Goal: Information Seeking & Learning: Learn about a topic

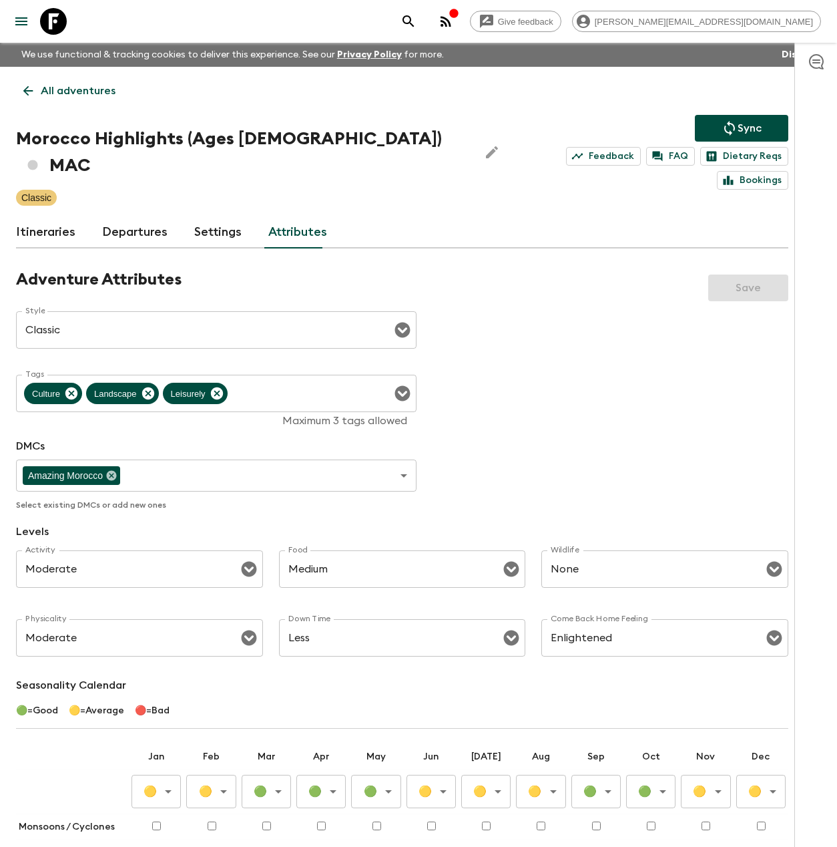
click at [61, 22] on icon at bounding box center [53, 21] width 27 height 27
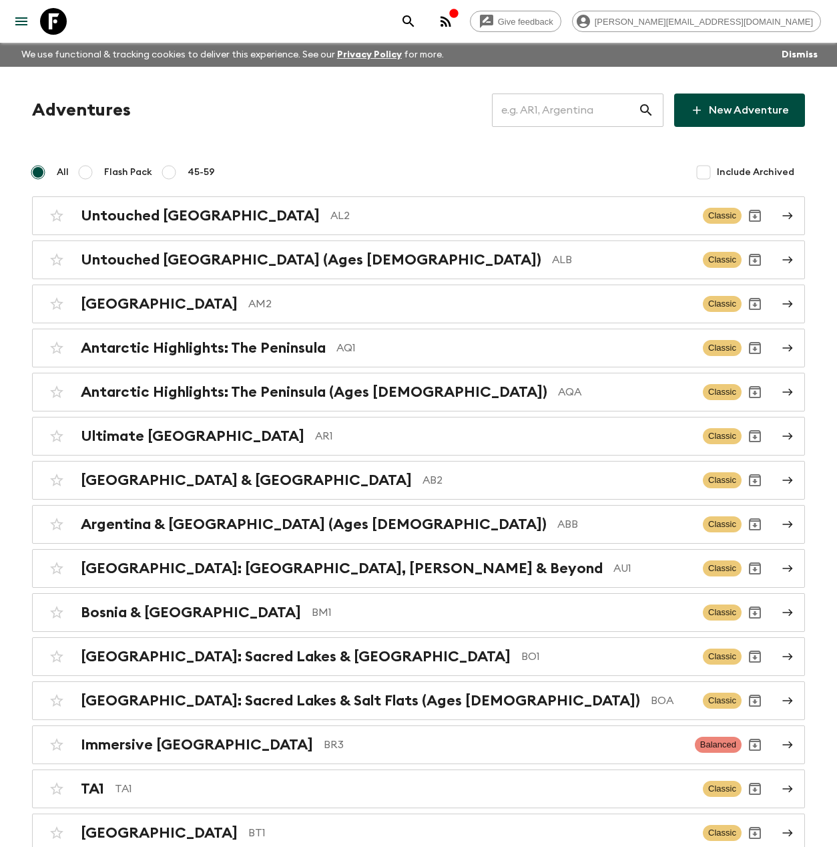
click at [548, 103] on input "text" at bounding box center [565, 109] width 146 height 37
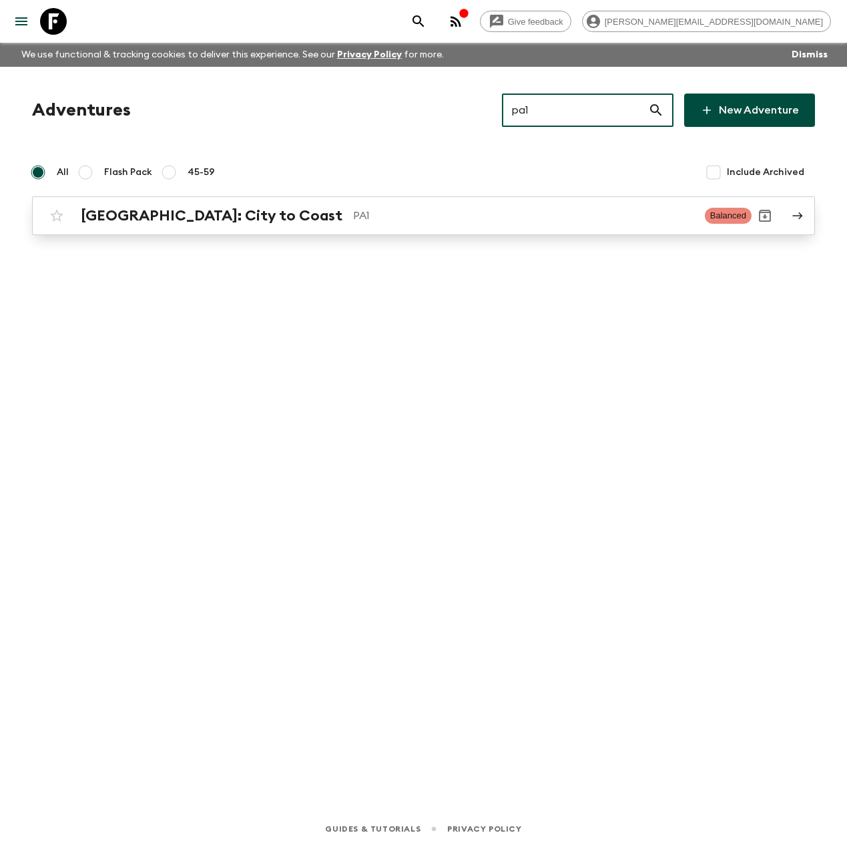
type input "pa1"
click at [353, 220] on p "PA1" at bounding box center [523, 216] width 341 height 16
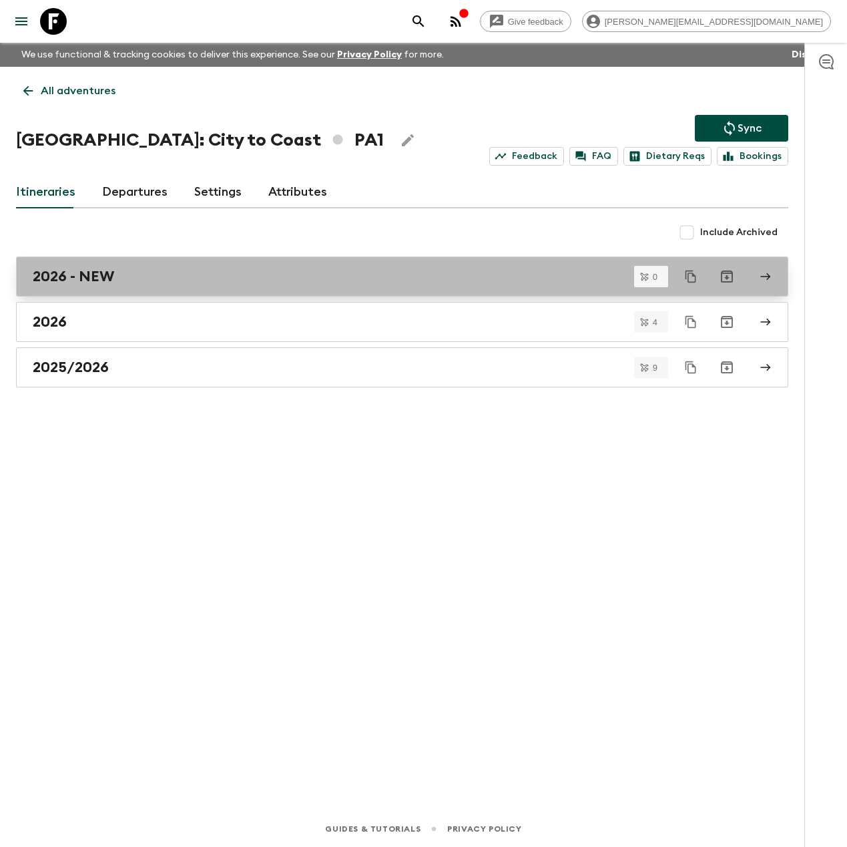
click at [171, 276] on div "2026 - NEW" at bounding box center [390, 276] width 714 height 17
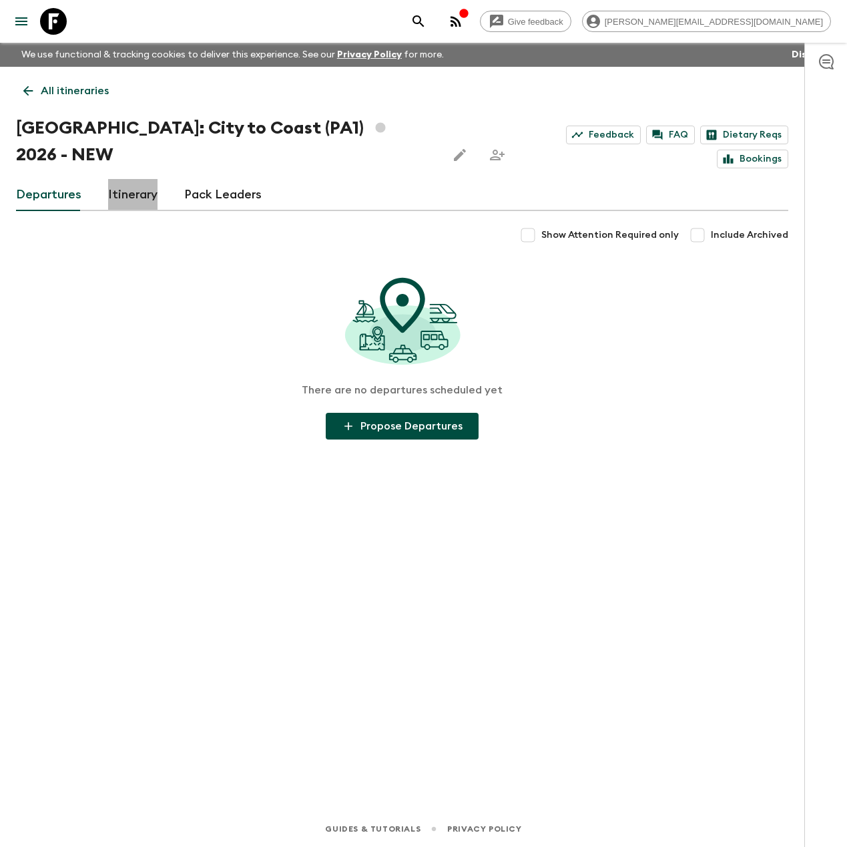
click at [146, 179] on link "Itinerary" at bounding box center [132, 195] width 49 height 32
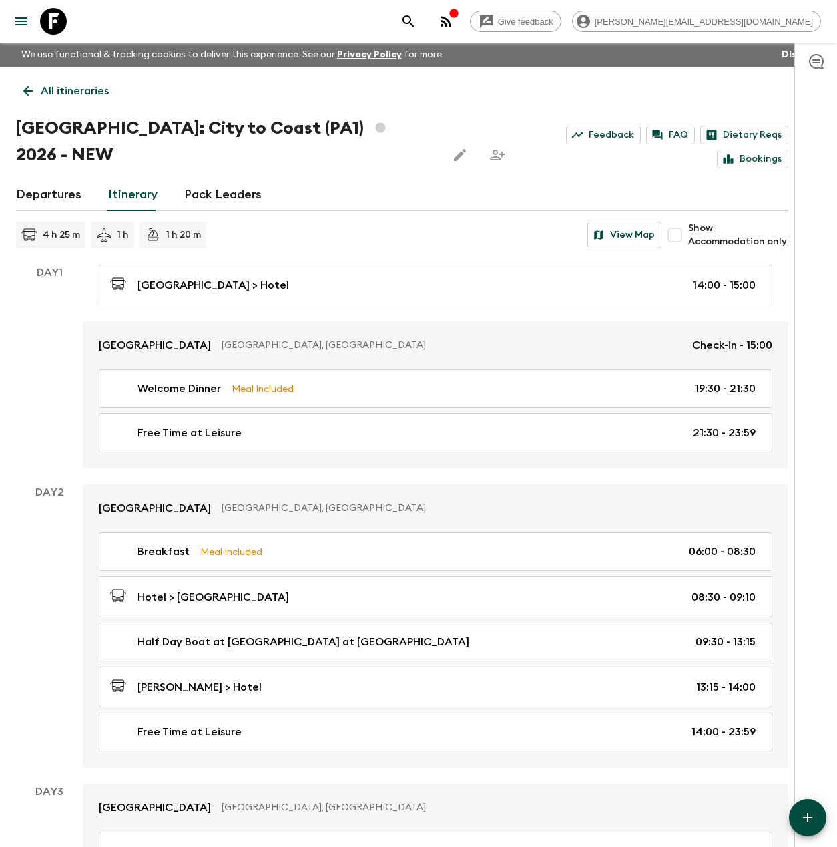
click at [72, 81] on link "All itineraries" at bounding box center [66, 90] width 100 height 27
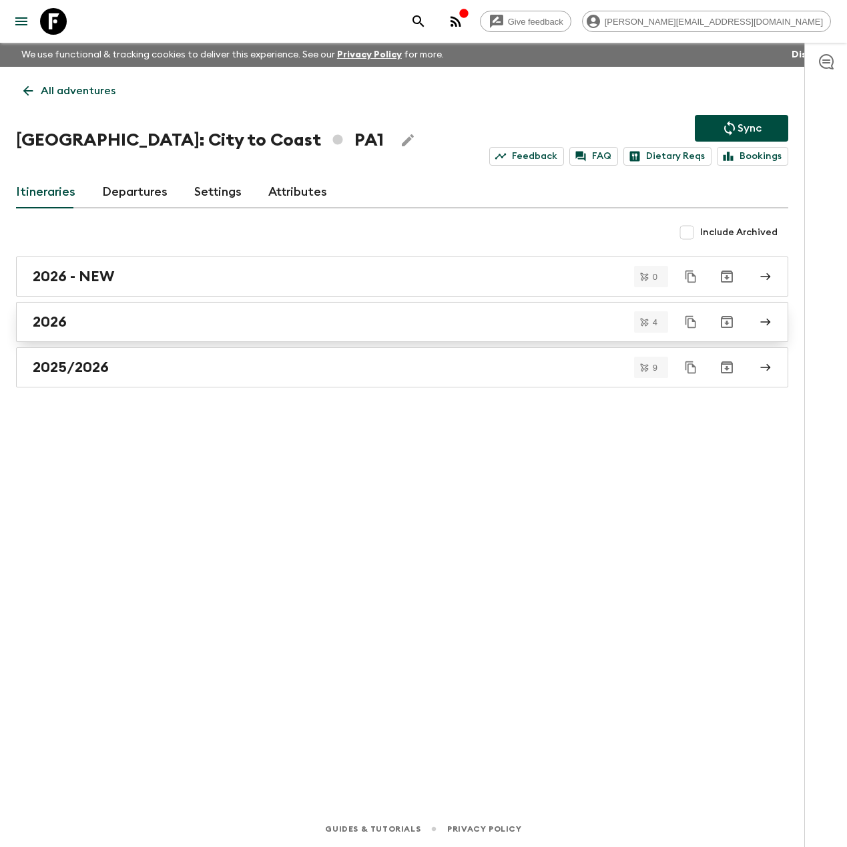
click at [110, 313] on div "2026" at bounding box center [390, 321] width 714 height 17
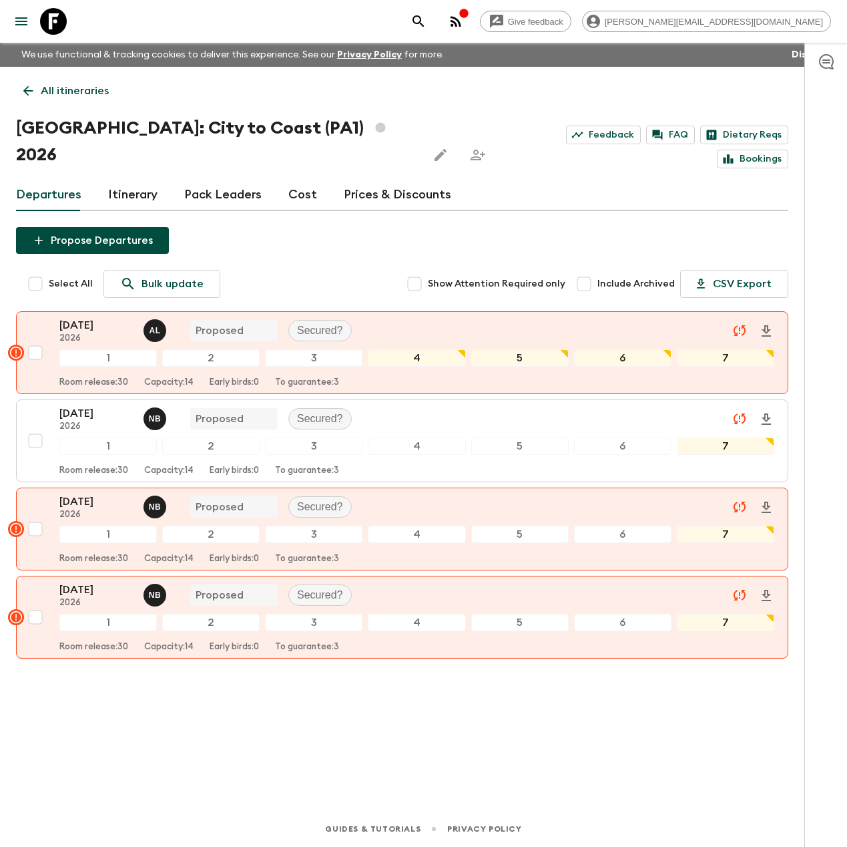
click at [147, 179] on link "Itinerary" at bounding box center [132, 195] width 49 height 32
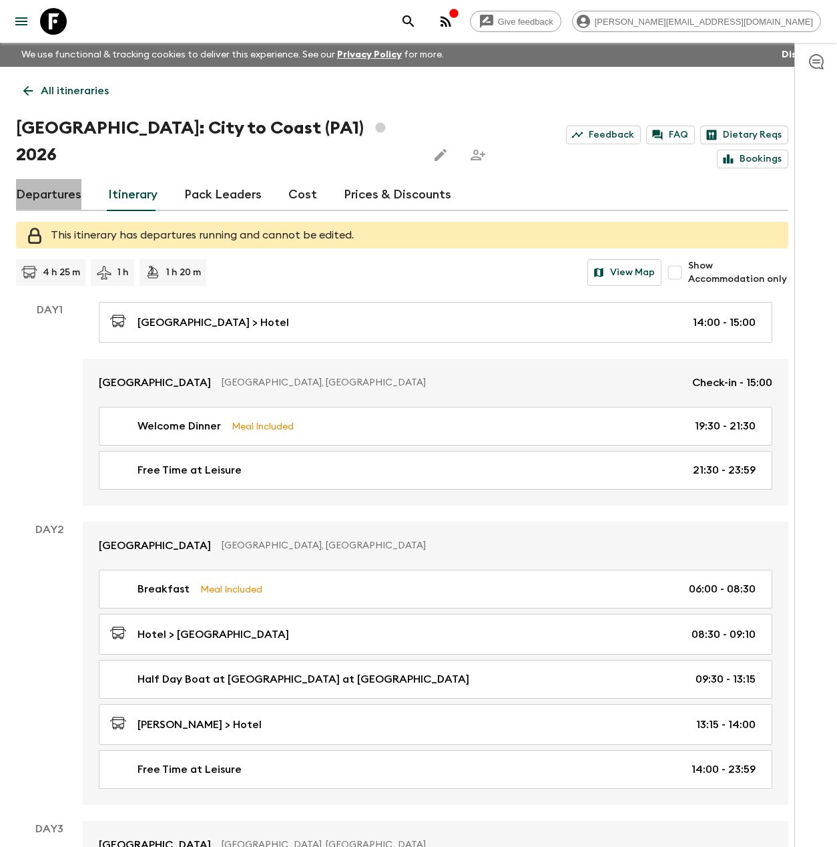
click at [61, 179] on link "Departures" at bounding box center [48, 195] width 65 height 32
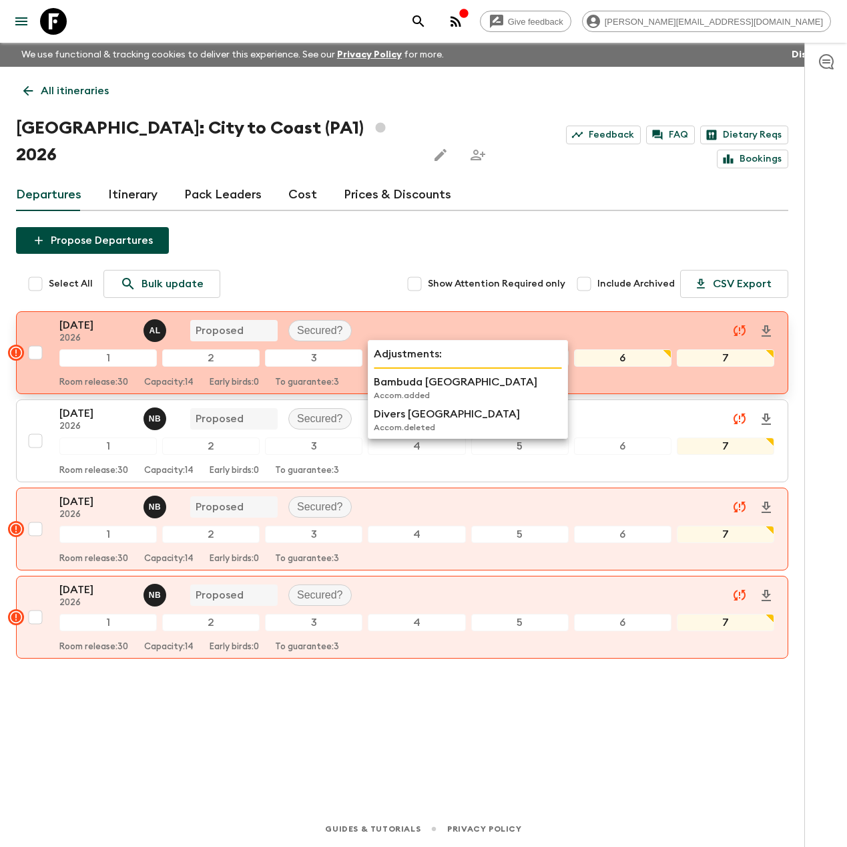
click at [425, 349] on div "4" at bounding box center [416, 357] width 97 height 17
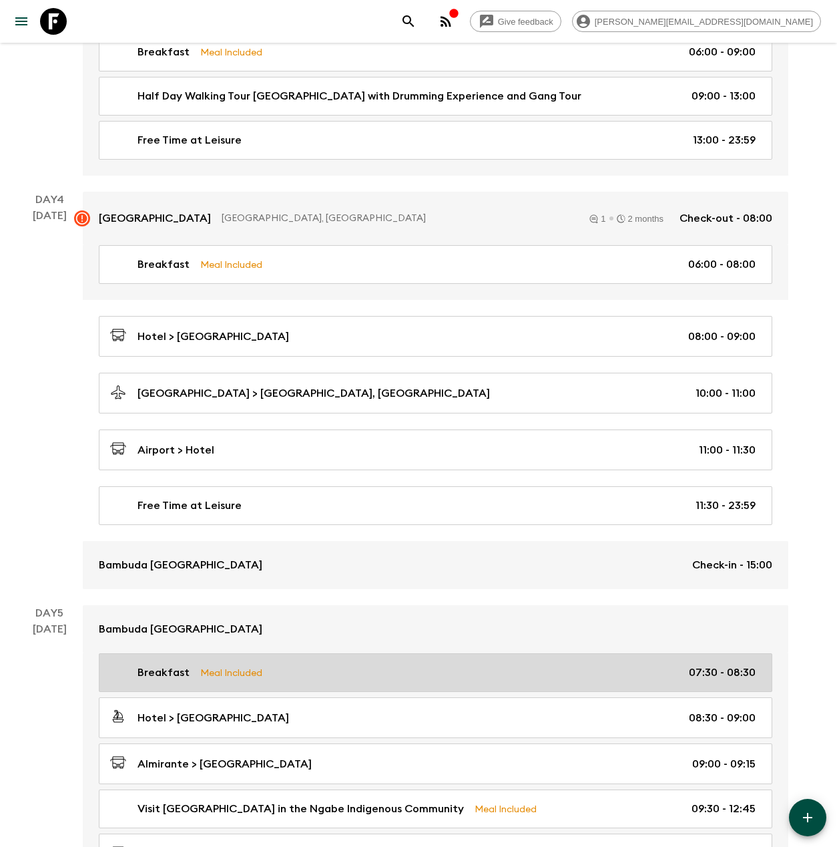
scroll to position [987, 0]
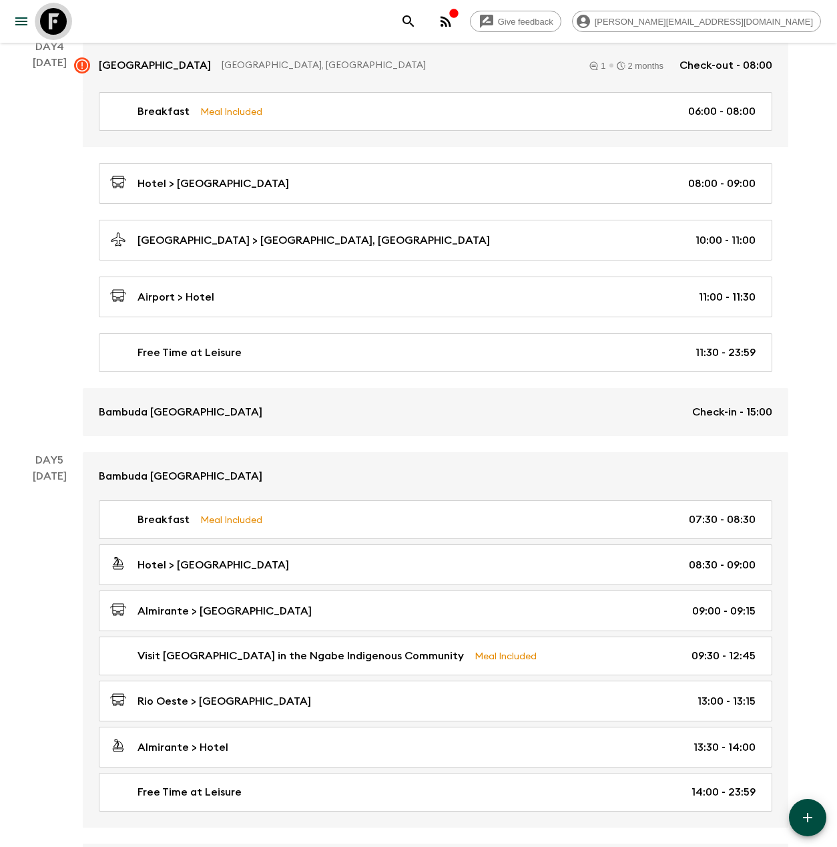
click at [65, 21] on icon at bounding box center [53, 21] width 27 height 27
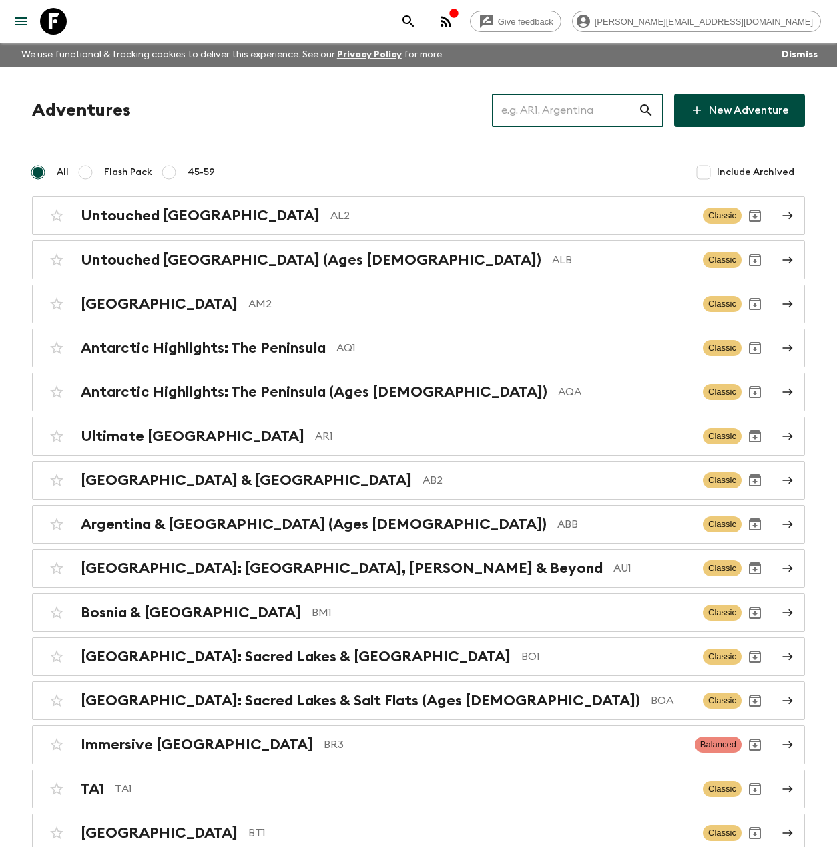
click at [559, 105] on input "text" at bounding box center [565, 109] width 146 height 37
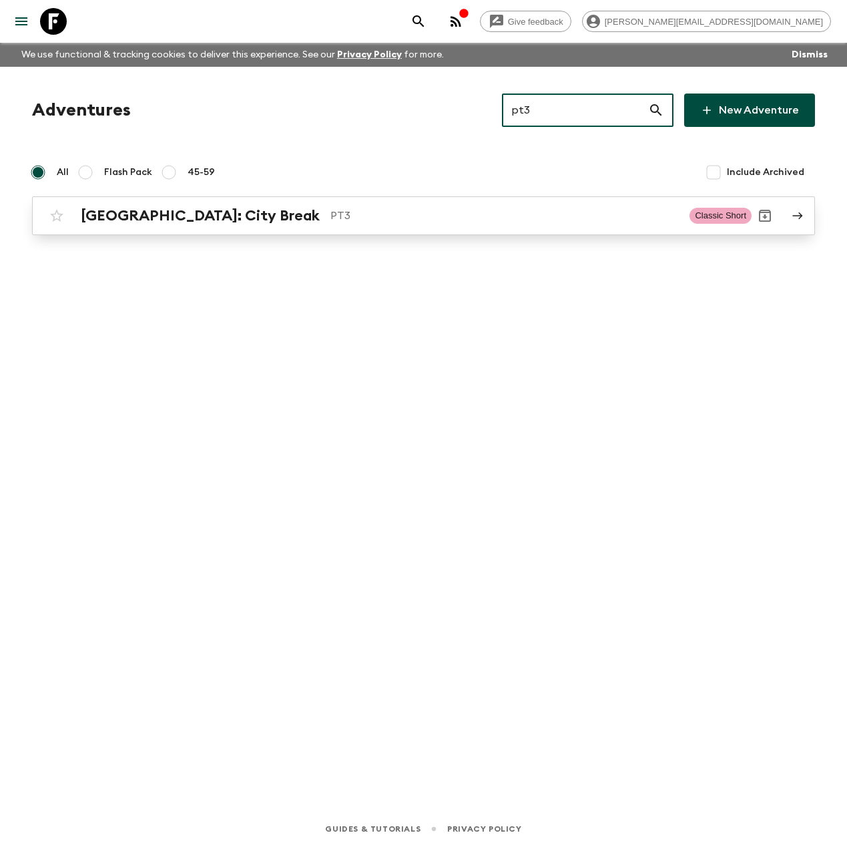
type input "pt3"
click at [331, 220] on p "PT3" at bounding box center [505, 216] width 349 height 16
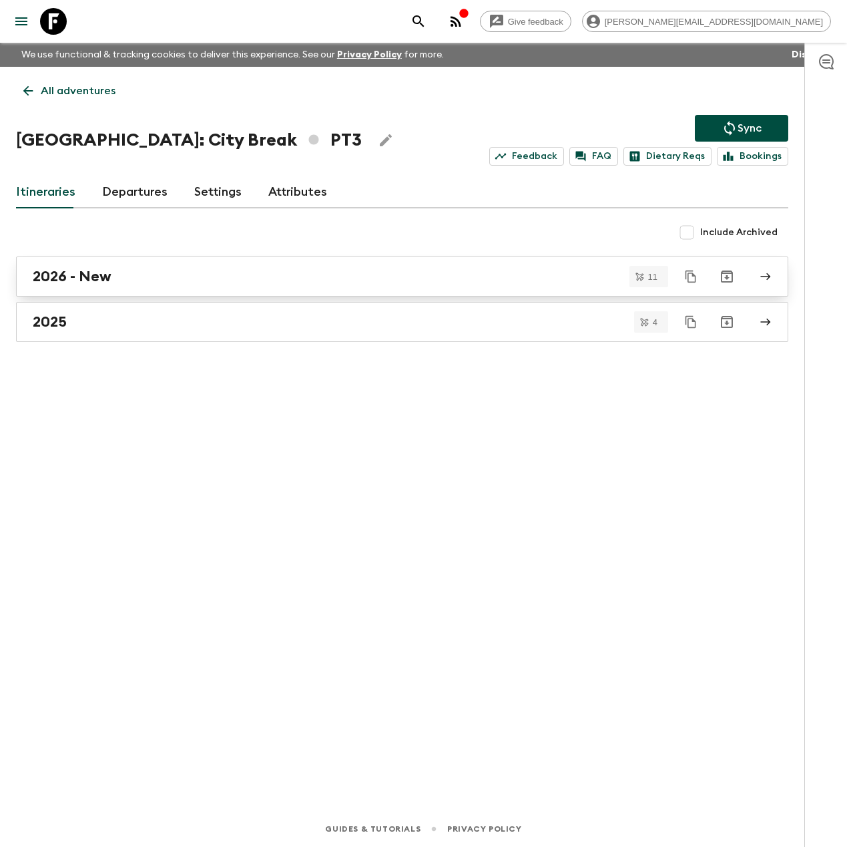
click at [126, 272] on div "2026 - New" at bounding box center [390, 276] width 714 height 17
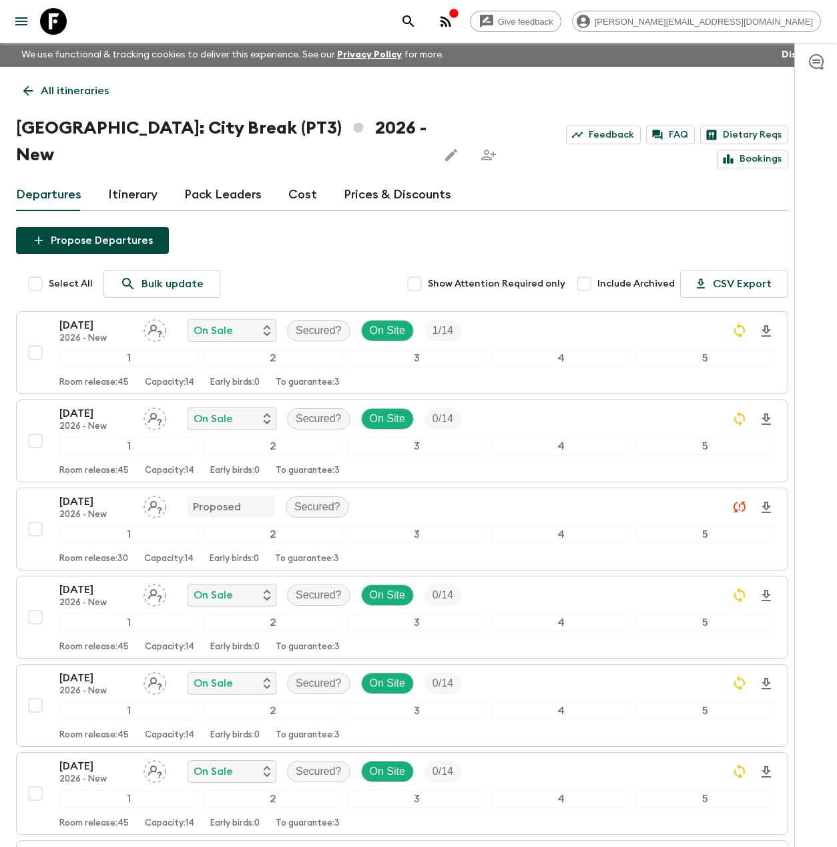
click at [815, 69] on button "button" at bounding box center [816, 61] width 27 height 27
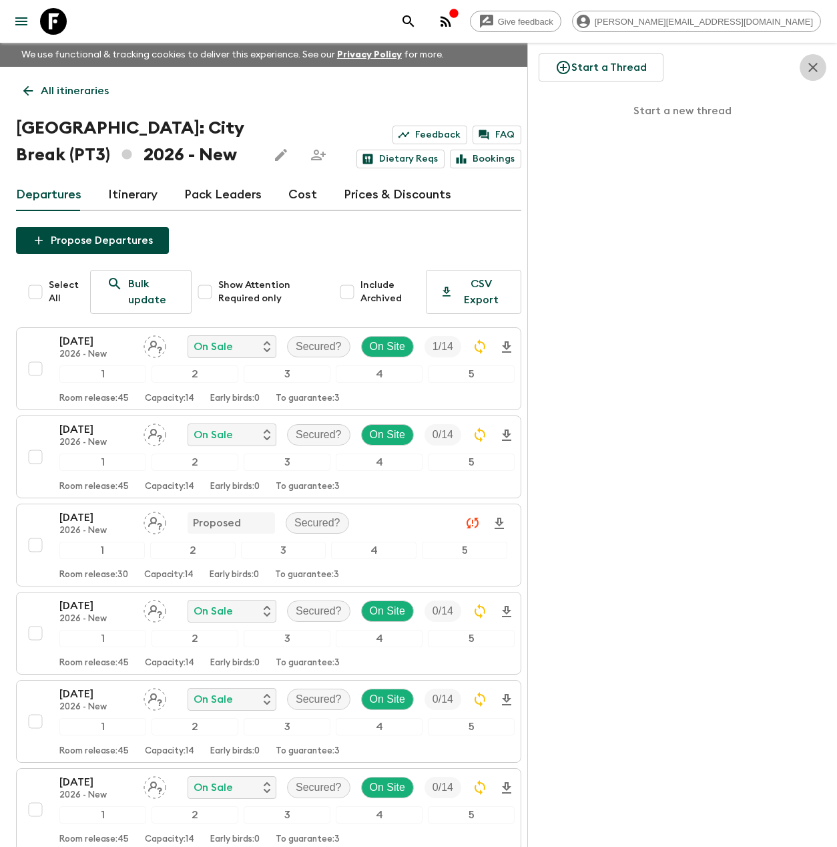
click at [814, 66] on icon "button" at bounding box center [813, 67] width 9 height 9
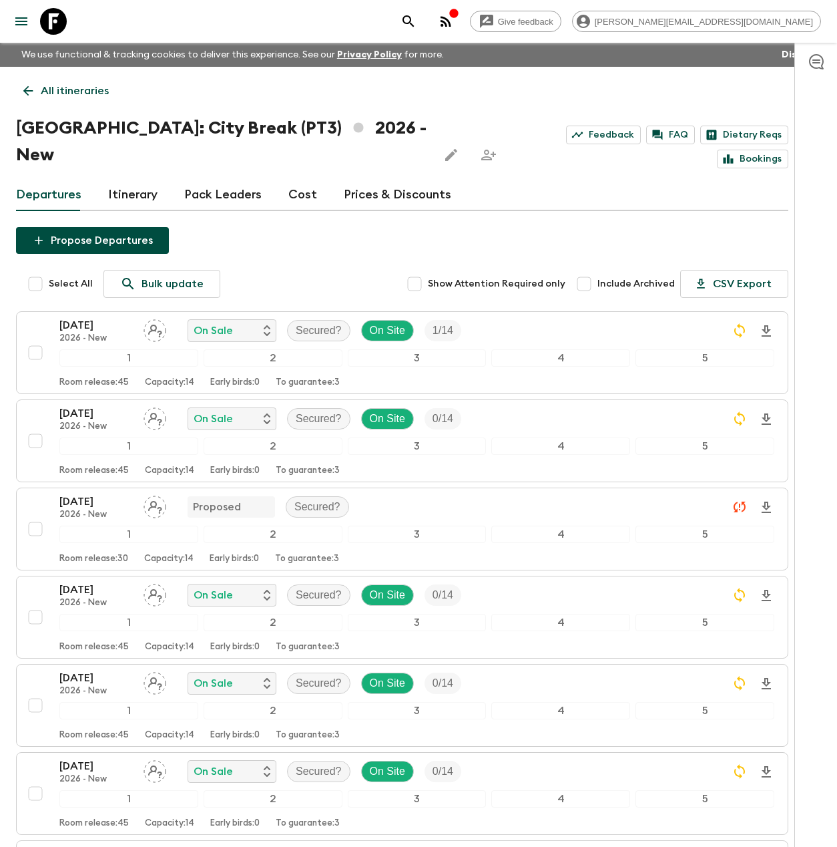
click at [308, 179] on link "Cost" at bounding box center [302, 195] width 29 height 32
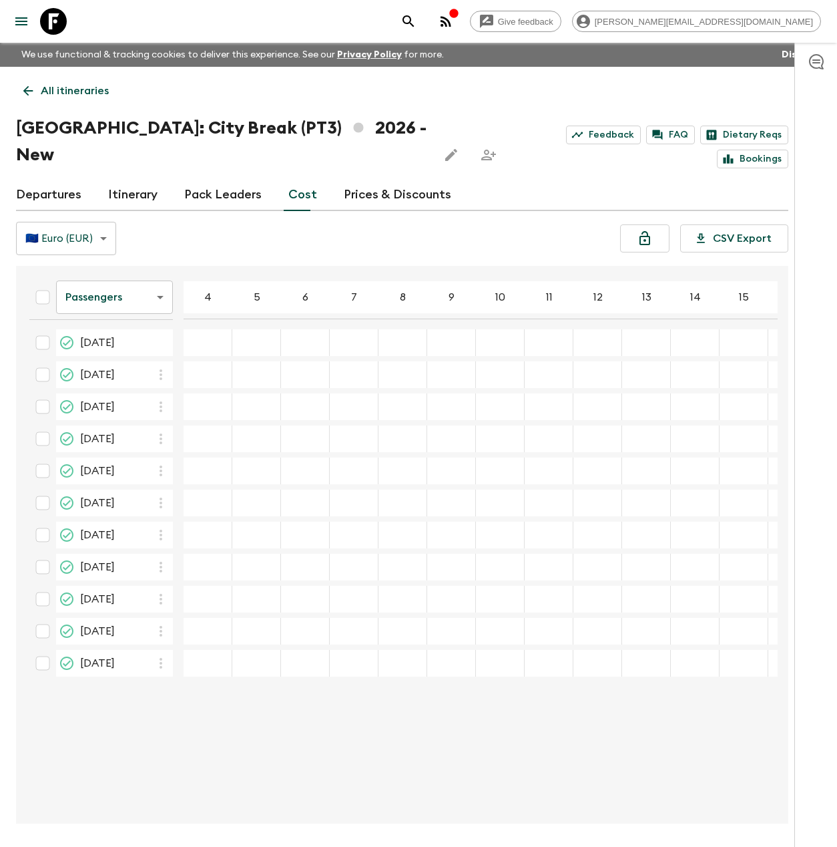
click at [56, 179] on link "Departures" at bounding box center [48, 195] width 65 height 32
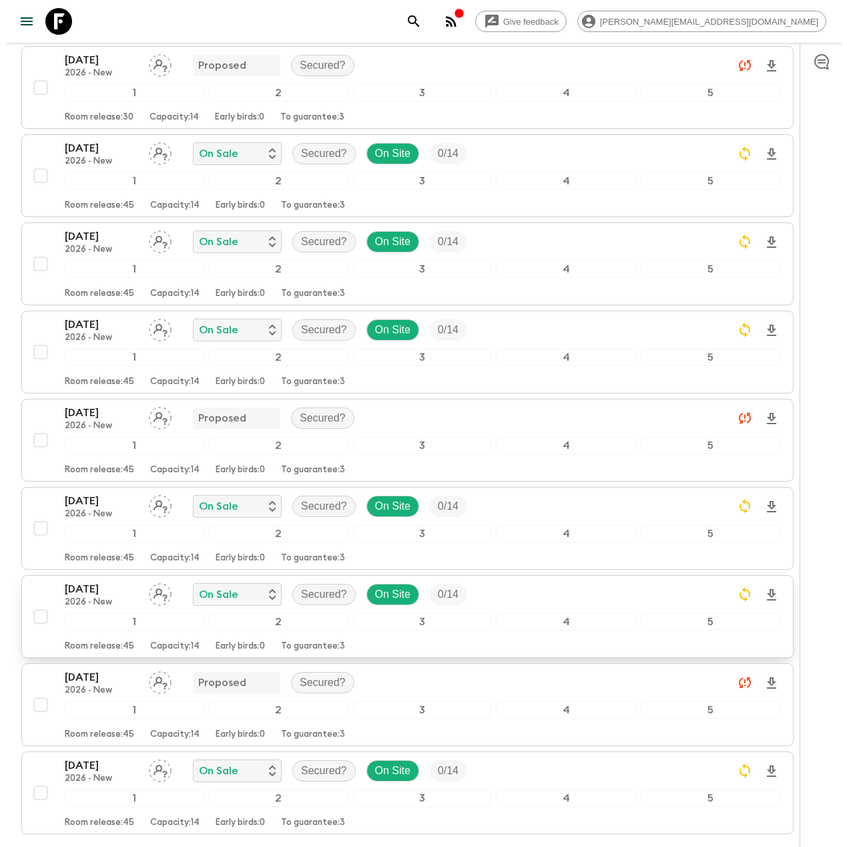
scroll to position [442, 0]
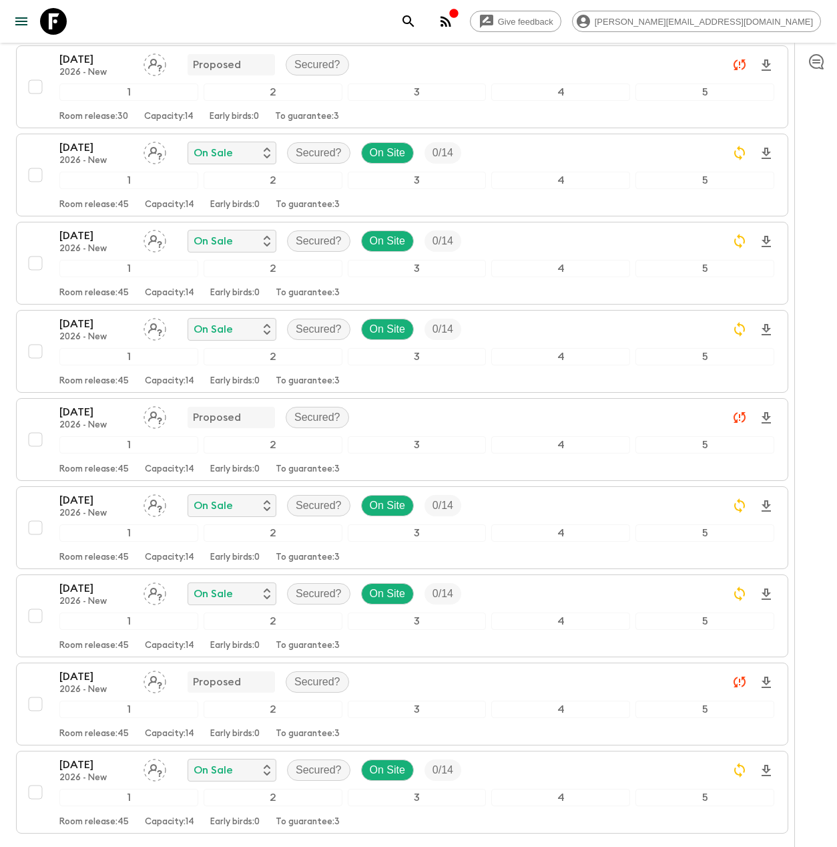
click at [454, 21] on icon "button" at bounding box center [446, 21] width 16 height 16
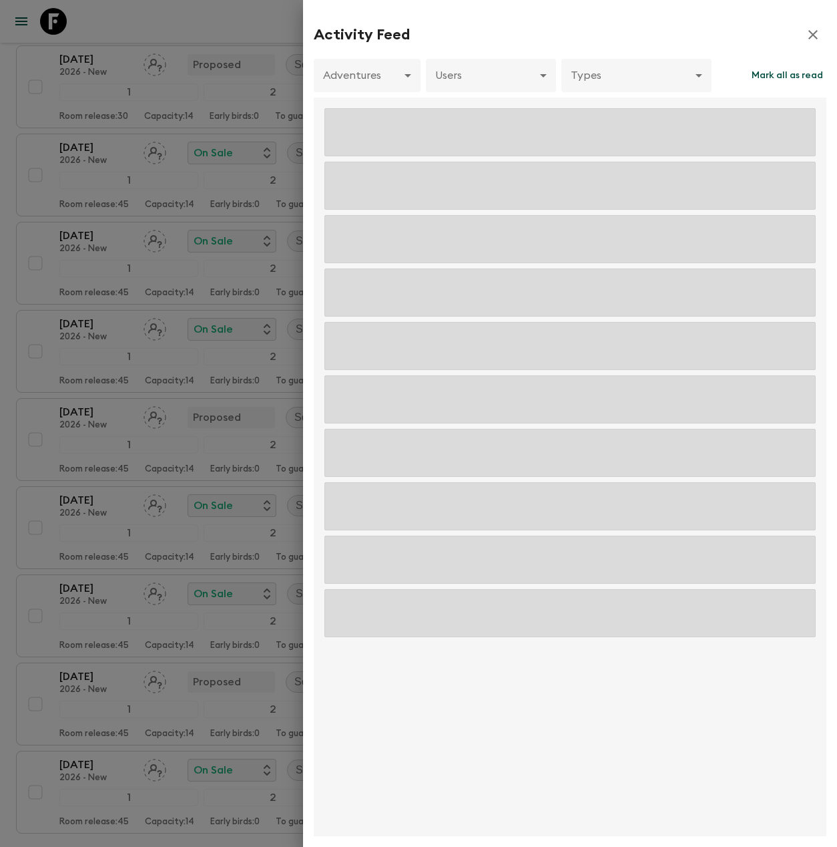
click at [588, 21] on div at bounding box center [418, 423] width 837 height 847
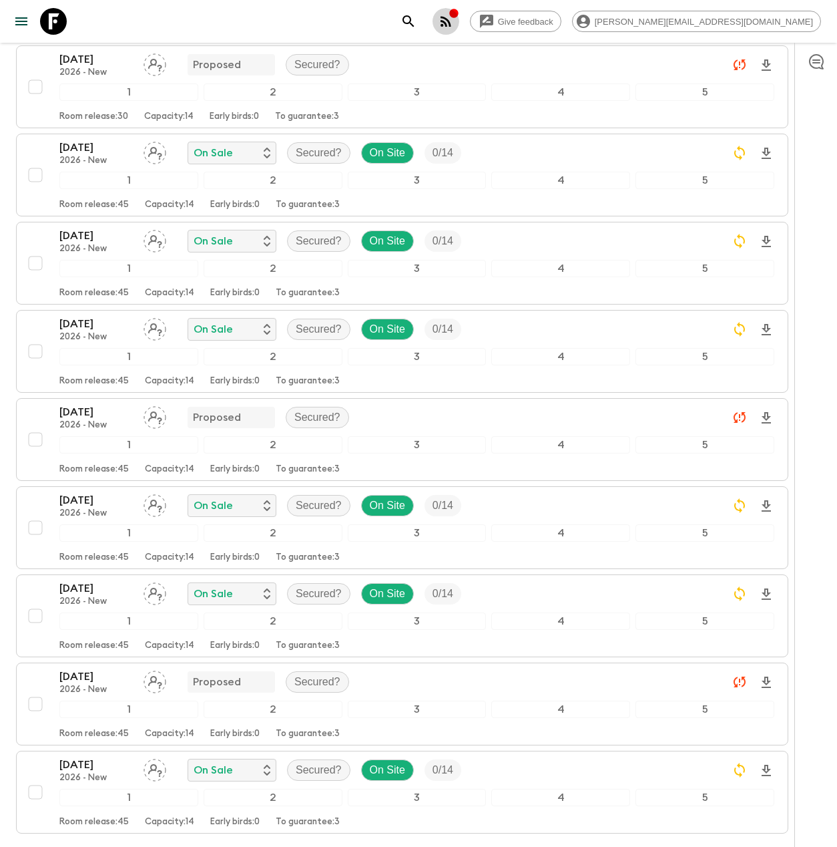
click at [451, 19] on icon "button" at bounding box center [446, 21] width 11 height 11
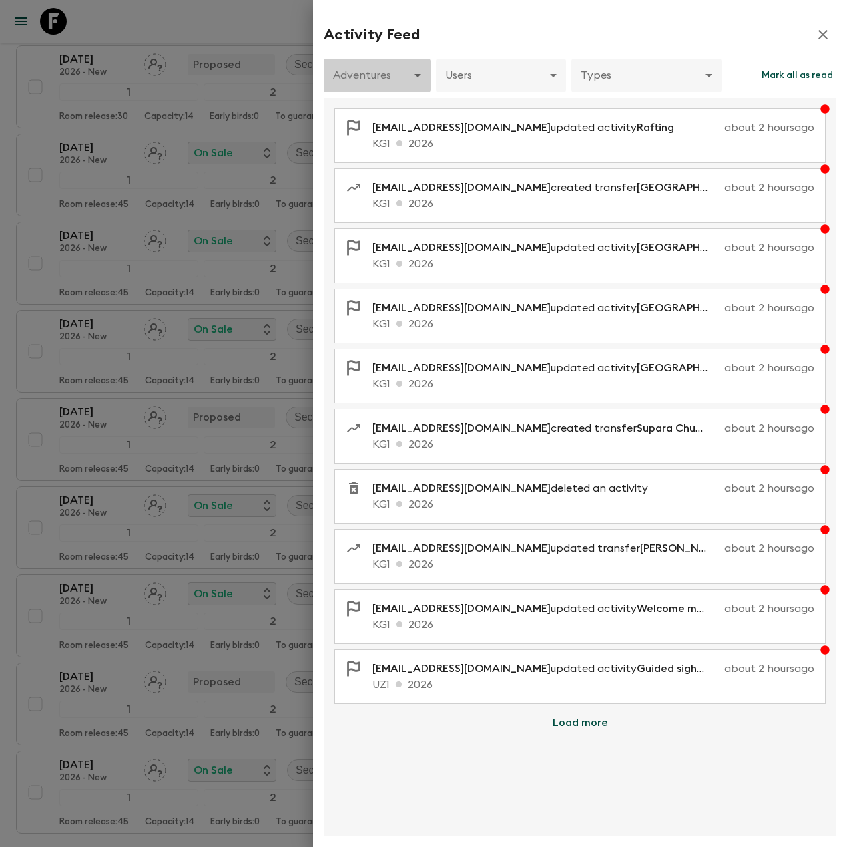
click at [395, 72] on body "Give feedback [PERSON_NAME][EMAIL_ADDRESS][DOMAIN_NAME] We use functional & tra…" at bounding box center [423, 256] width 847 height 1397
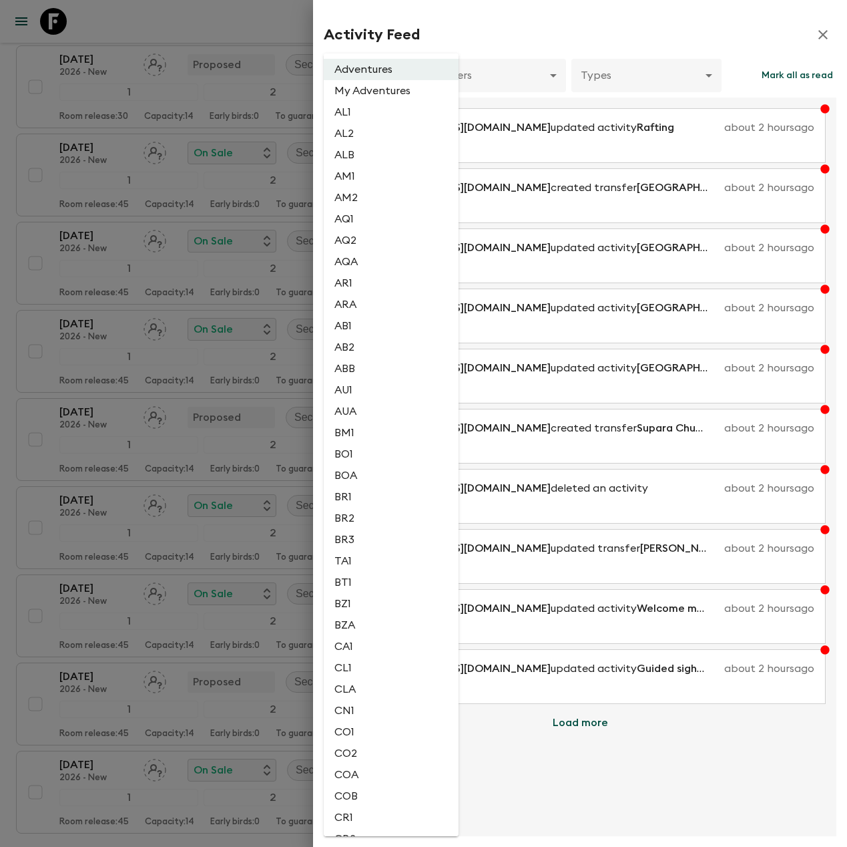
scroll to position [2253, 0]
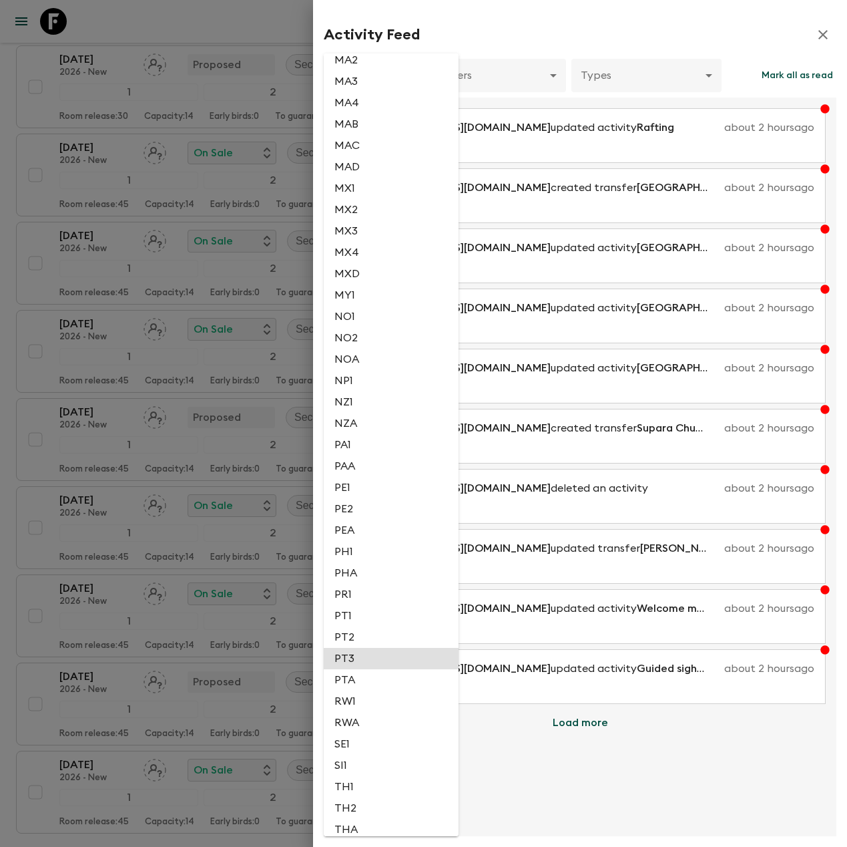
click at [373, 662] on li "PT3" at bounding box center [391, 658] width 135 height 21
type input "e5a34e42-3ad9-40ce-8681-7f292fa0e7c9"
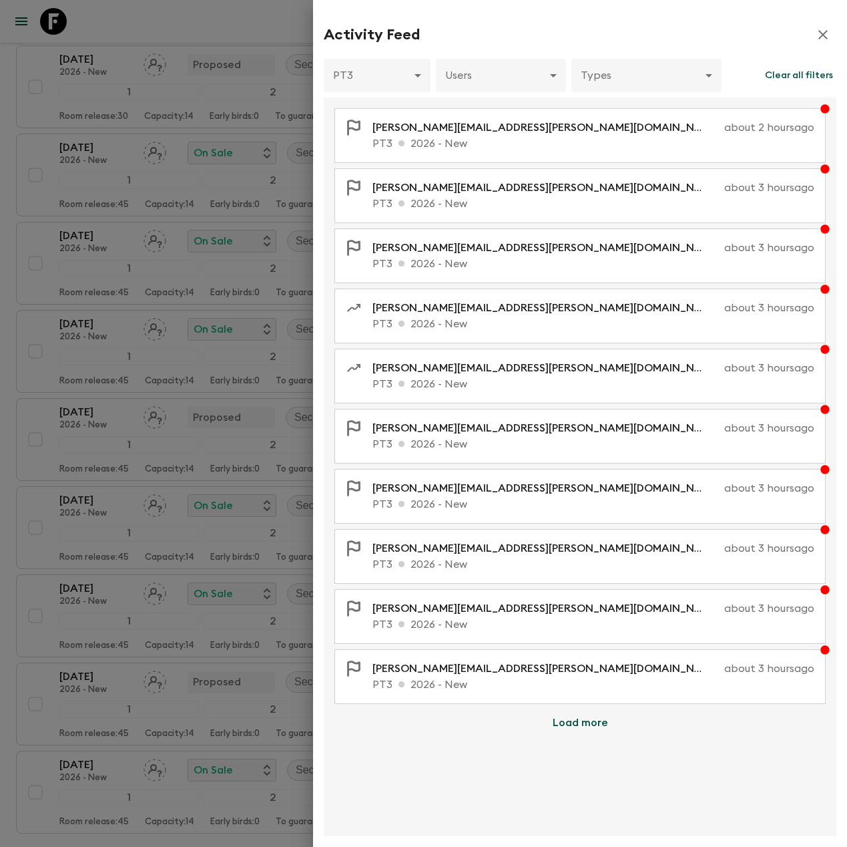
click at [557, 720] on button "Load more" at bounding box center [580, 722] width 87 height 27
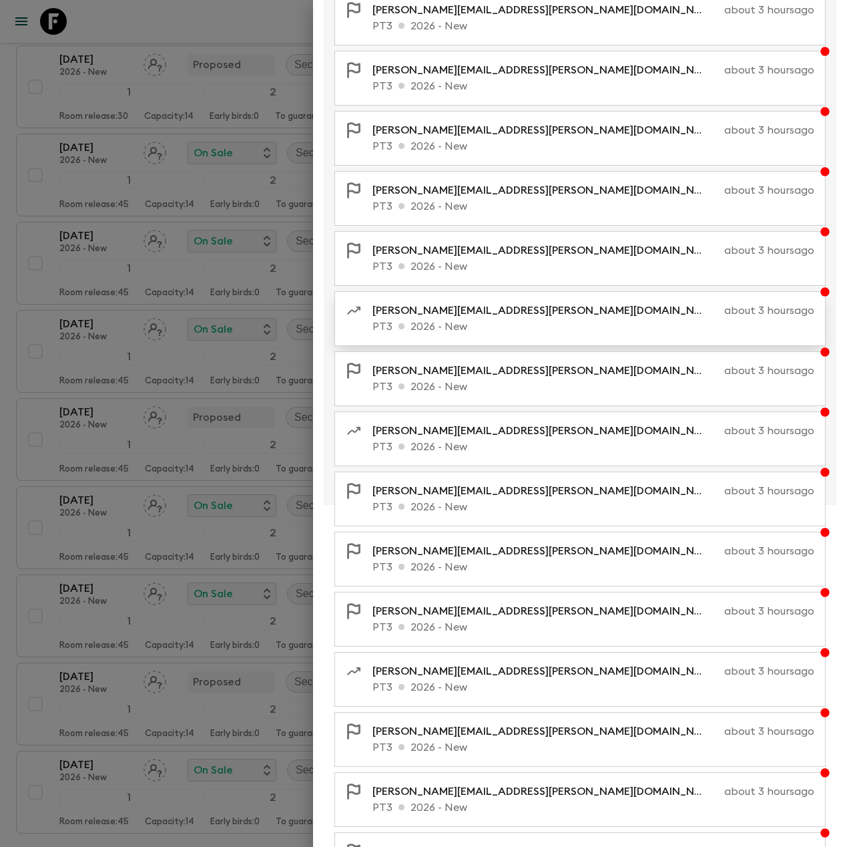
scroll to position [0, 0]
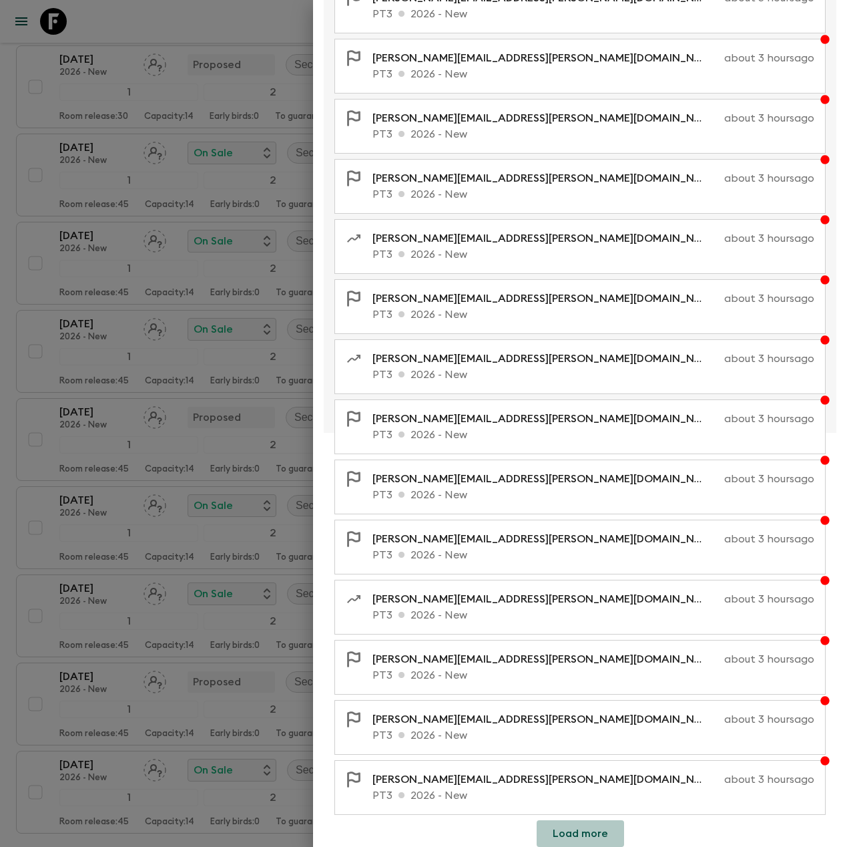
click at [590, 832] on button "Load more" at bounding box center [580, 833] width 87 height 27
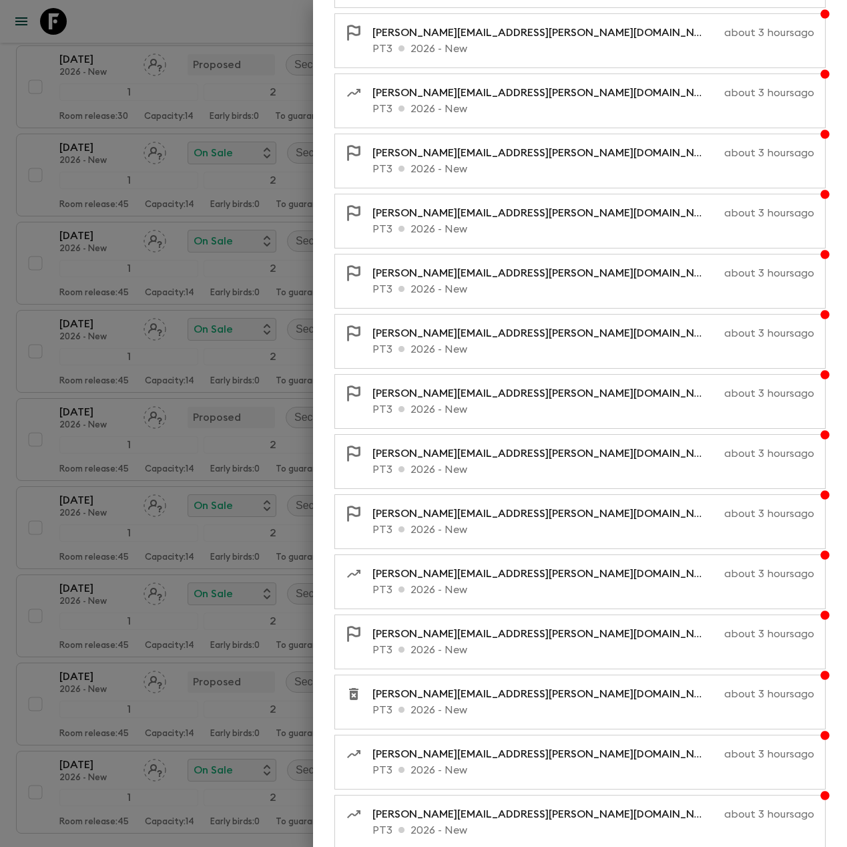
scroll to position [1091, 0]
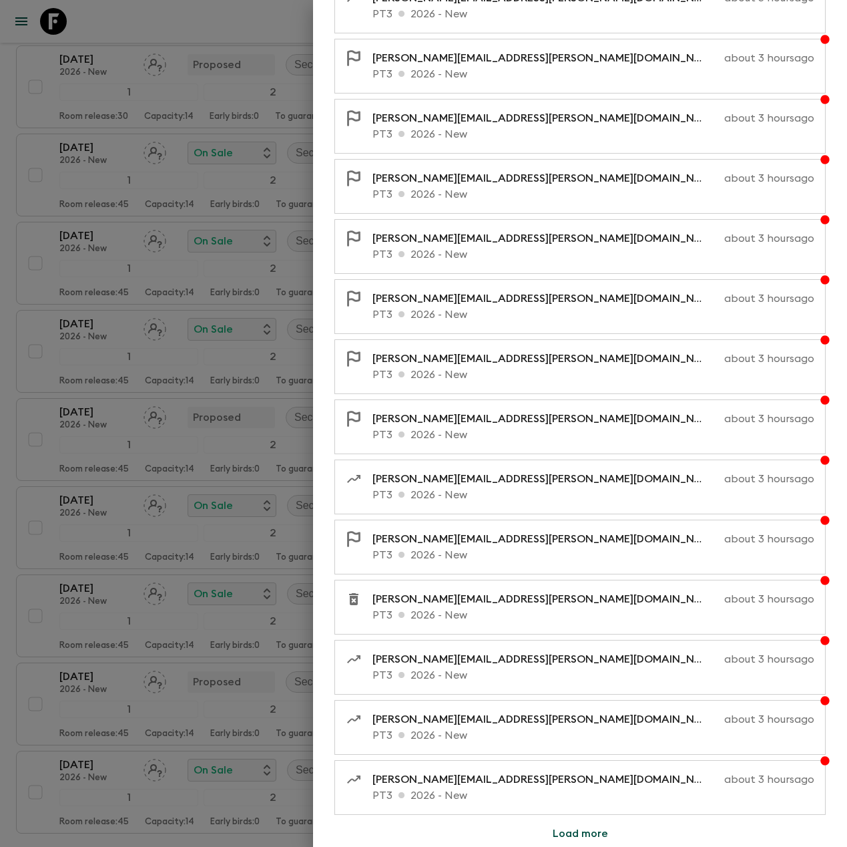
click at [588, 834] on button "Load more" at bounding box center [580, 833] width 87 height 27
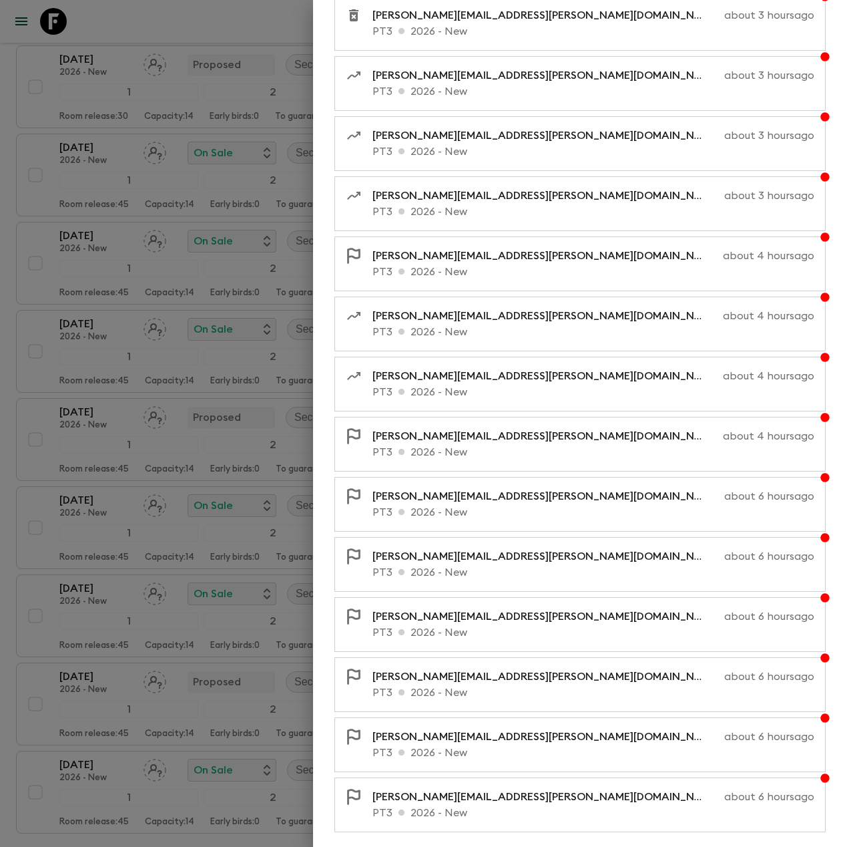
scroll to position [1692, 0]
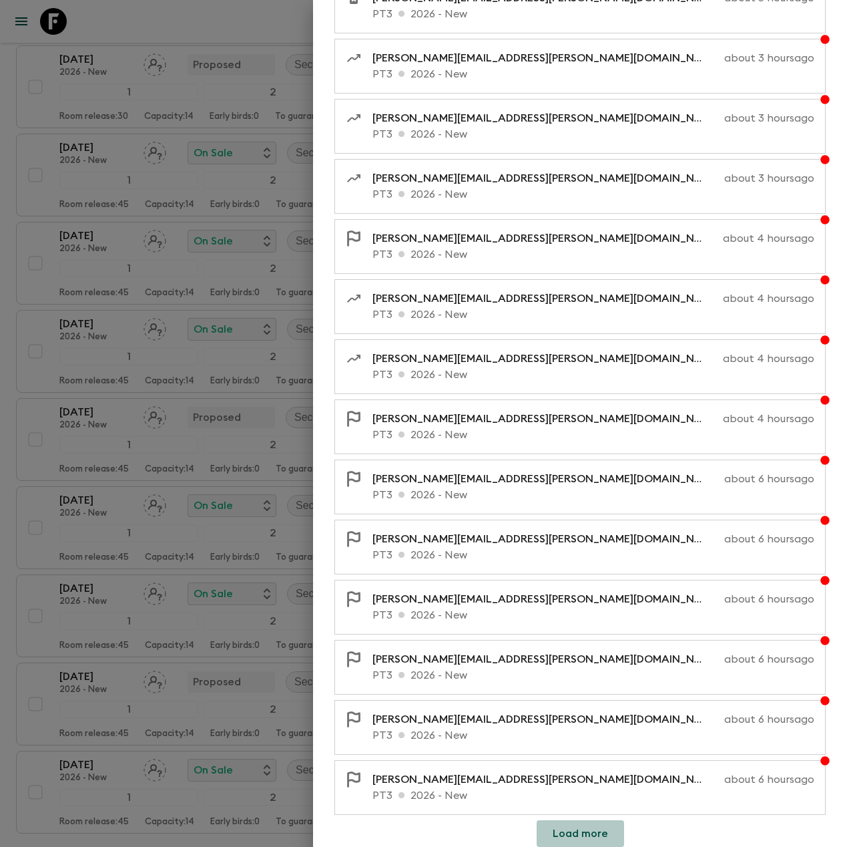
click at [614, 839] on button "Load more" at bounding box center [580, 833] width 87 height 27
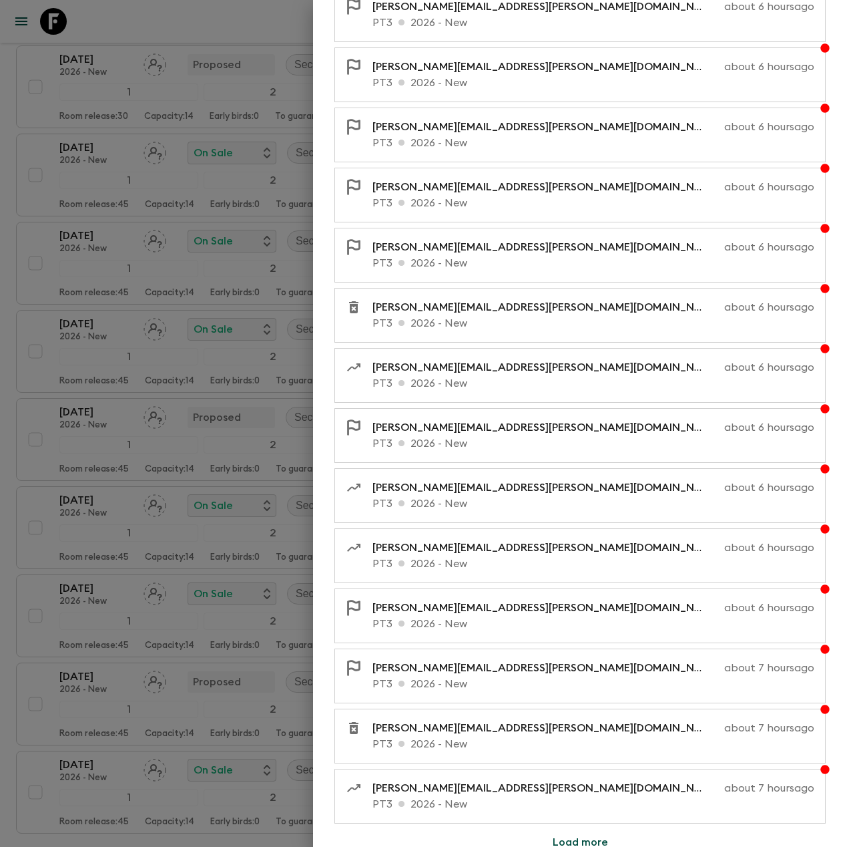
scroll to position [2293, 0]
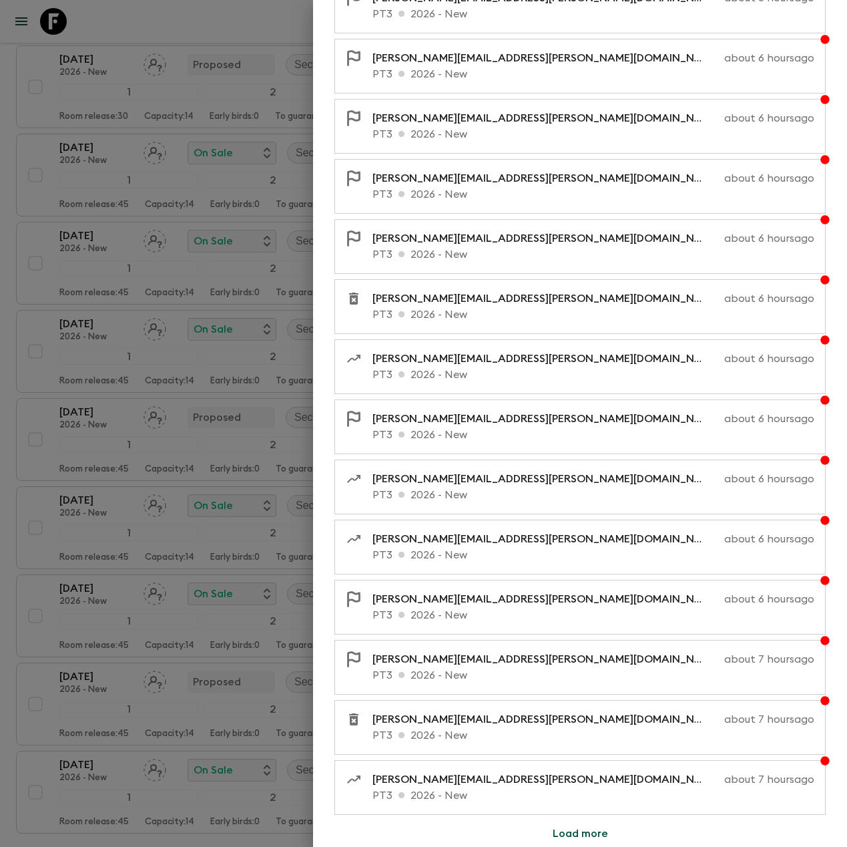
click at [582, 837] on button "Load more" at bounding box center [580, 833] width 87 height 27
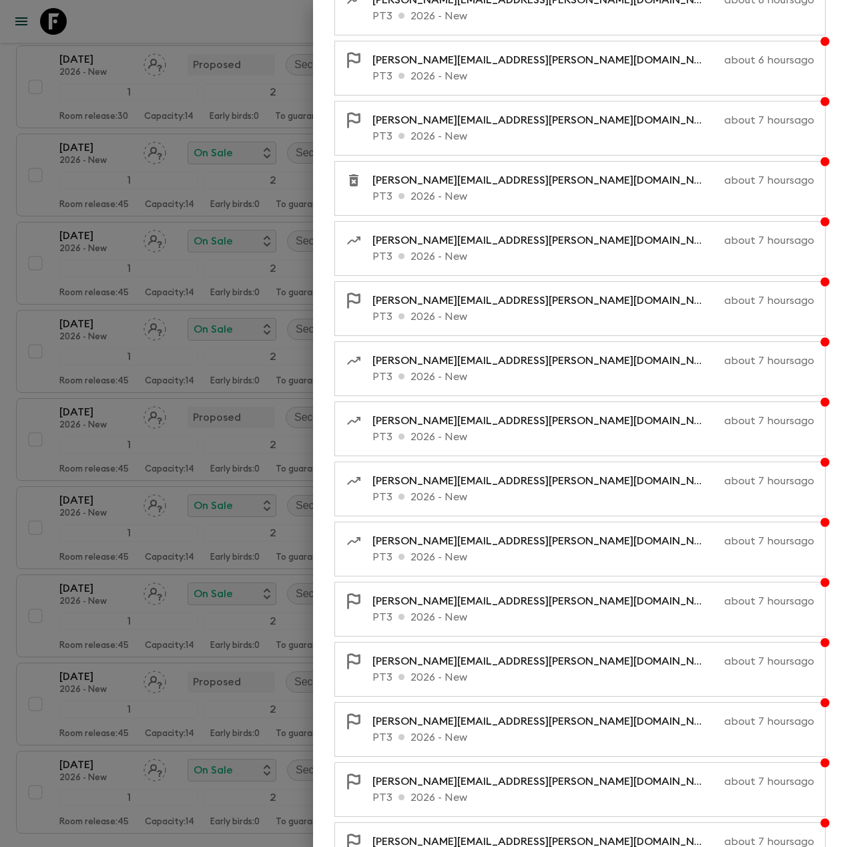
scroll to position [2894, 0]
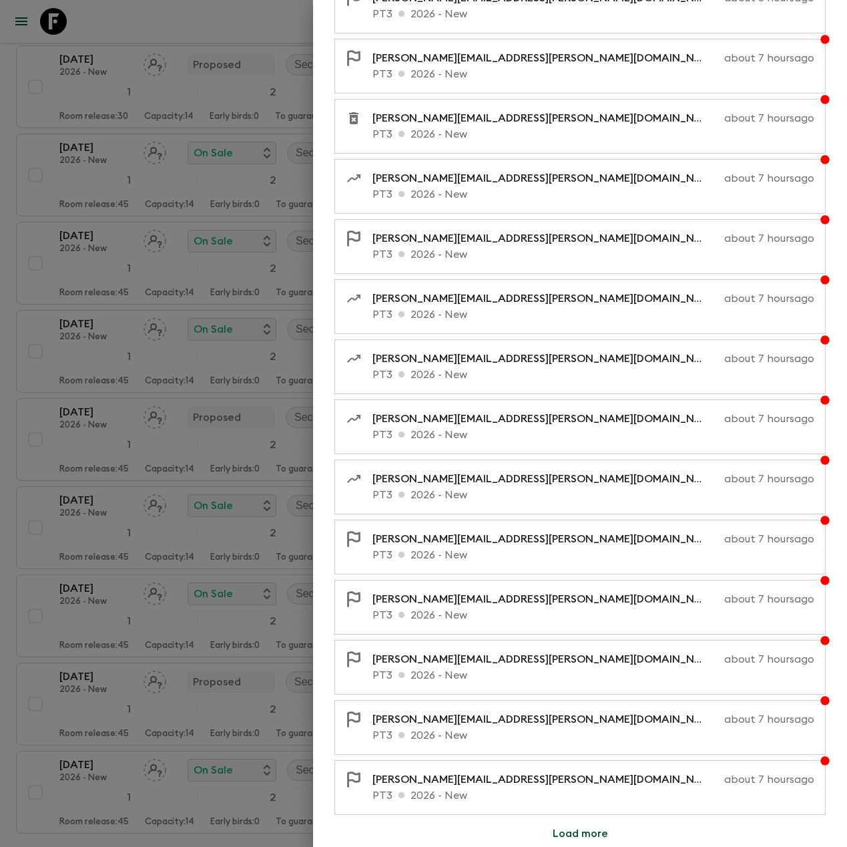
click at [575, 835] on button "Load more" at bounding box center [580, 833] width 87 height 27
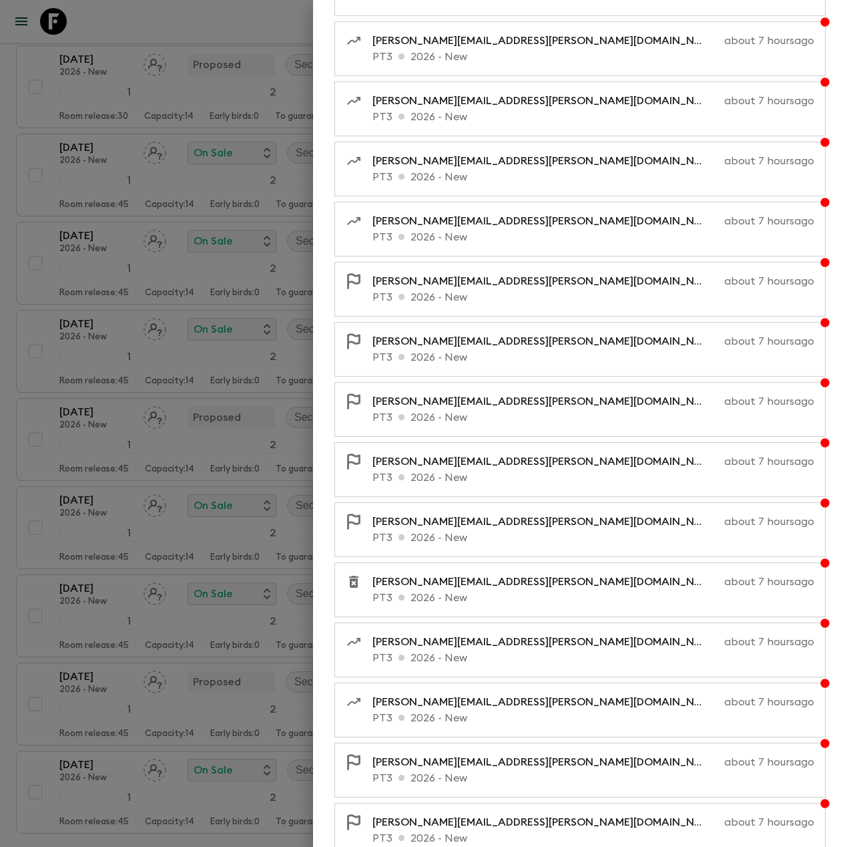
scroll to position [3495, 0]
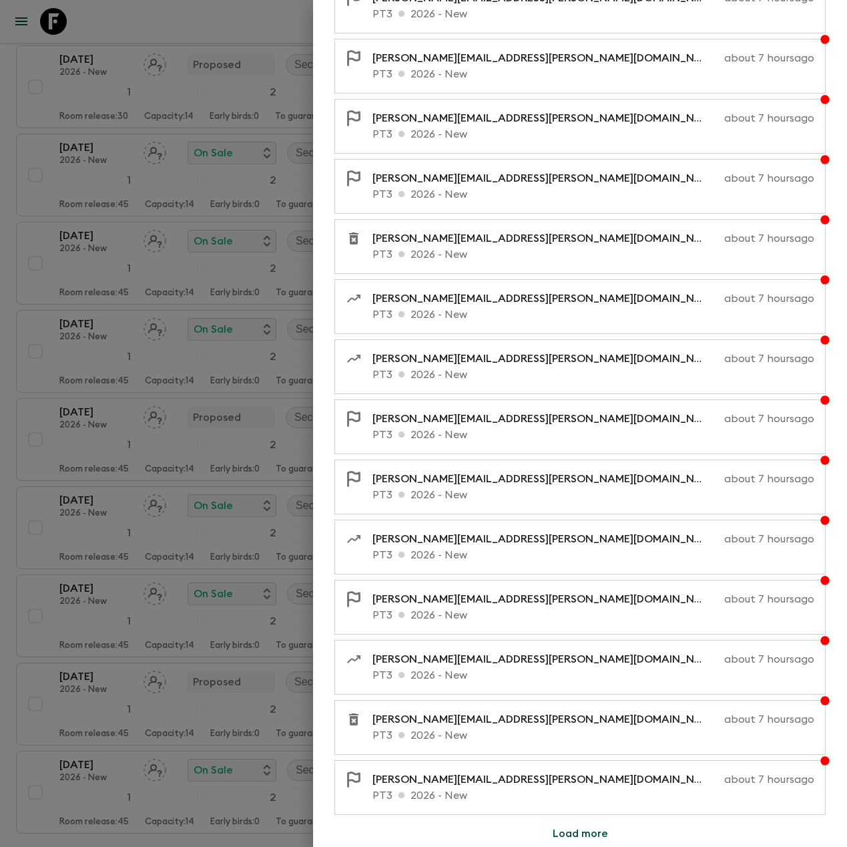
click at [577, 833] on button "Load more" at bounding box center [580, 833] width 87 height 27
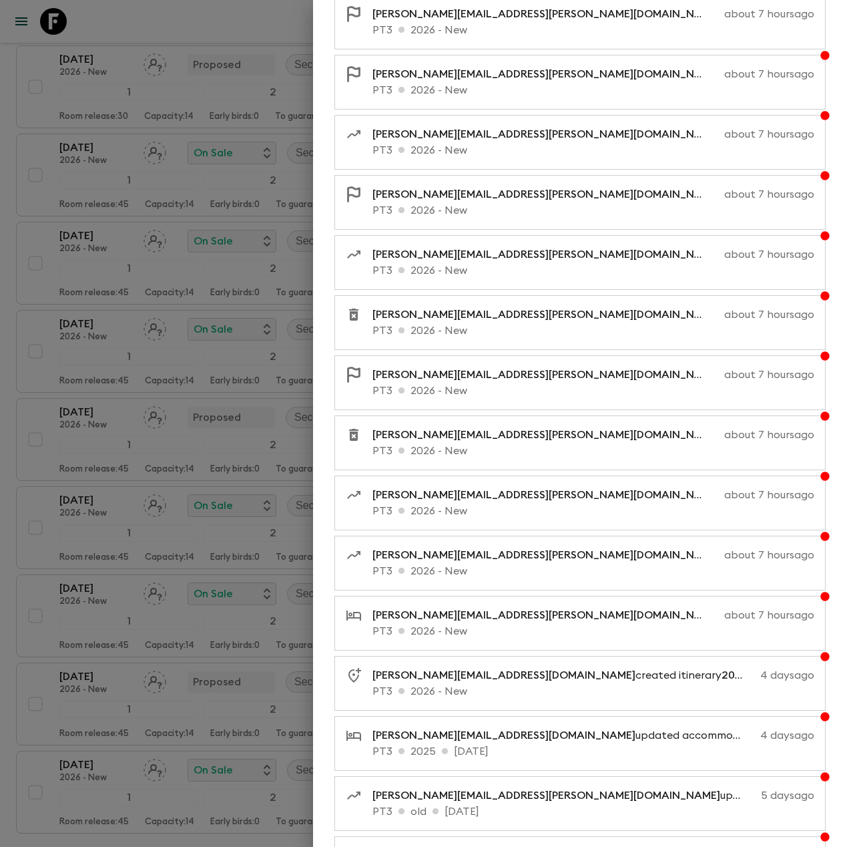
scroll to position [4096, 0]
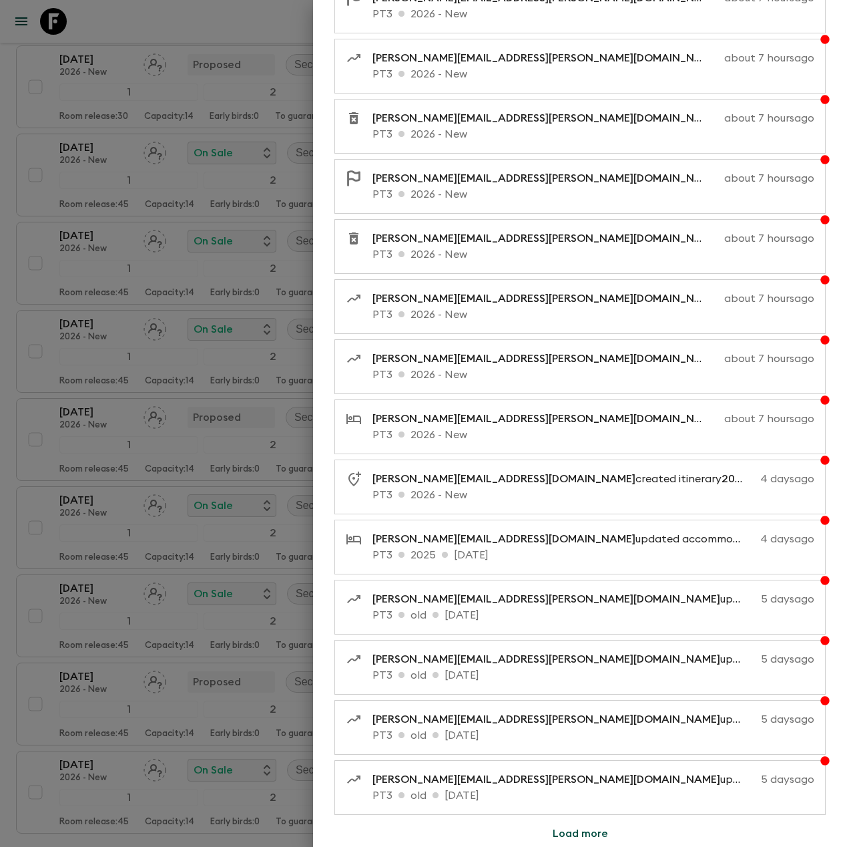
click at [586, 833] on button "Load more" at bounding box center [580, 833] width 87 height 27
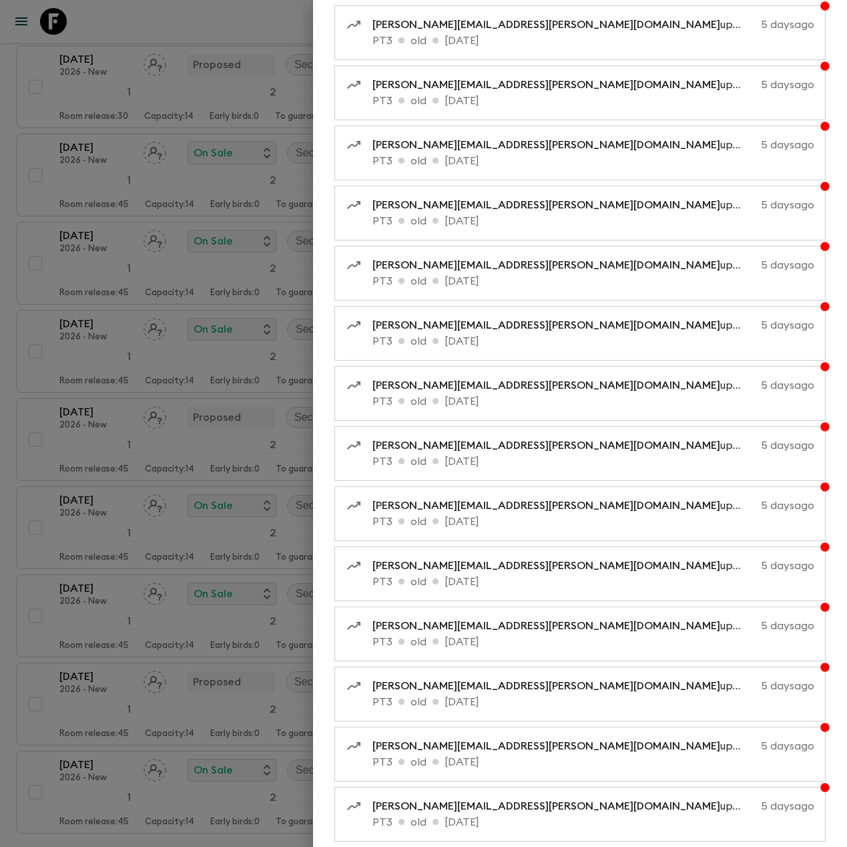
scroll to position [4697, 0]
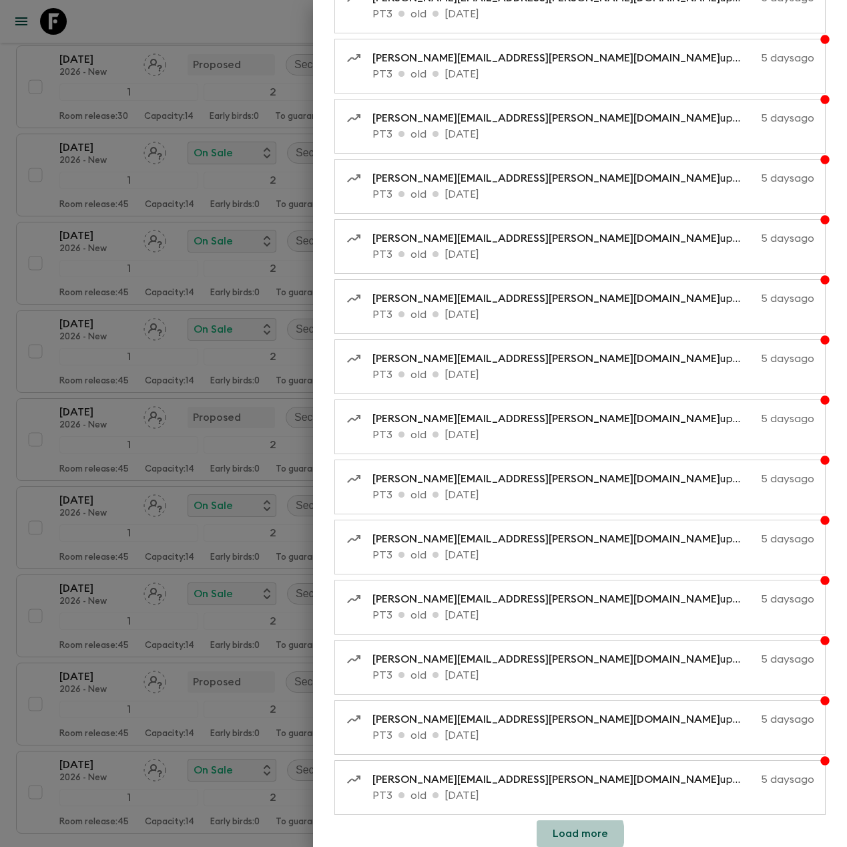
click at [571, 833] on button "Load more" at bounding box center [580, 833] width 87 height 27
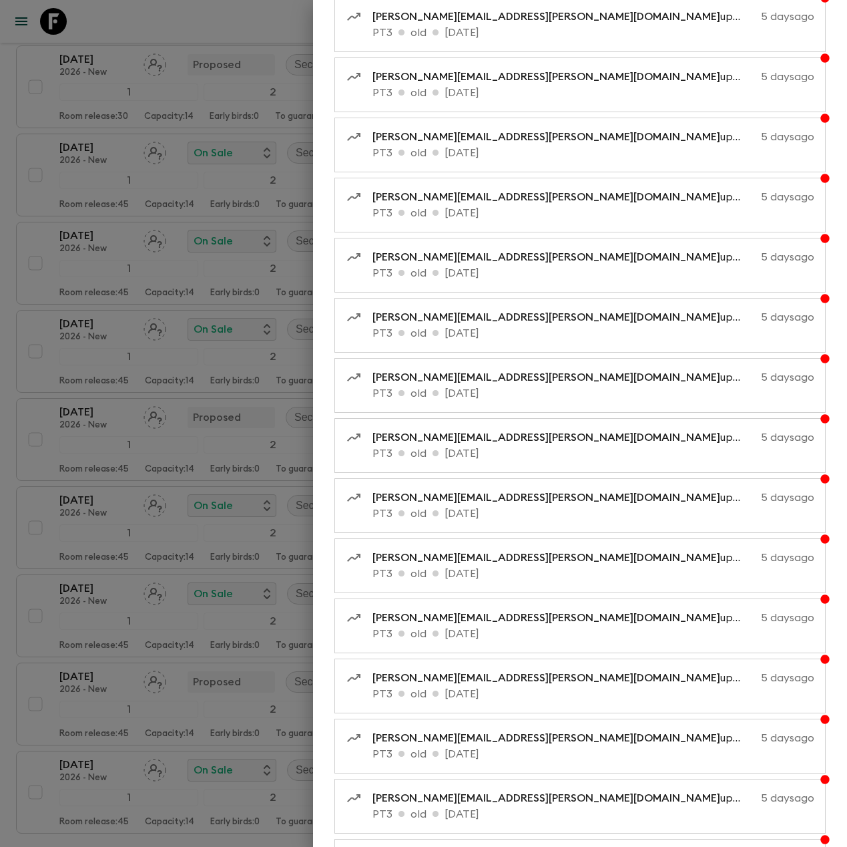
scroll to position [5298, 0]
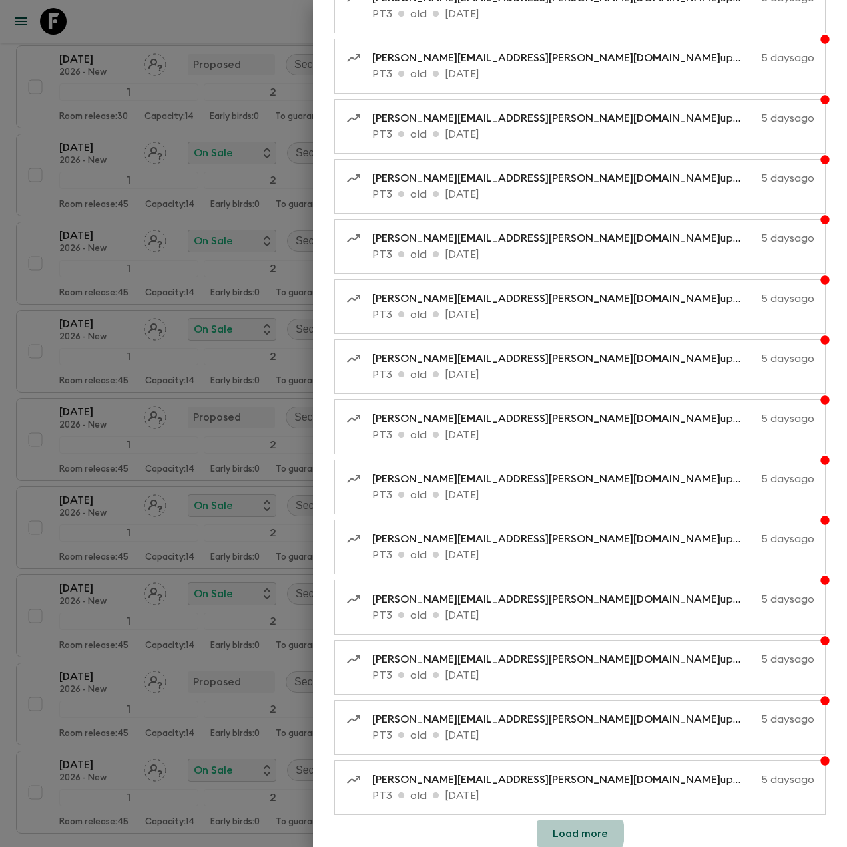
click at [575, 833] on button "Load more" at bounding box center [580, 833] width 87 height 27
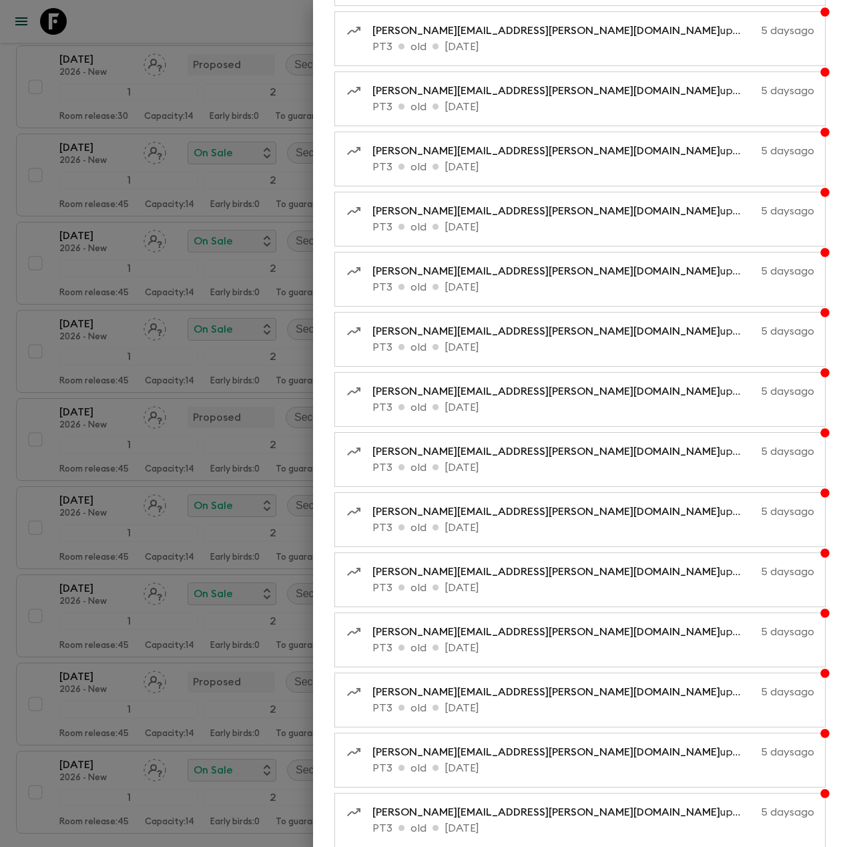
scroll to position [5898, 0]
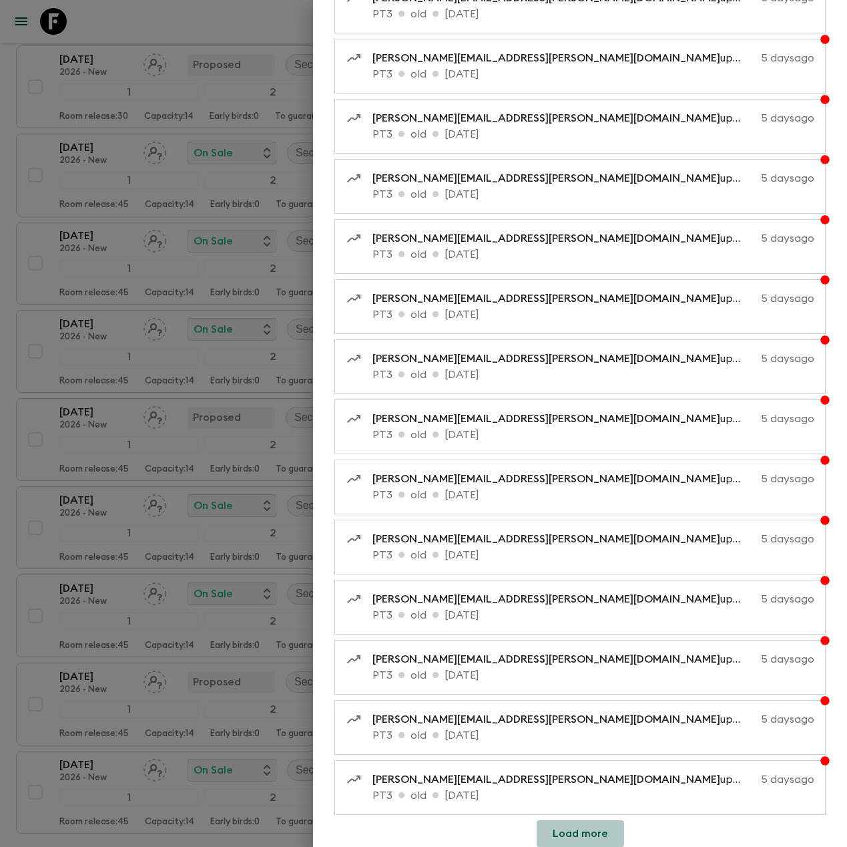
click at [578, 832] on button "Load more" at bounding box center [580, 833] width 87 height 27
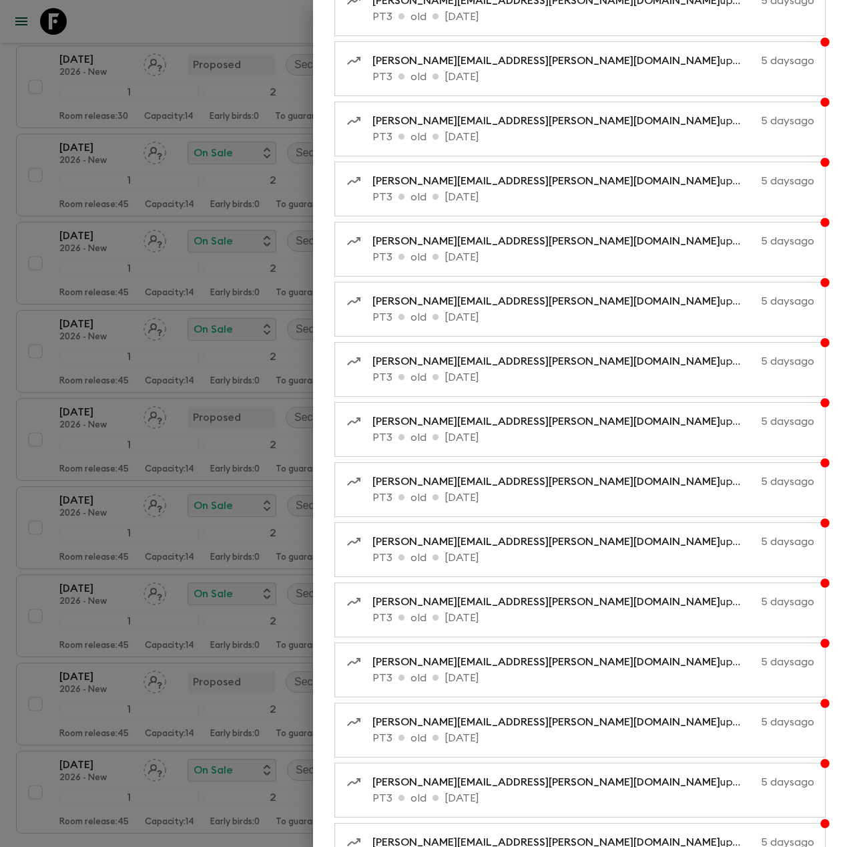
scroll to position [6499, 0]
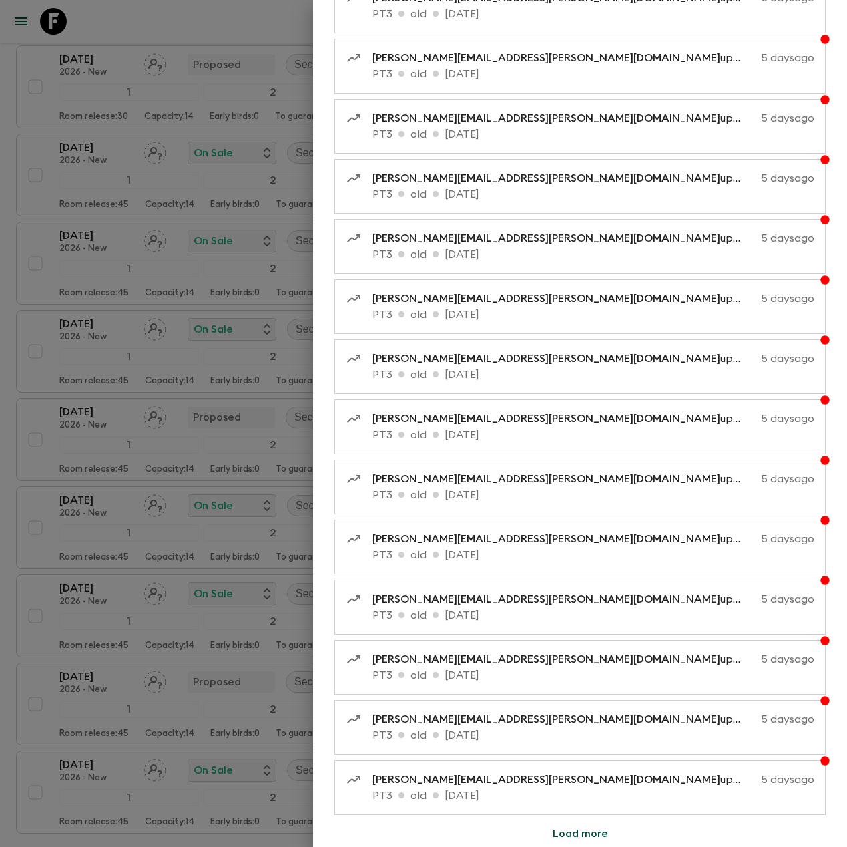
click at [582, 837] on button "Load more" at bounding box center [580, 833] width 87 height 27
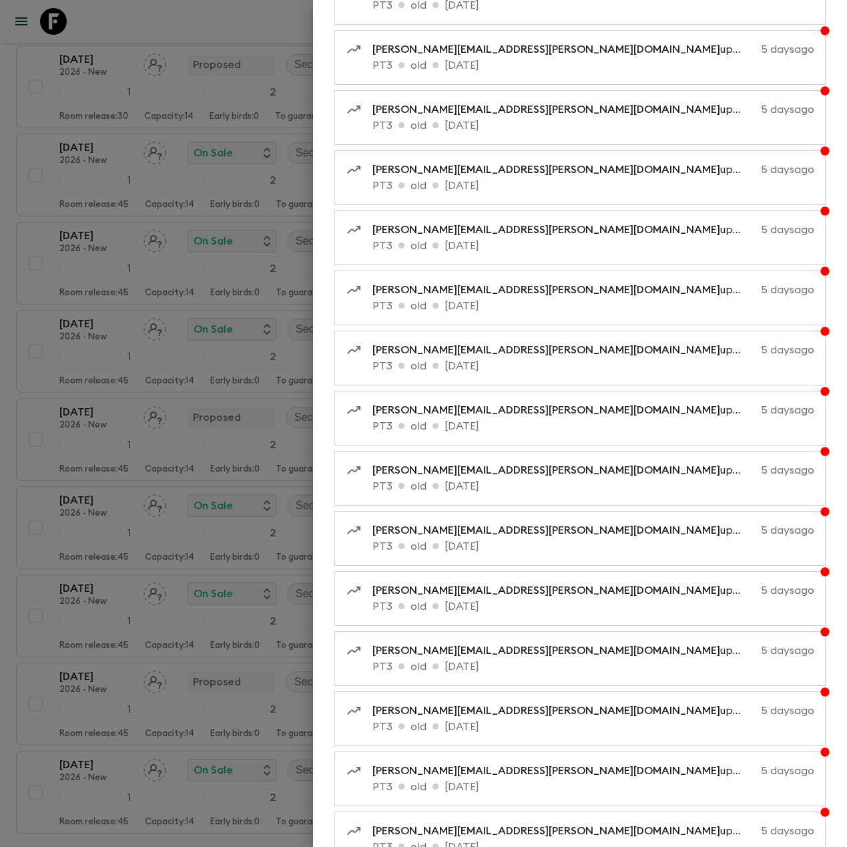
scroll to position [7100, 0]
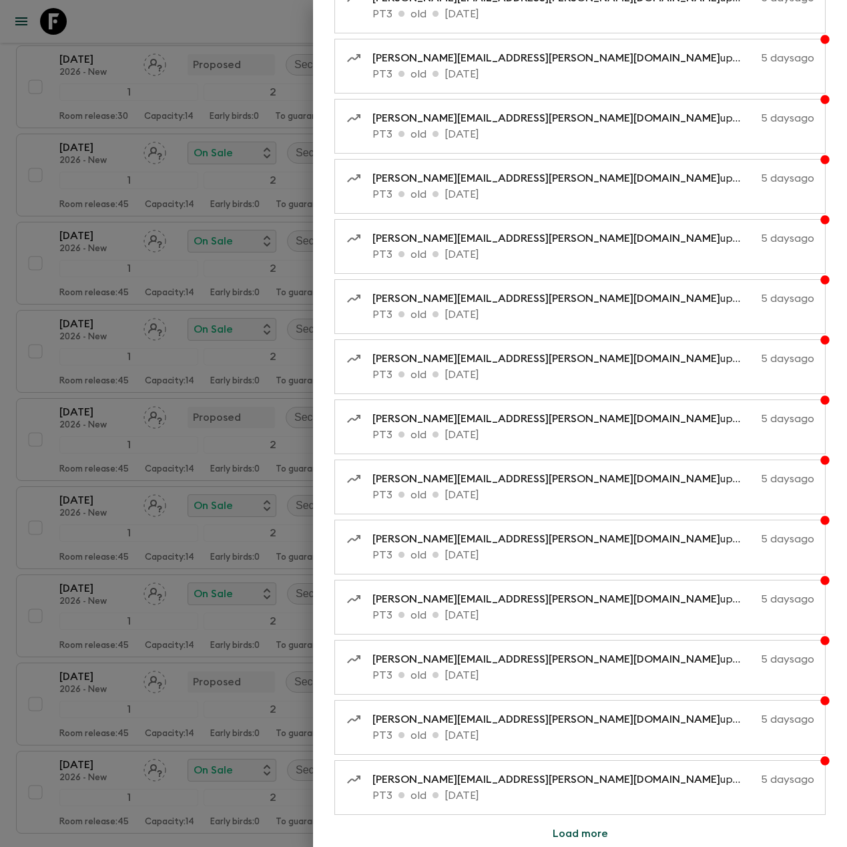
click at [613, 835] on button "Load more" at bounding box center [580, 833] width 87 height 27
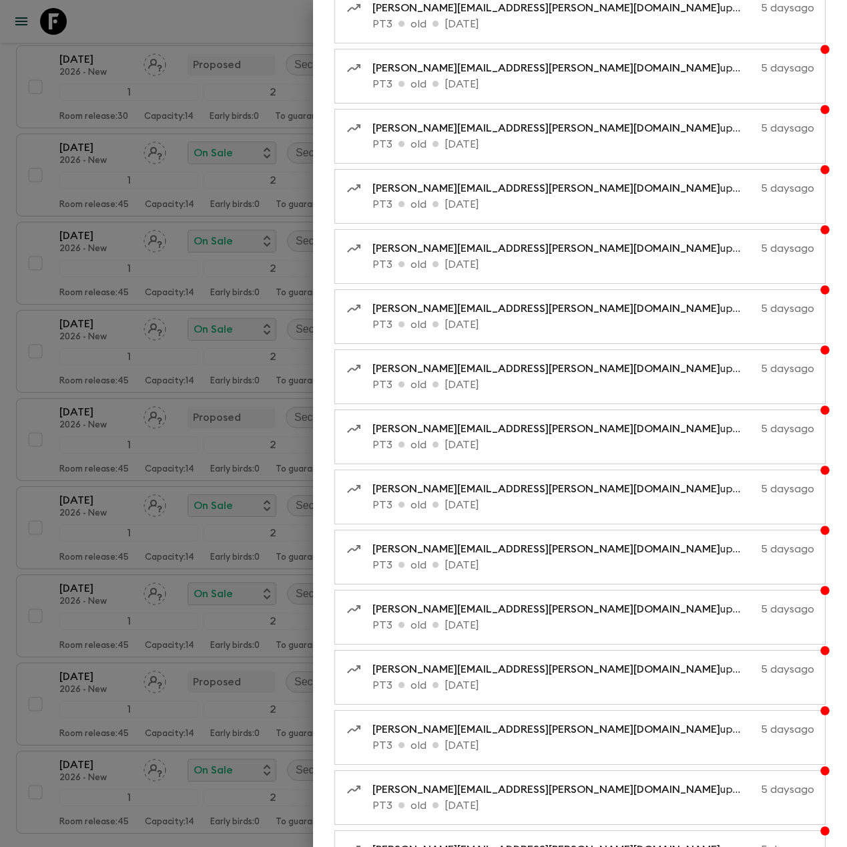
scroll to position [7701, 0]
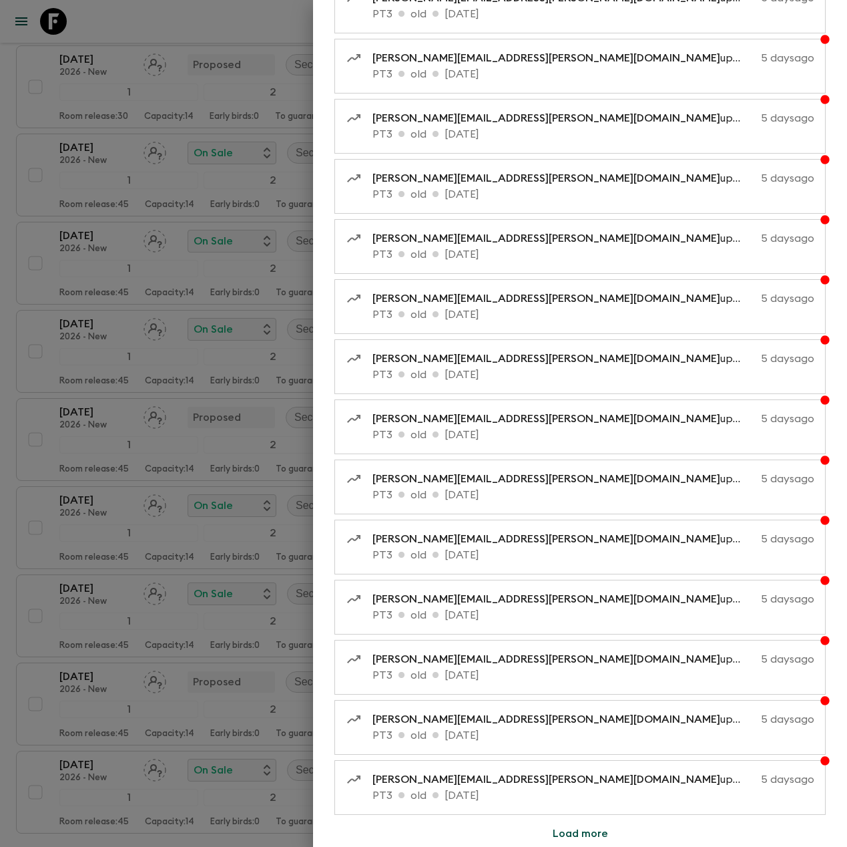
click at [598, 837] on button "Load more" at bounding box center [580, 833] width 87 height 27
click at [582, 842] on button "Load more" at bounding box center [580, 833] width 87 height 27
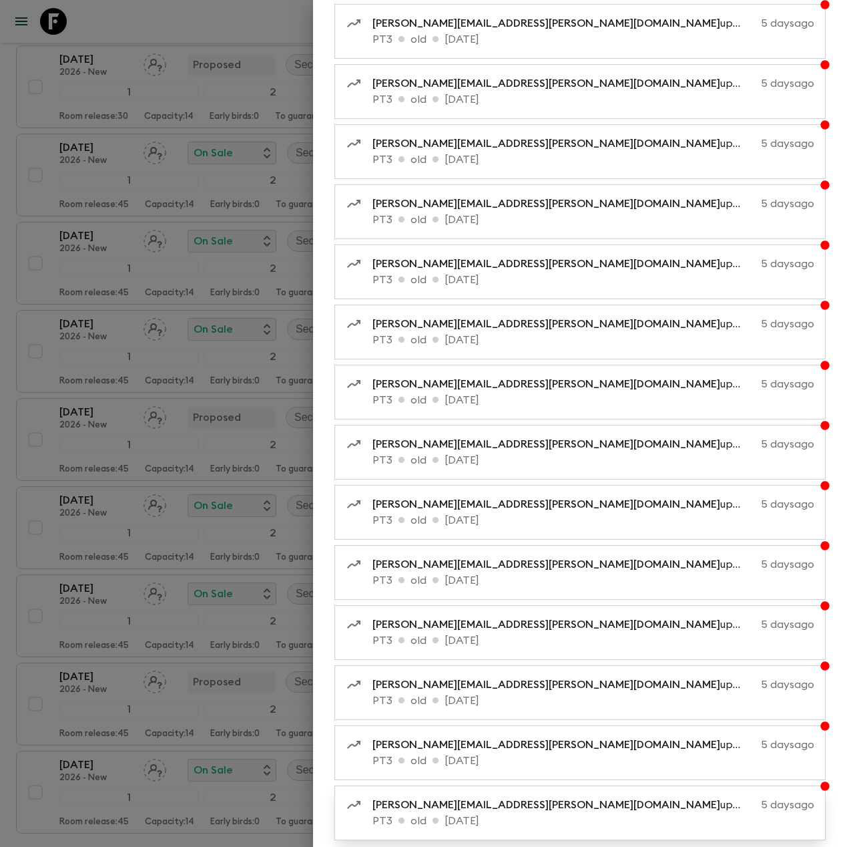
scroll to position [7701, 0]
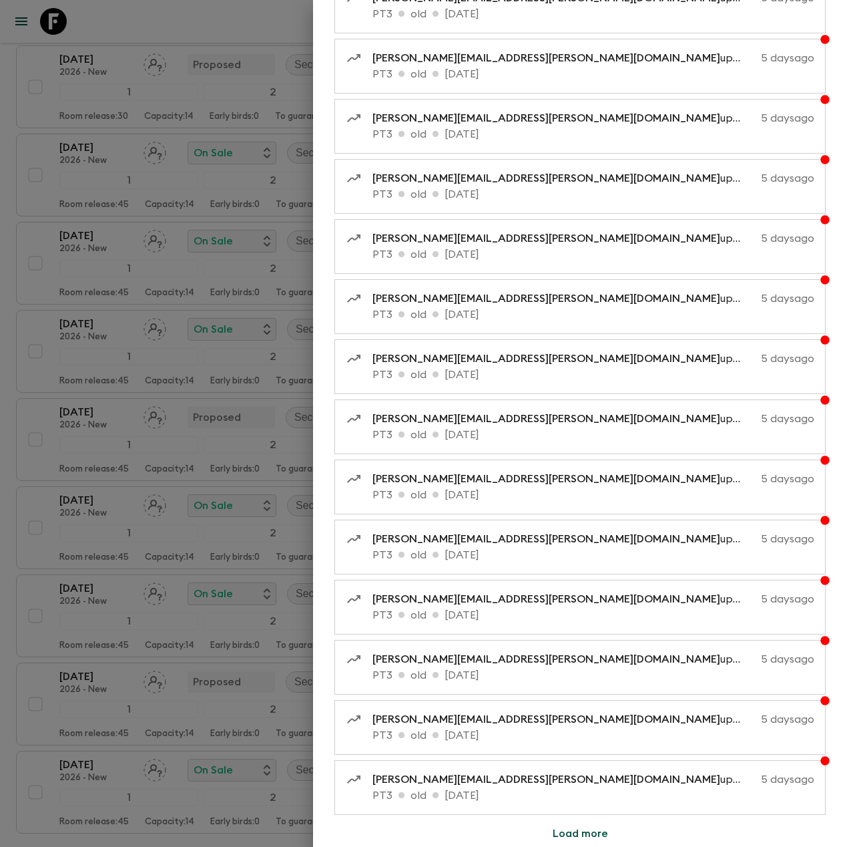
click at [570, 829] on button "Load more" at bounding box center [580, 833] width 87 height 27
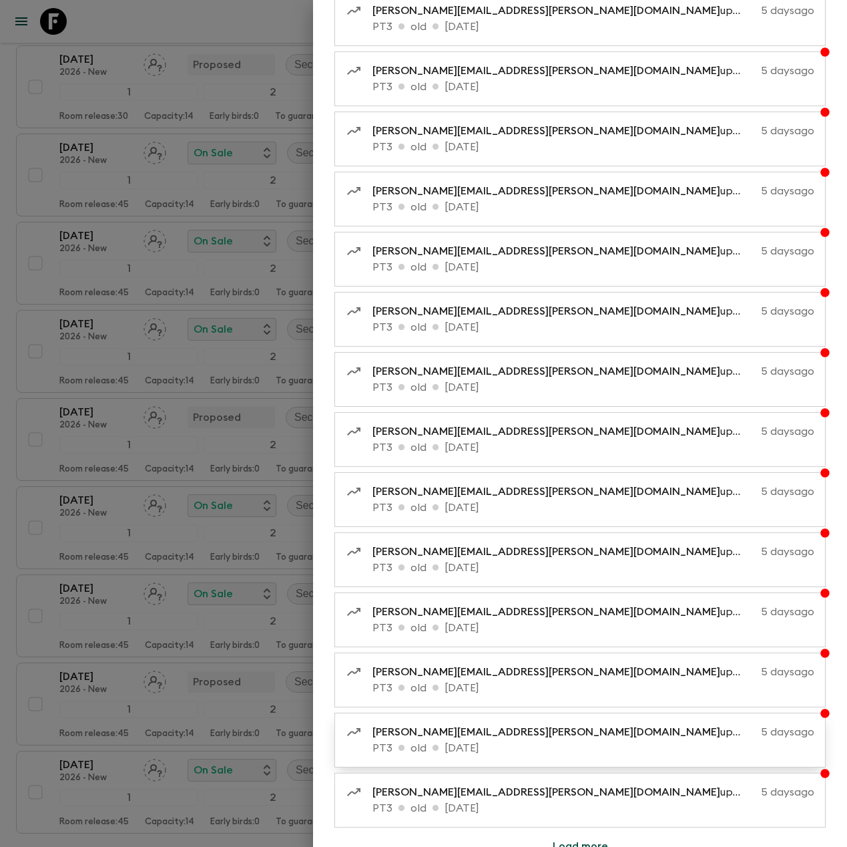
scroll to position [8302, 0]
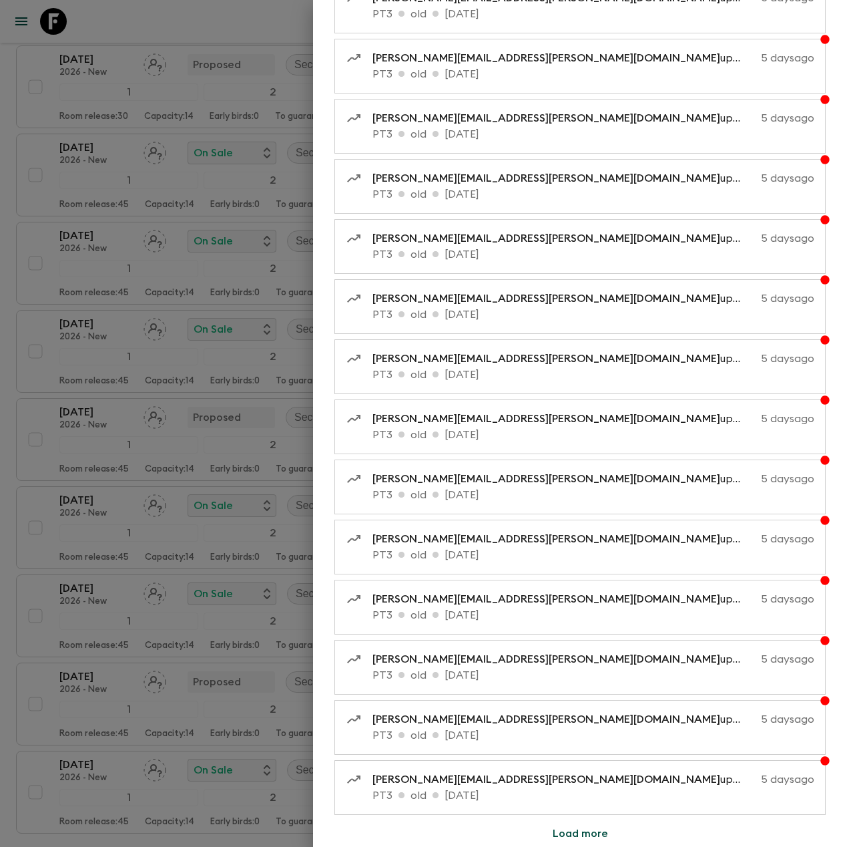
click at [570, 833] on button "Load more" at bounding box center [580, 833] width 87 height 27
click at [582, 831] on button "Load more" at bounding box center [580, 833] width 87 height 27
click at [586, 832] on button "Load more" at bounding box center [580, 833] width 87 height 27
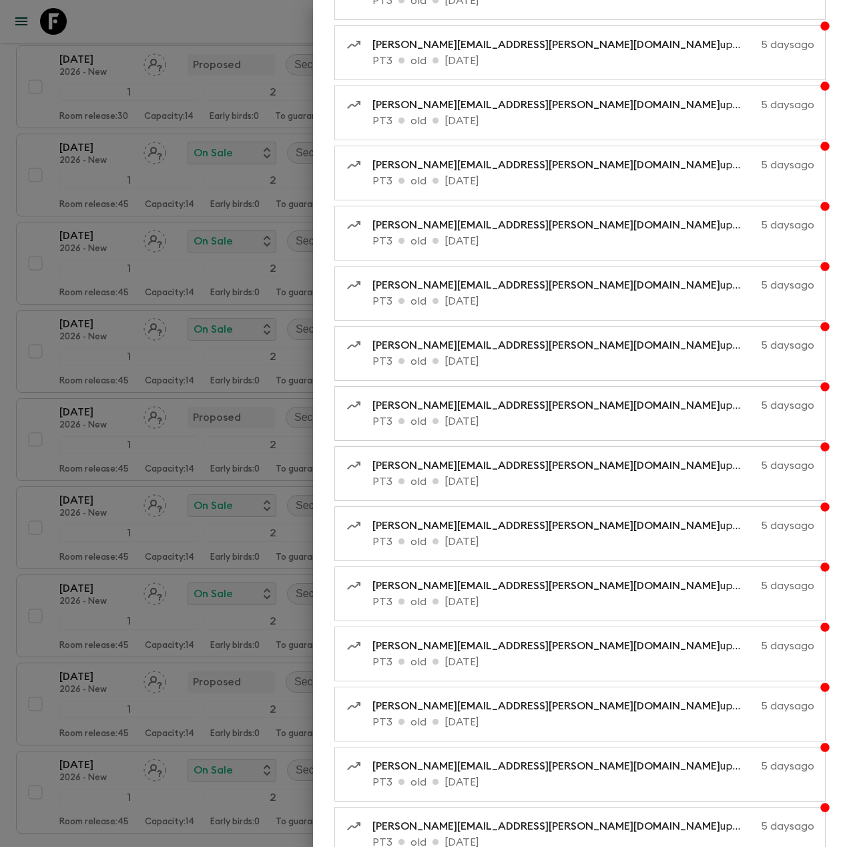
scroll to position [6800, 0]
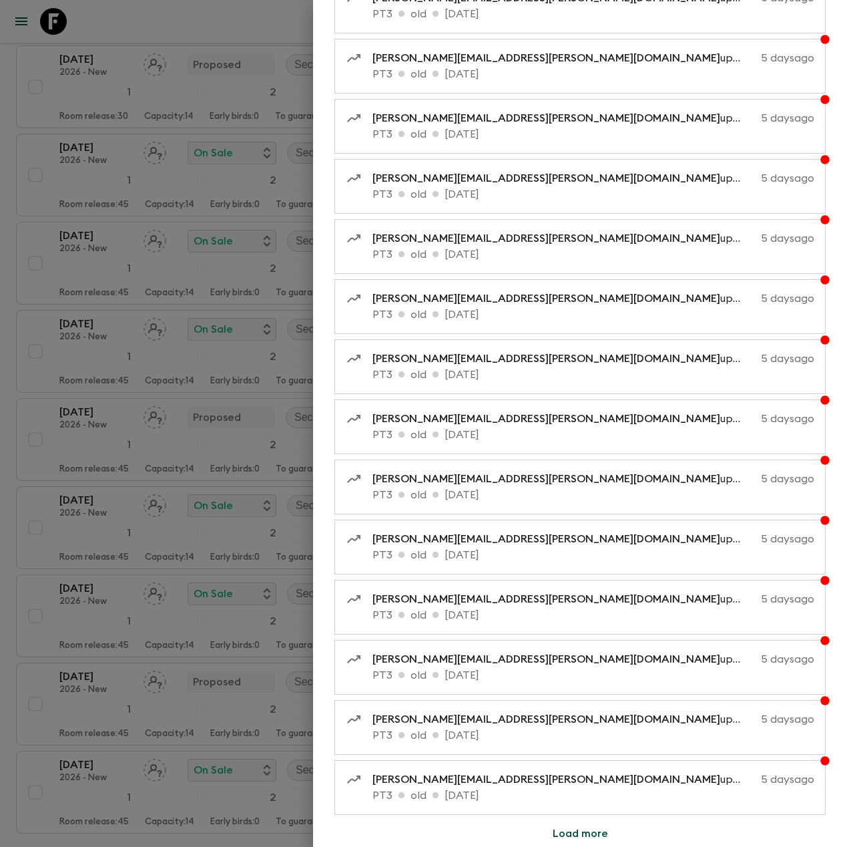
click at [596, 839] on button "Load more" at bounding box center [580, 833] width 87 height 27
click at [588, 833] on button "Load more" at bounding box center [580, 833] width 87 height 27
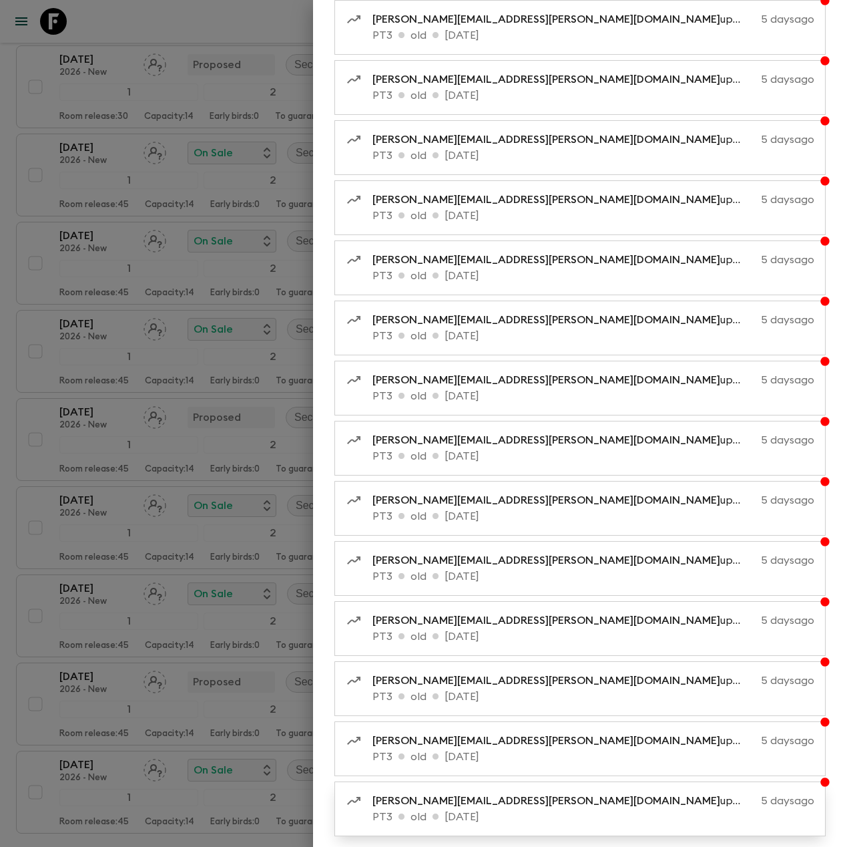
scroll to position [8002, 0]
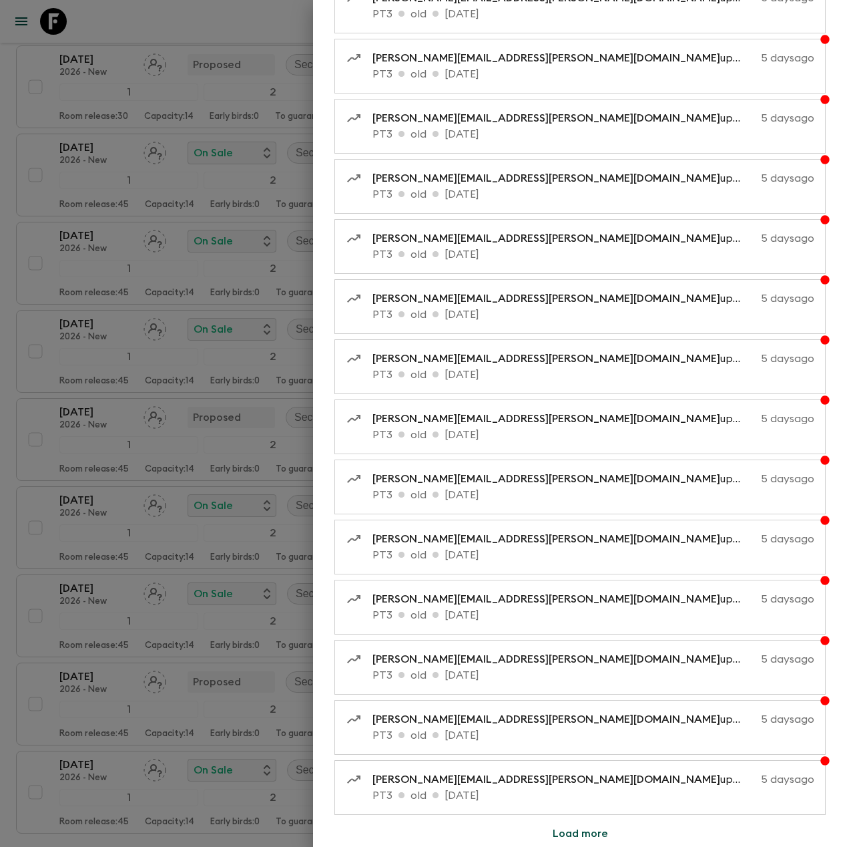
click at [588, 831] on button "Load more" at bounding box center [580, 833] width 87 height 27
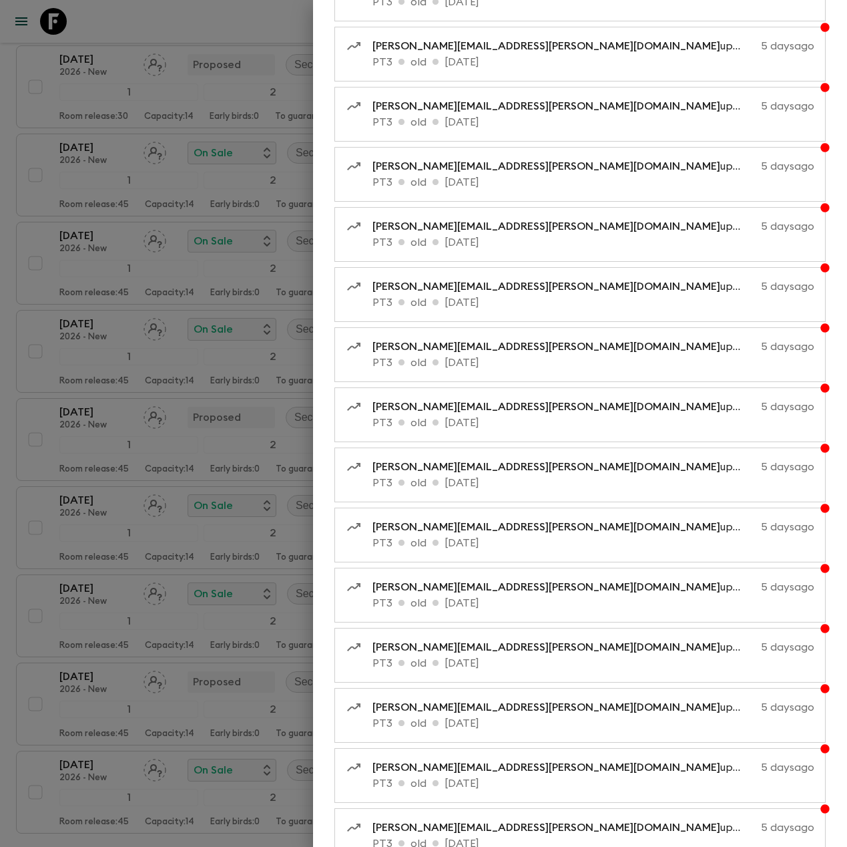
scroll to position [8603, 0]
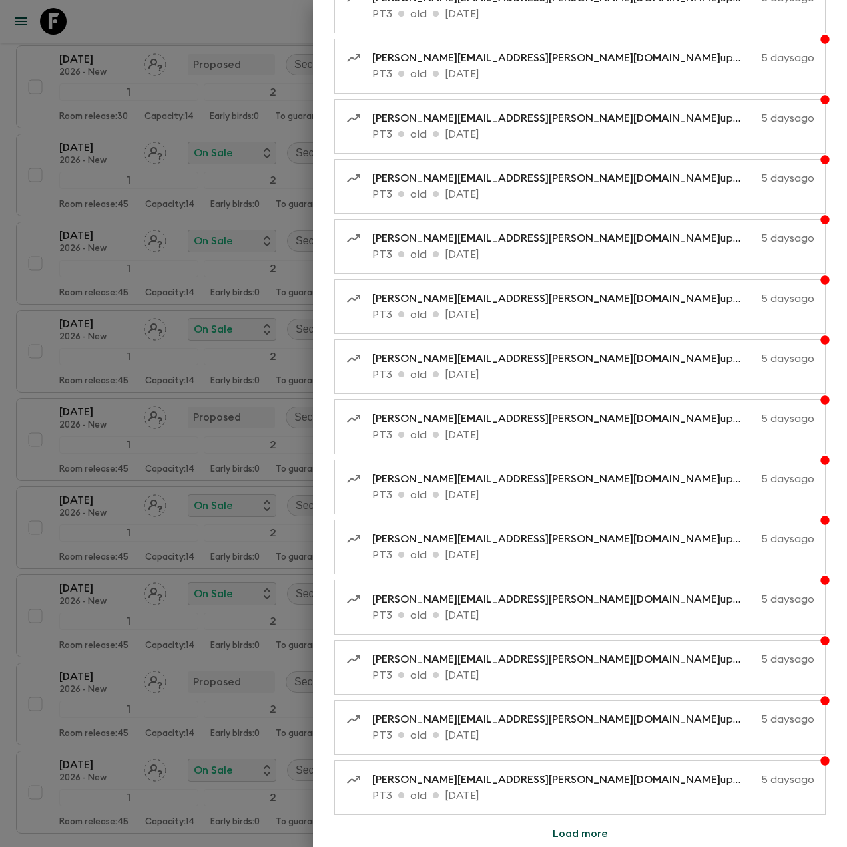
click at [591, 835] on button "Load more" at bounding box center [580, 833] width 87 height 27
click at [586, 838] on button "Load more" at bounding box center [580, 833] width 87 height 27
click at [586, 835] on button "Load more" at bounding box center [580, 833] width 87 height 27
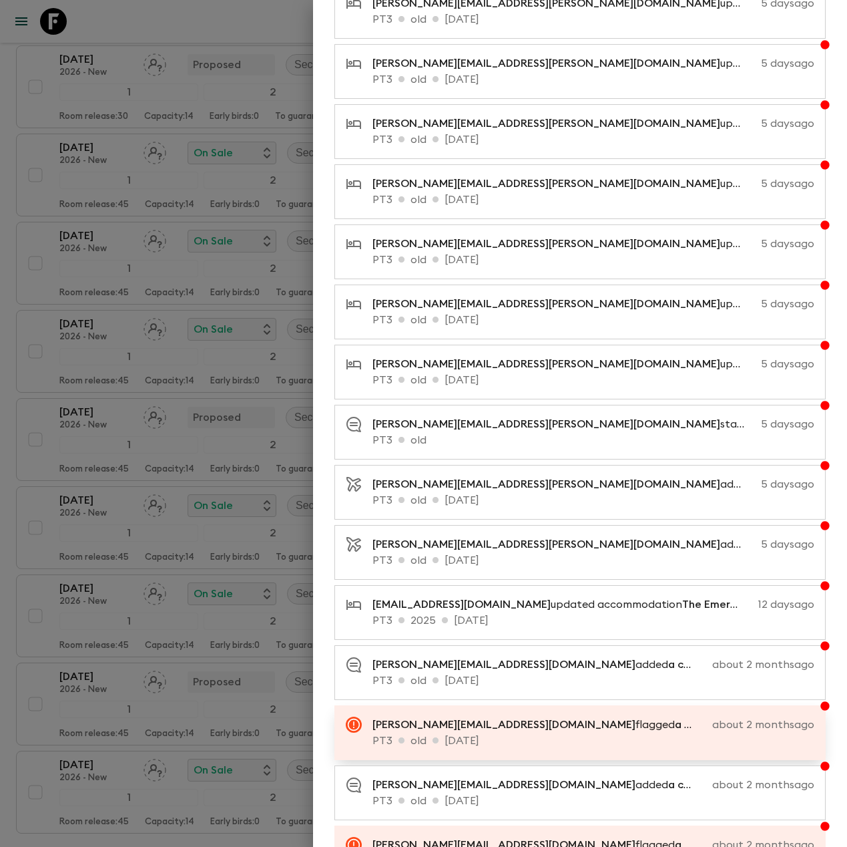
scroll to position [7761, 0]
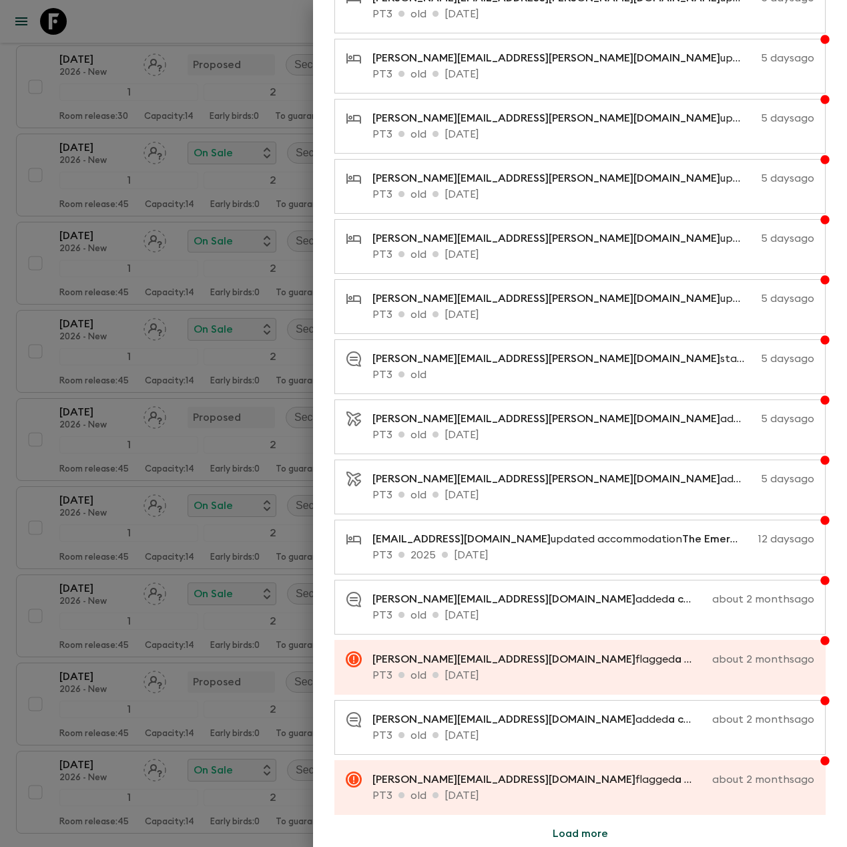
click at [589, 840] on button "Load more" at bounding box center [580, 833] width 87 height 27
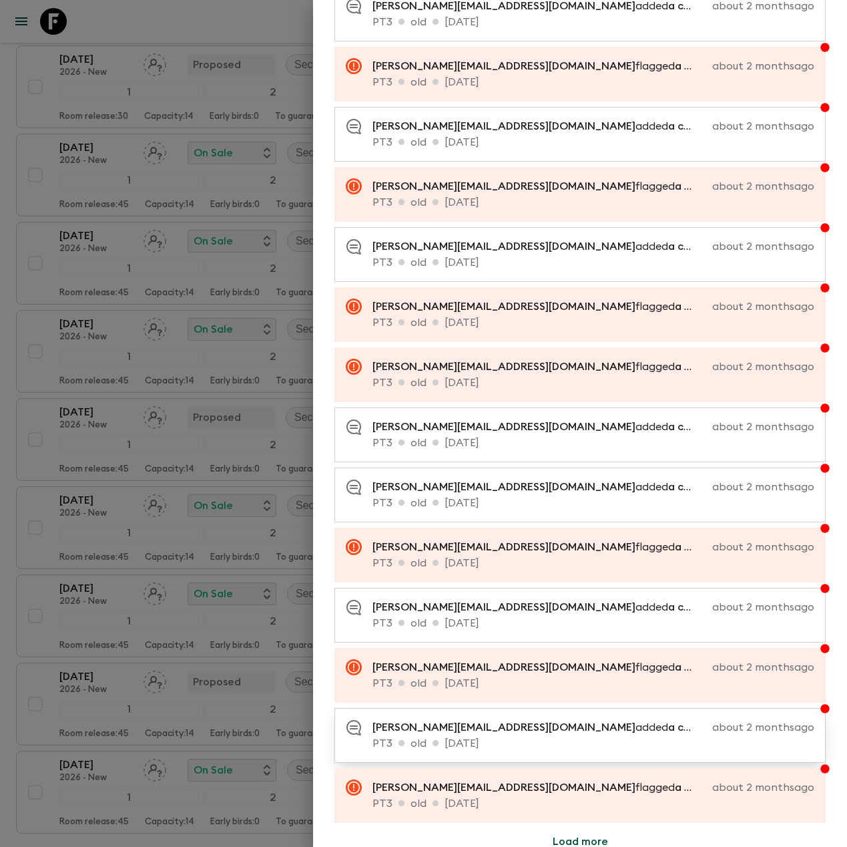
scroll to position [8362, 0]
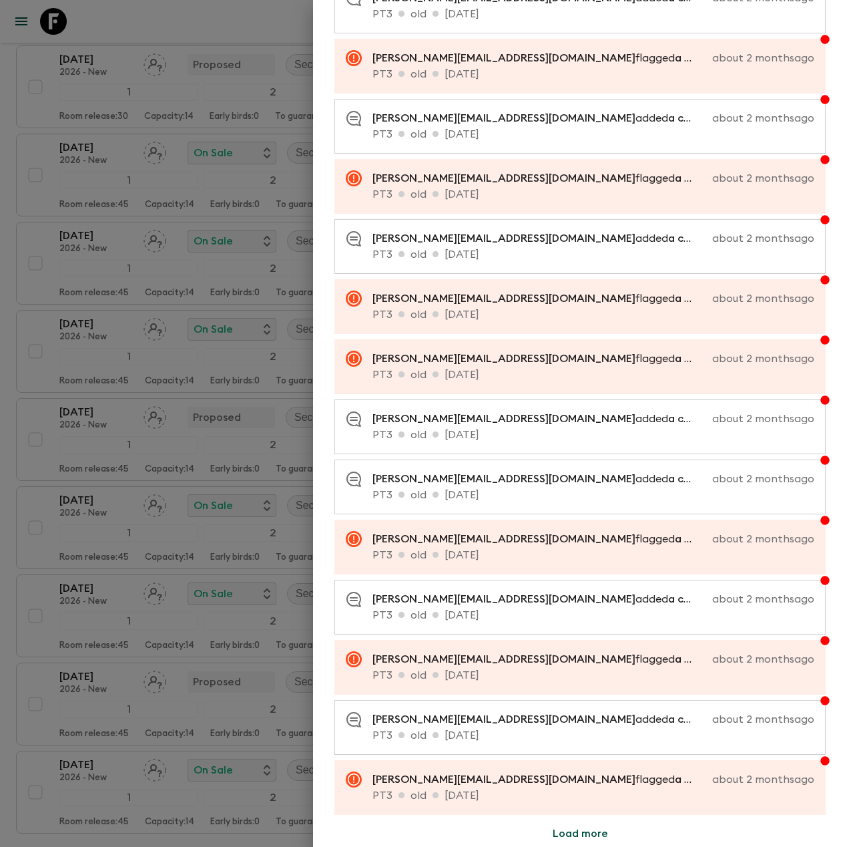
click at [551, 832] on button "Load more" at bounding box center [580, 833] width 87 height 27
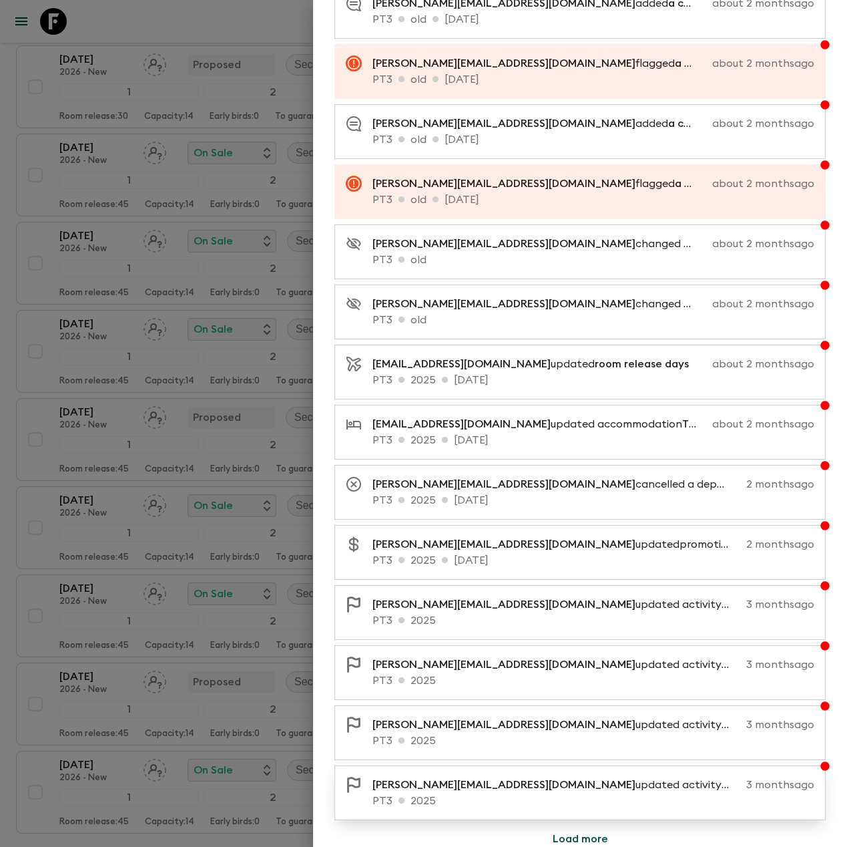
scroll to position [8963, 0]
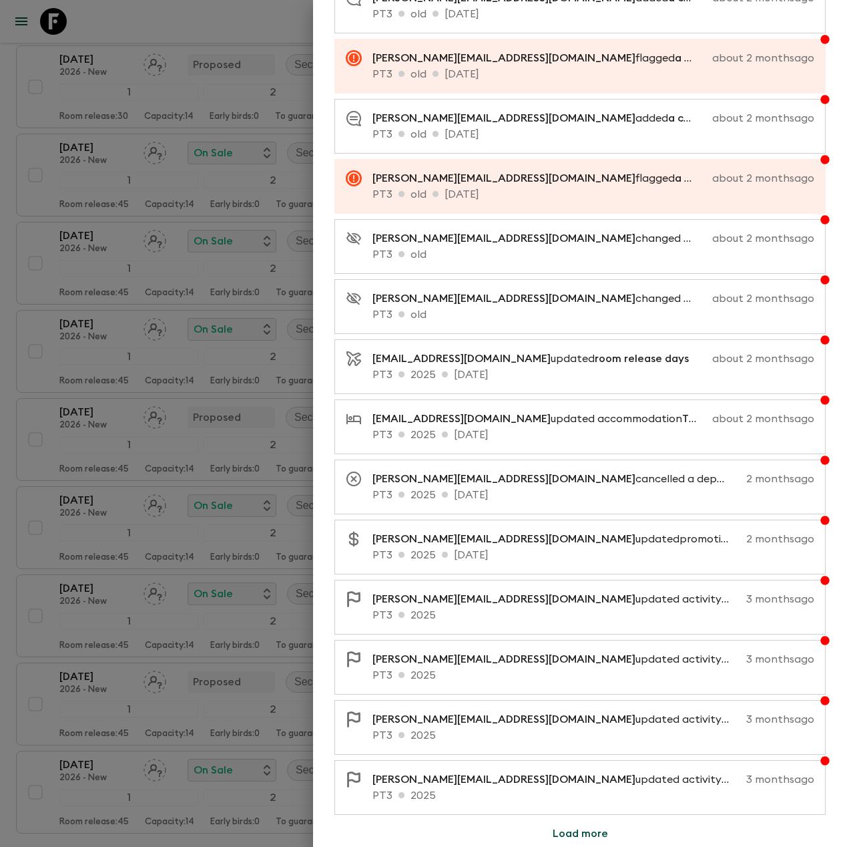
click at [577, 832] on button "Load more" at bounding box center [580, 833] width 87 height 27
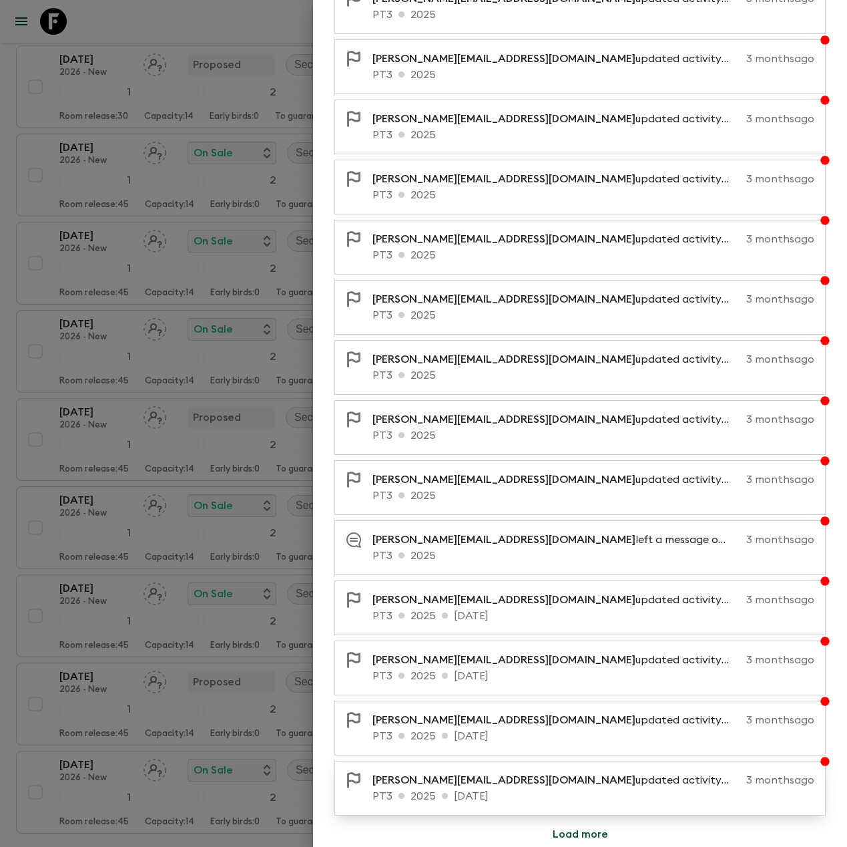
scroll to position [9564, 0]
click at [575, 837] on button "Load more" at bounding box center [580, 833] width 87 height 27
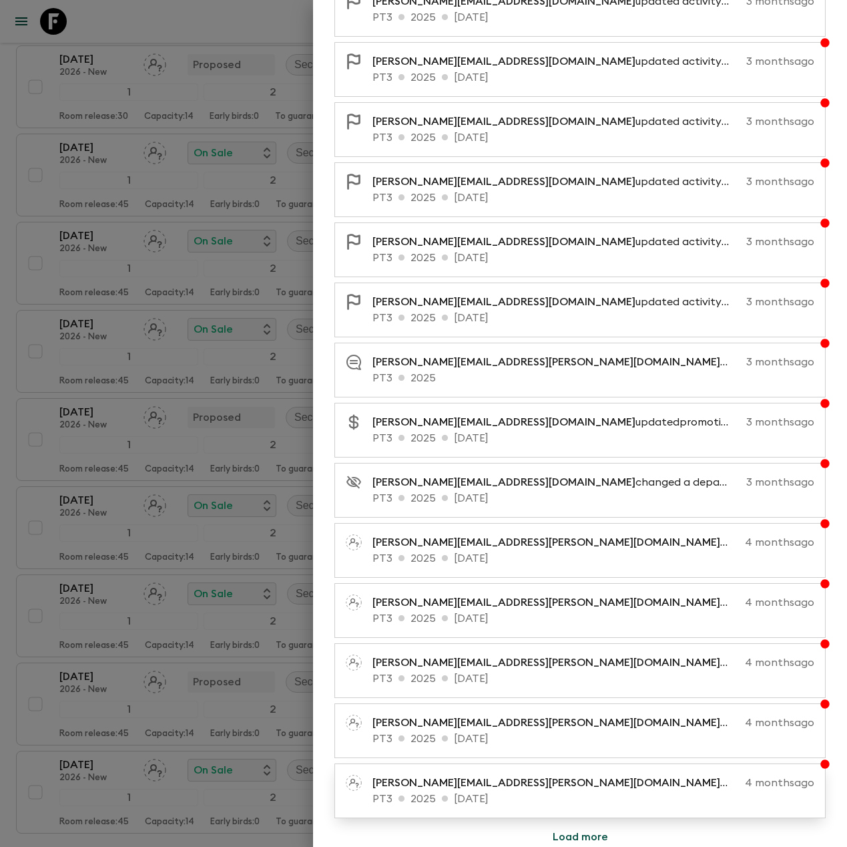
scroll to position [10165, 0]
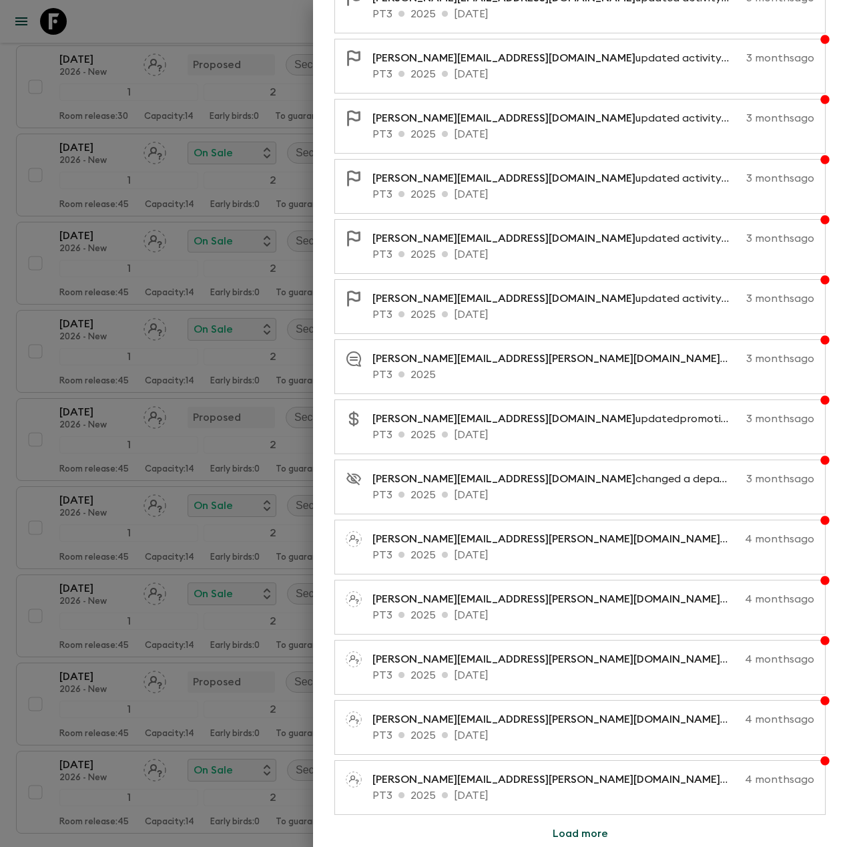
click at [573, 833] on button "Load more" at bounding box center [580, 833] width 87 height 27
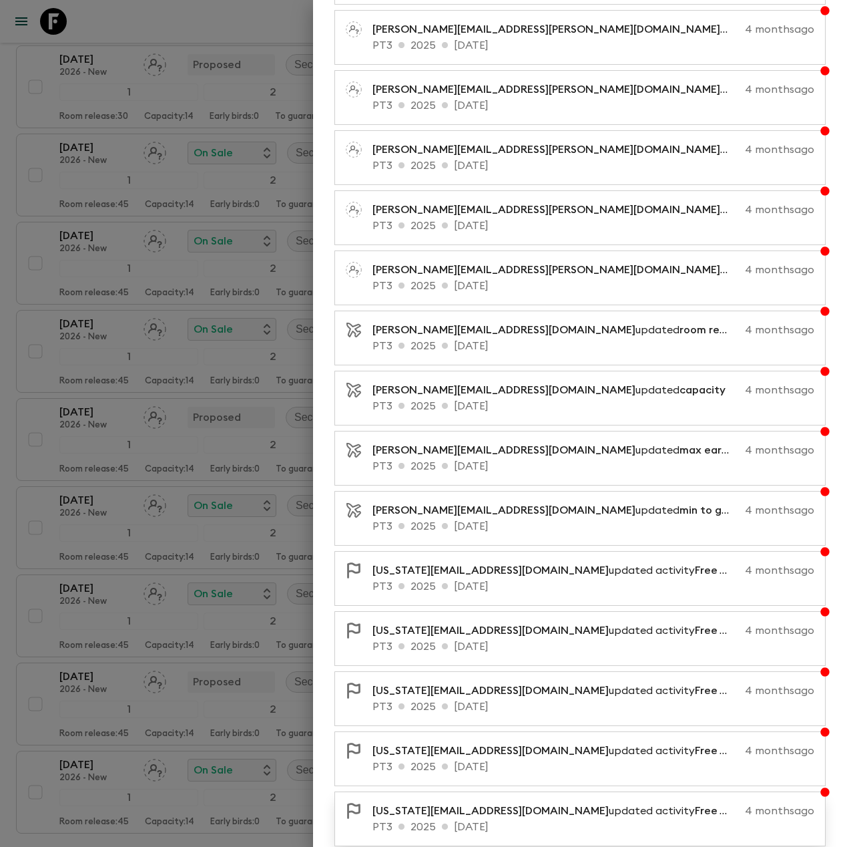
scroll to position [10766, 0]
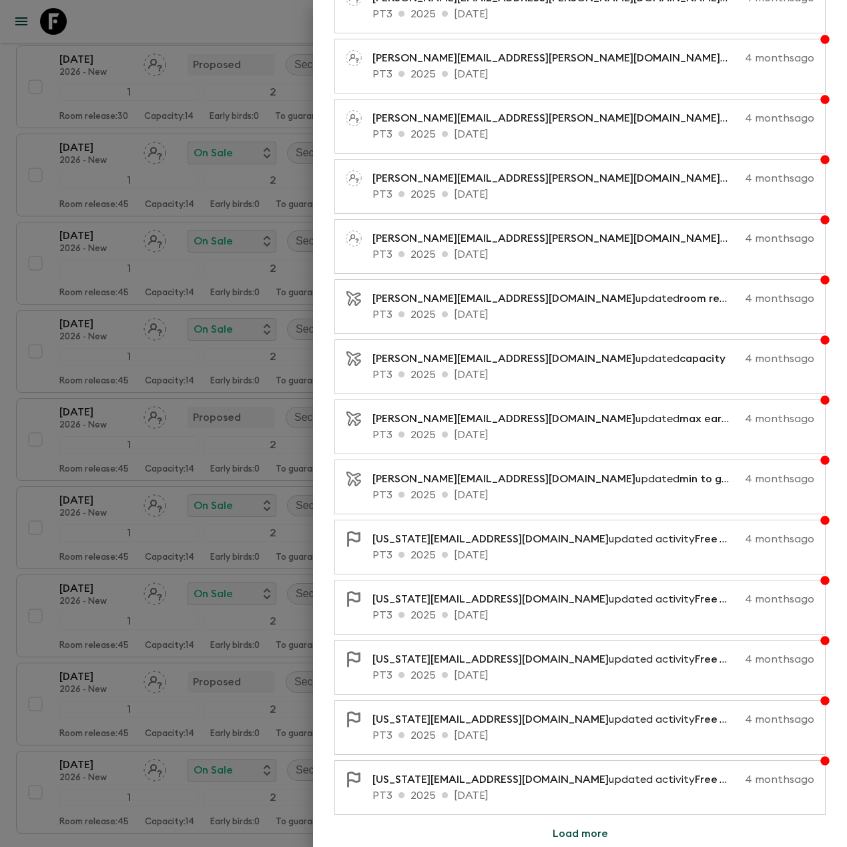
click at [578, 841] on button "Load more" at bounding box center [580, 833] width 87 height 27
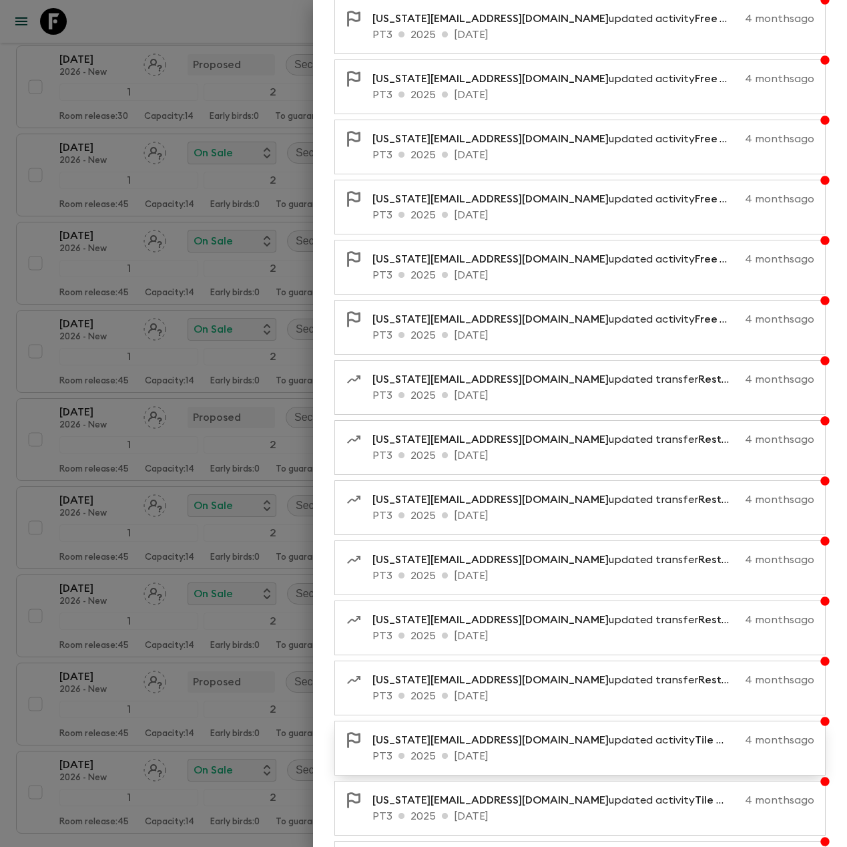
scroll to position [11367, 0]
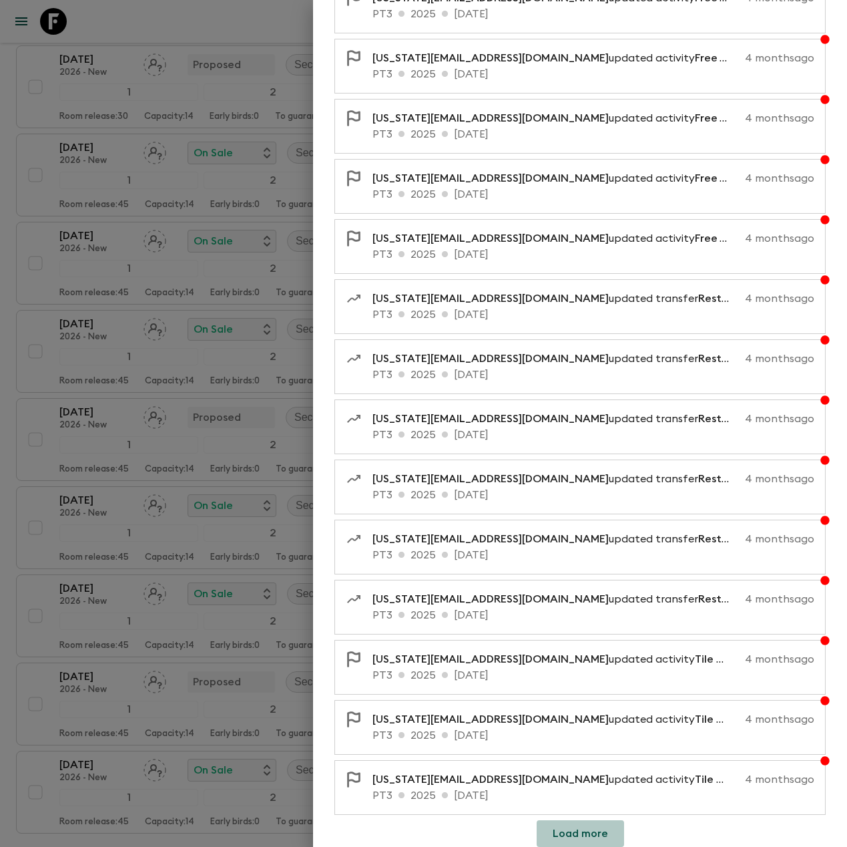
click at [583, 833] on button "Load more" at bounding box center [580, 833] width 87 height 27
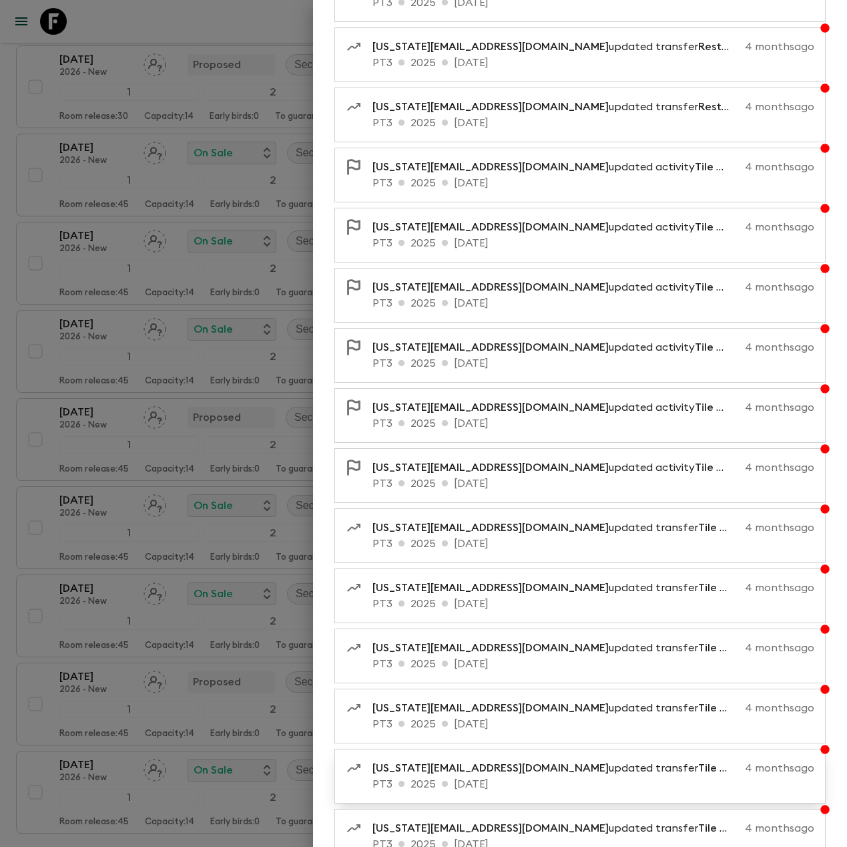
scroll to position [11968, 0]
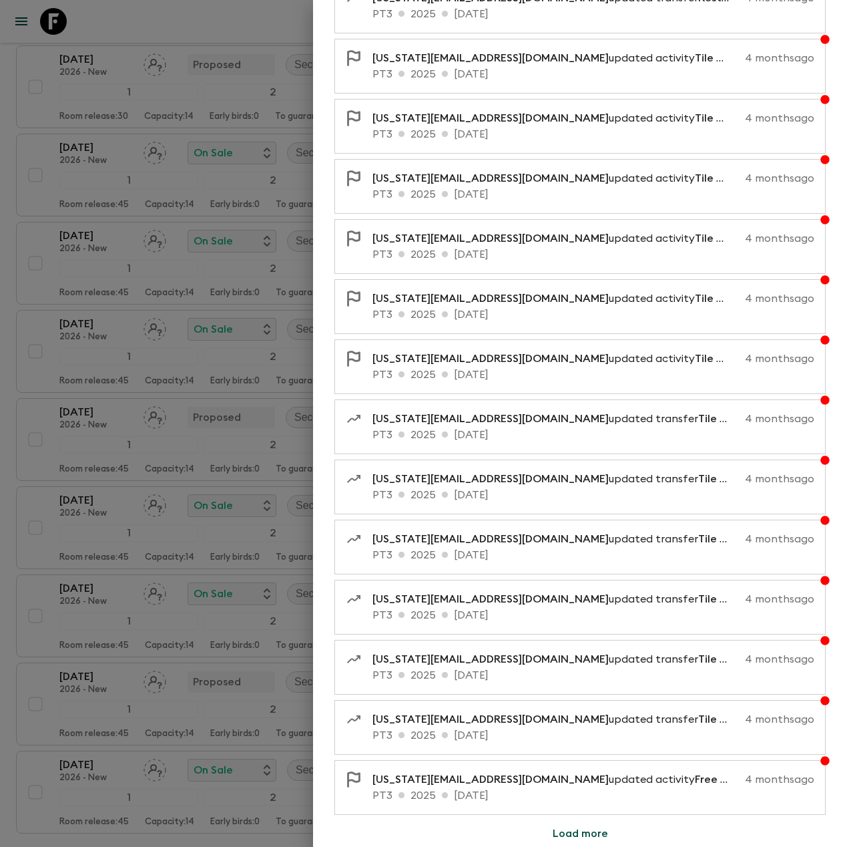
click at [589, 835] on button "Load more" at bounding box center [580, 833] width 87 height 27
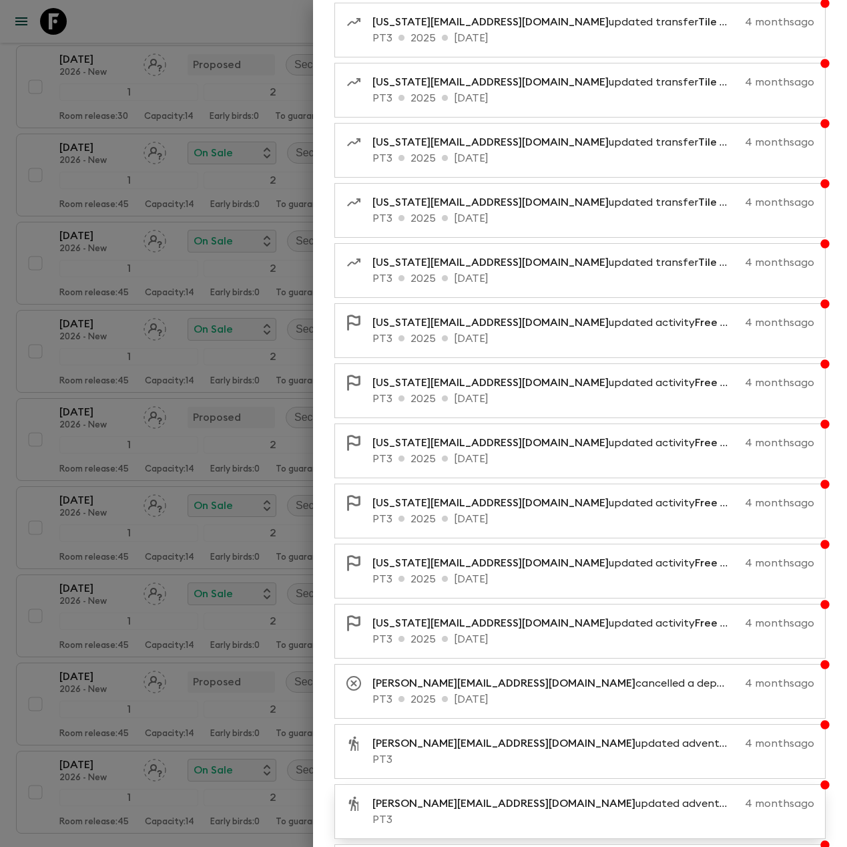
scroll to position [12569, 0]
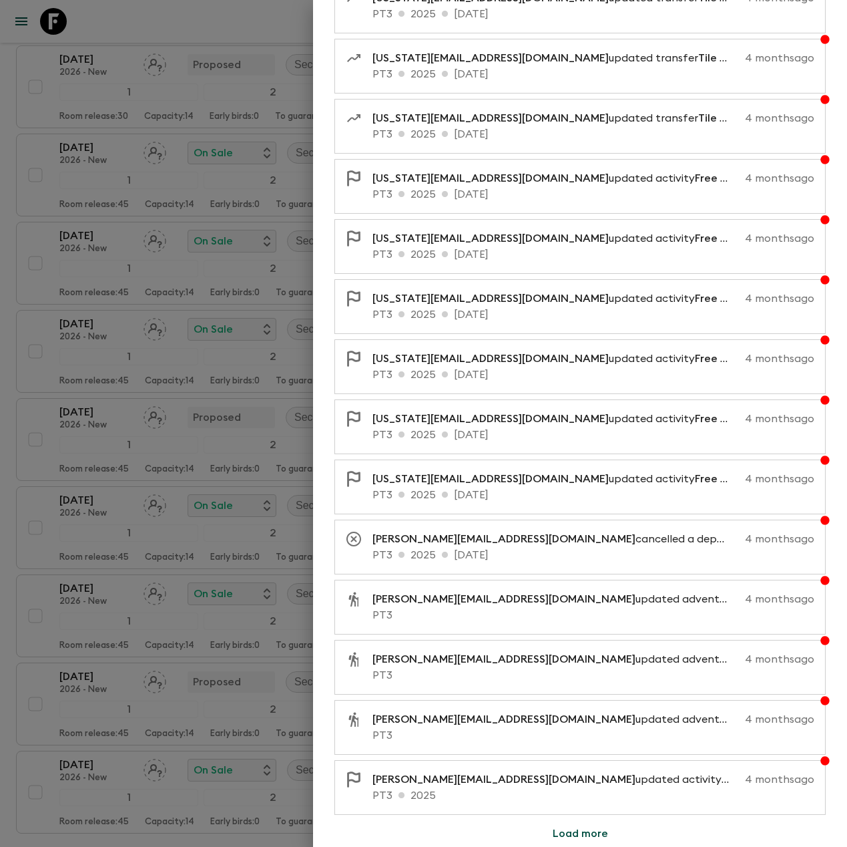
click at [585, 835] on button "Load more" at bounding box center [580, 833] width 87 height 27
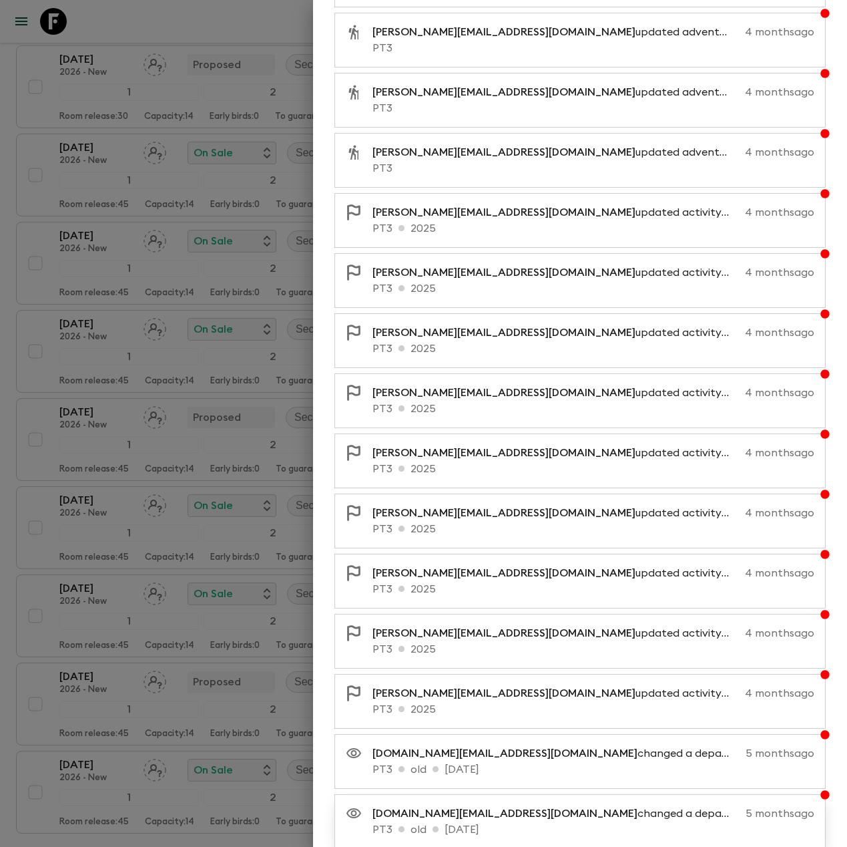
scroll to position [13170, 0]
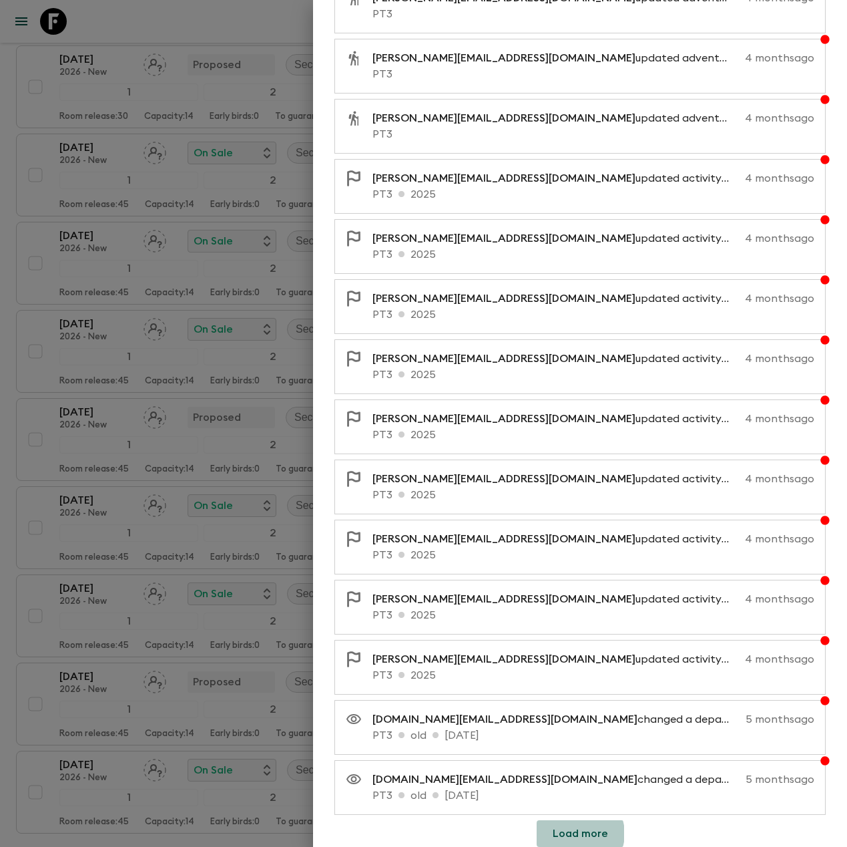
click at [572, 833] on button "Load more" at bounding box center [580, 833] width 87 height 27
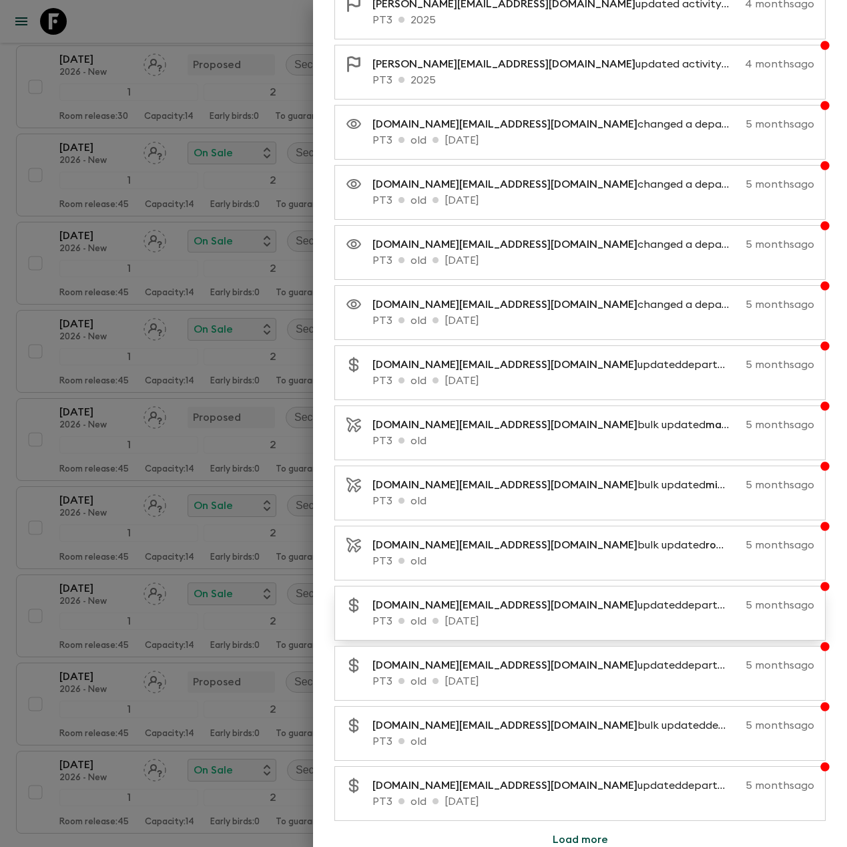
scroll to position [13771, 0]
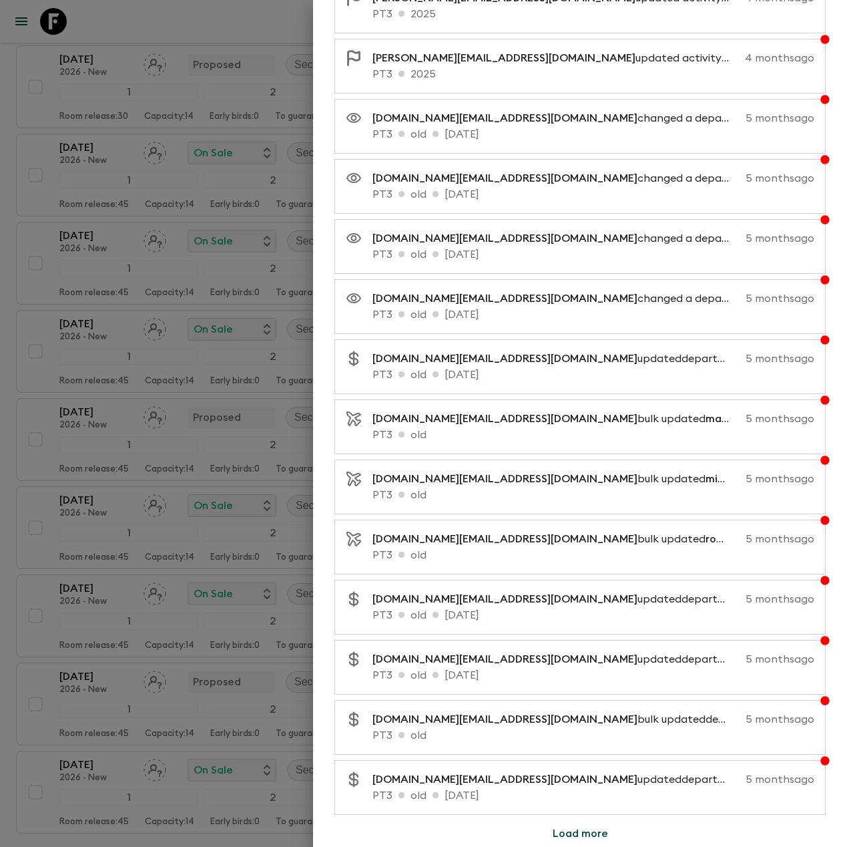
click at [586, 833] on button "Load more" at bounding box center [580, 833] width 87 height 27
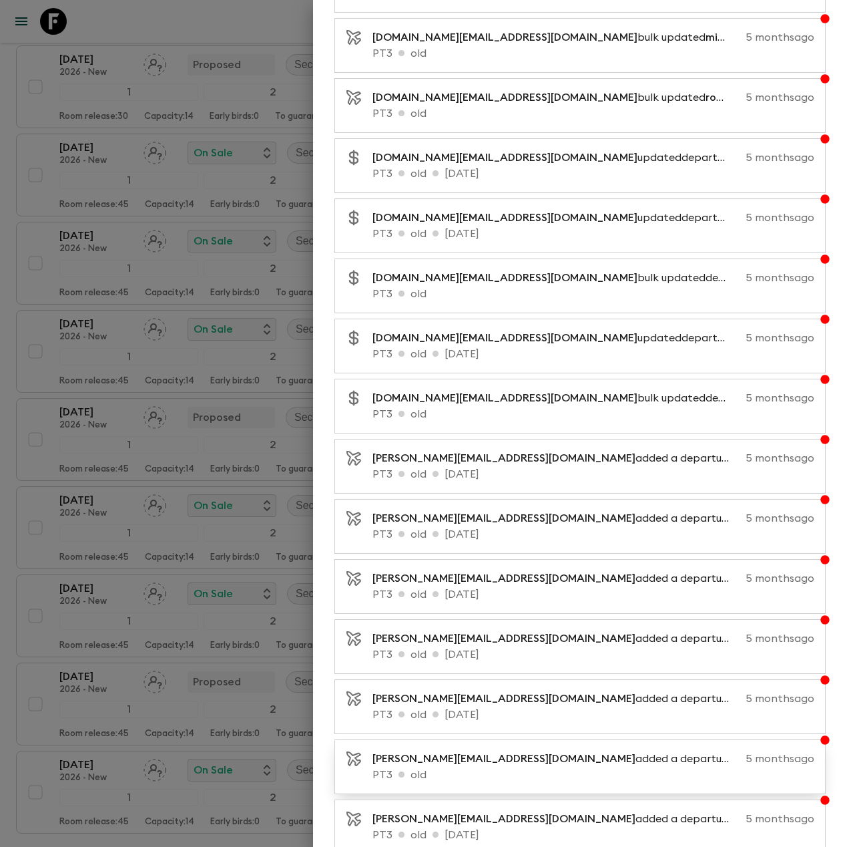
scroll to position [14372, 0]
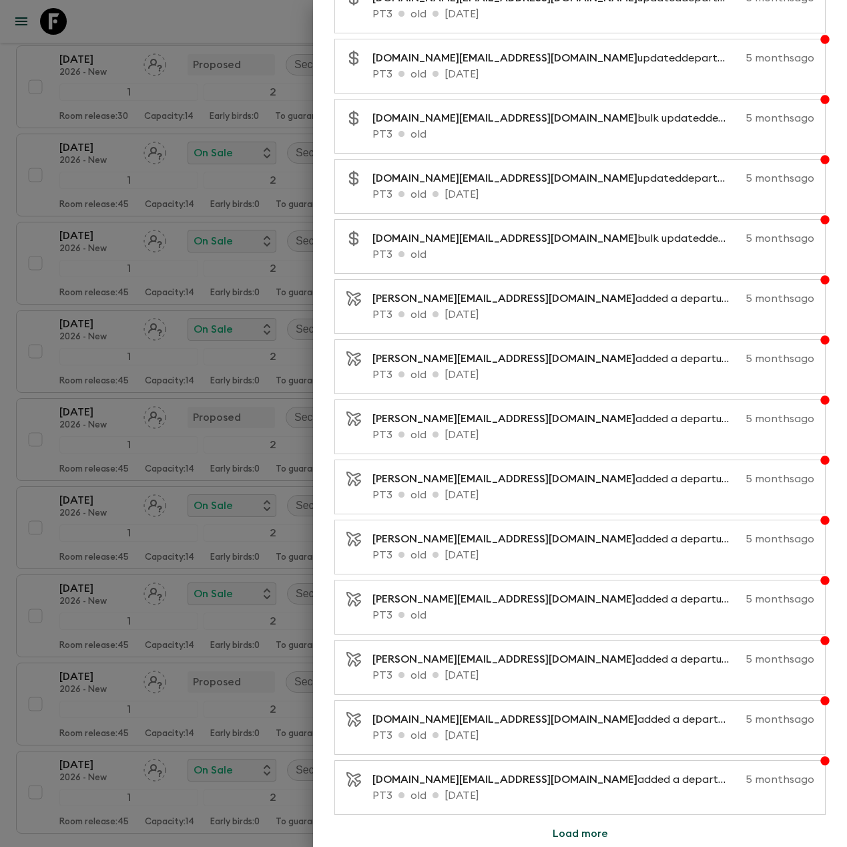
click at [563, 837] on button "Load more" at bounding box center [580, 833] width 87 height 27
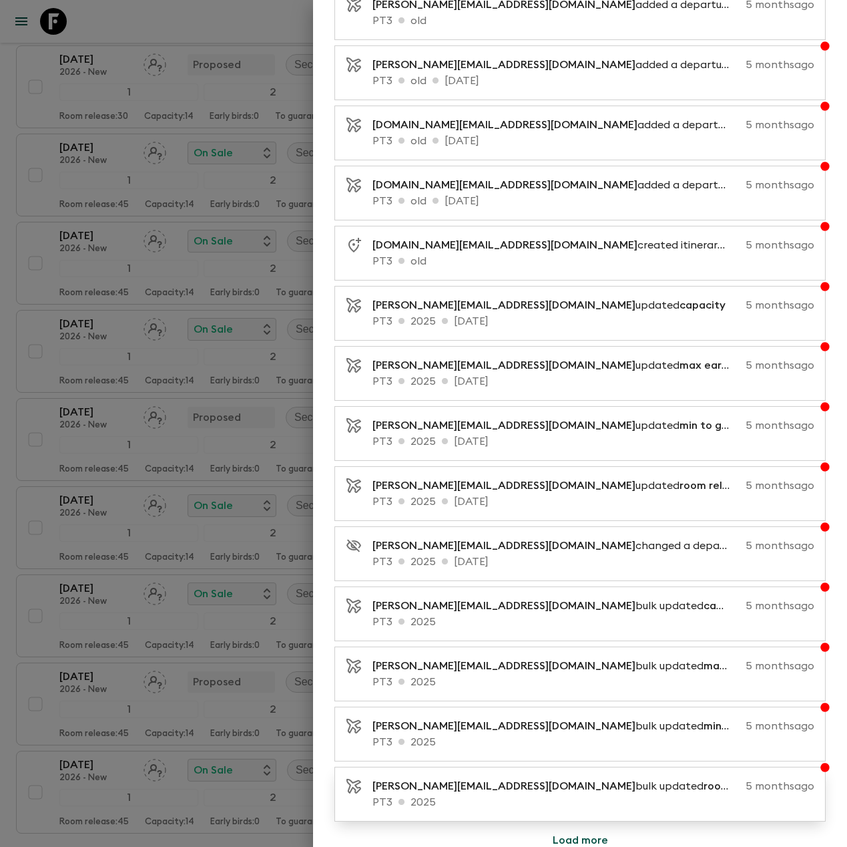
scroll to position [14972, 0]
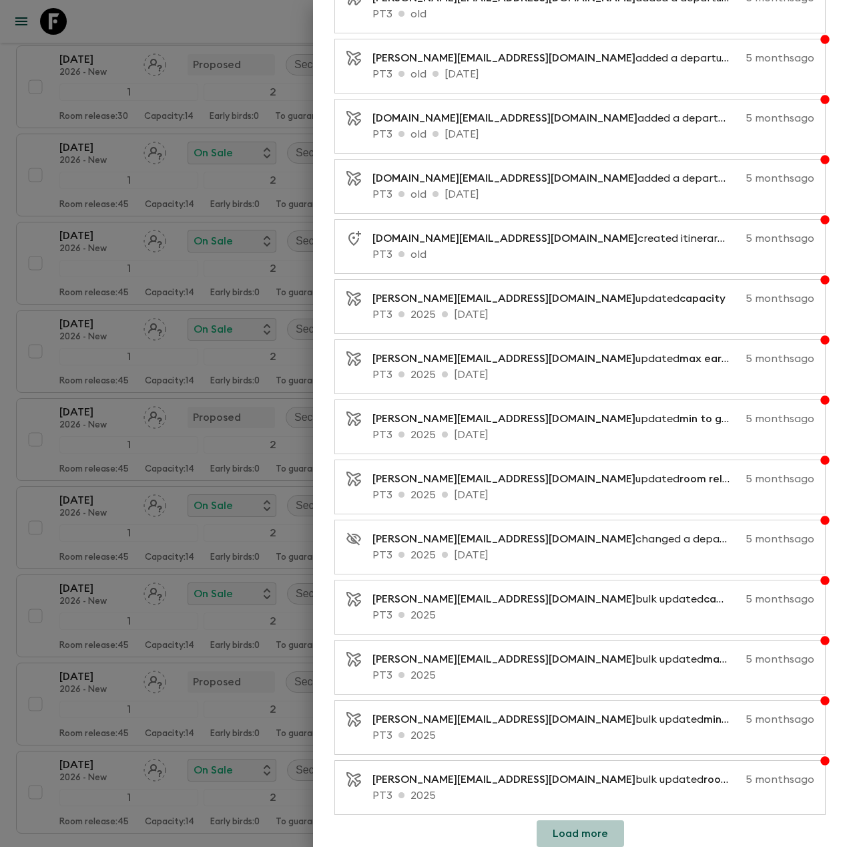
click at [579, 834] on button "Load more" at bounding box center [580, 833] width 87 height 27
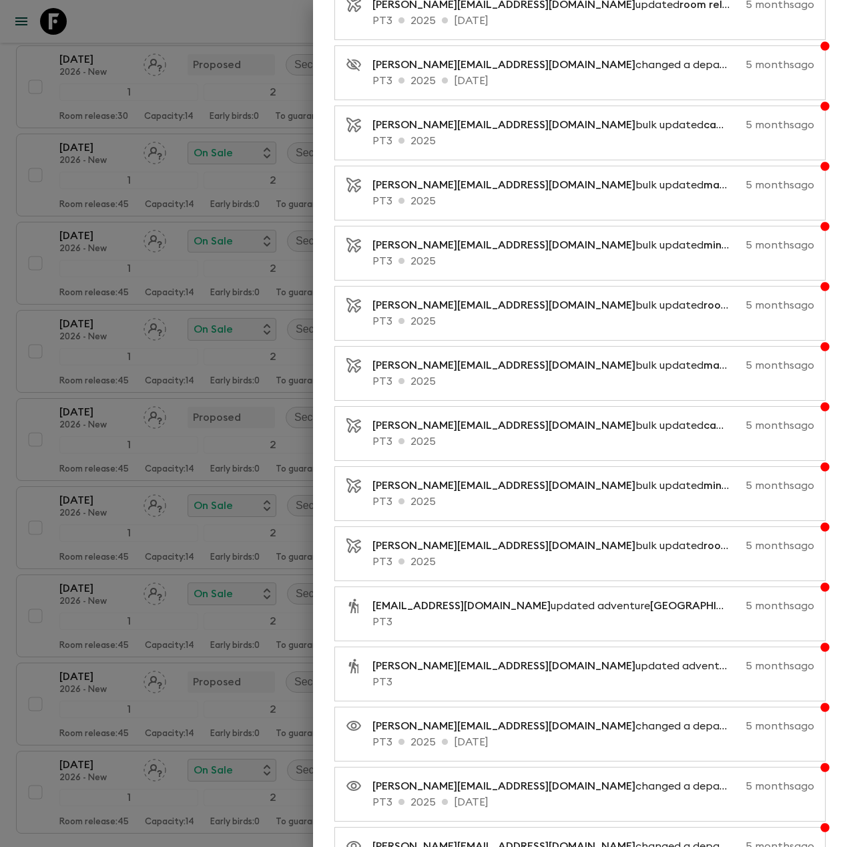
scroll to position [15573, 0]
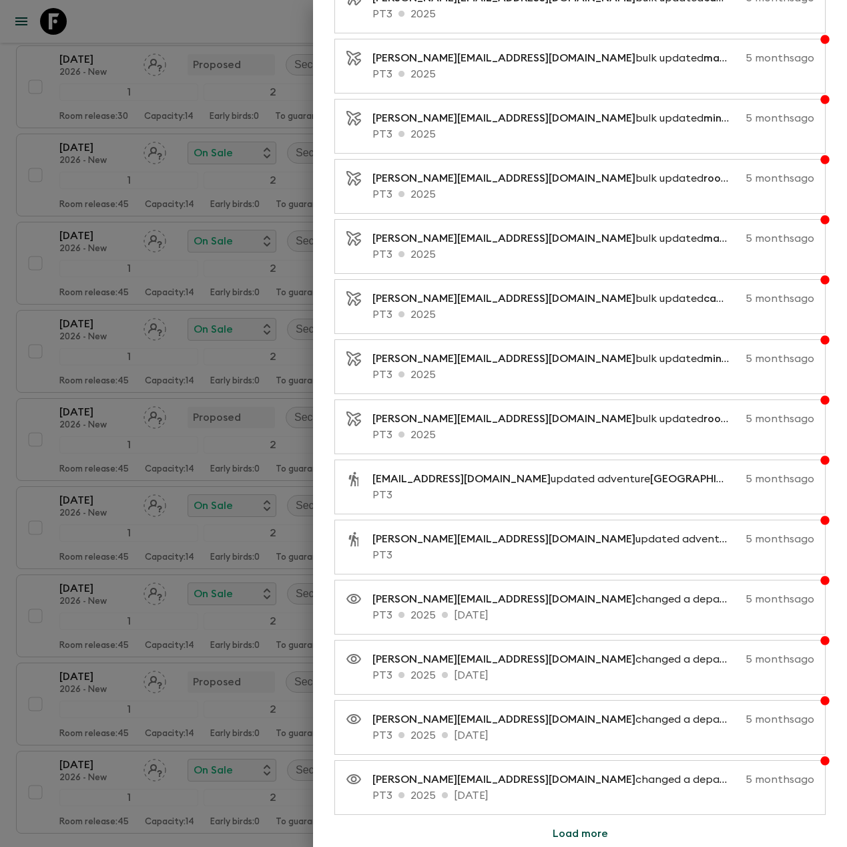
click at [581, 835] on button "Load more" at bounding box center [580, 833] width 87 height 27
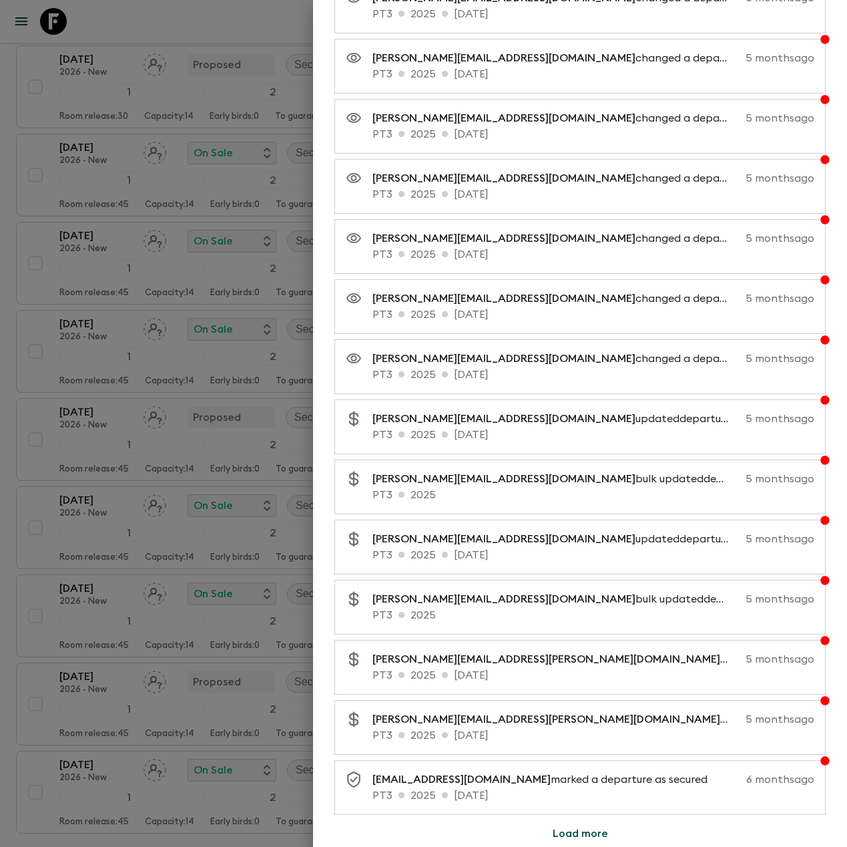
click at [583, 840] on button "Load more" at bounding box center [580, 833] width 87 height 27
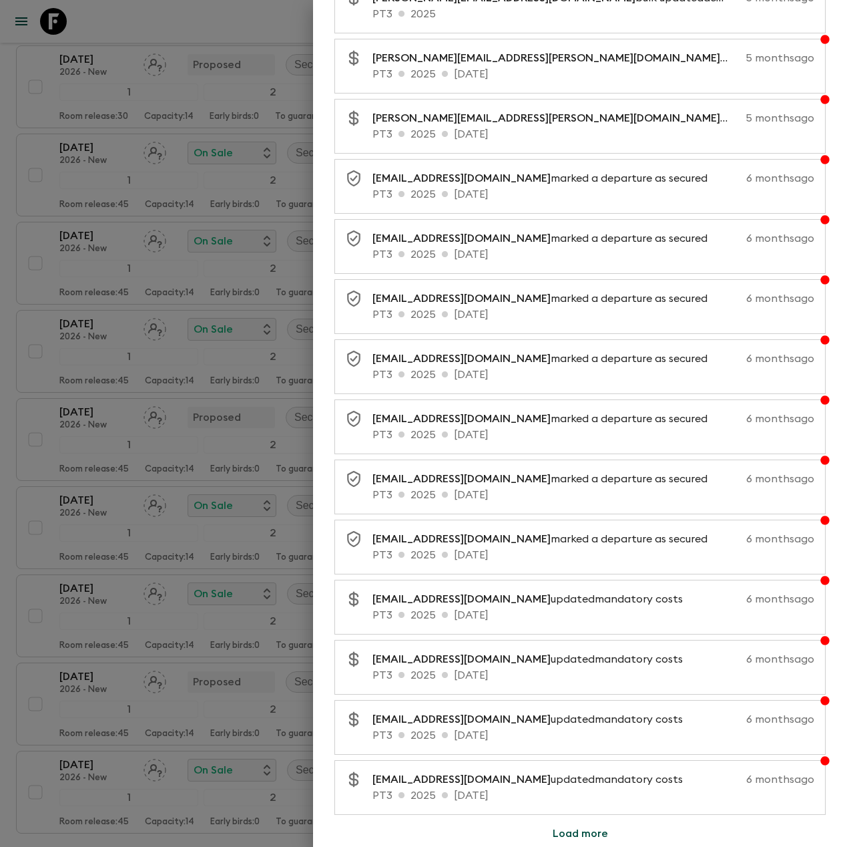
click at [583, 834] on button "Load more" at bounding box center [580, 833] width 87 height 27
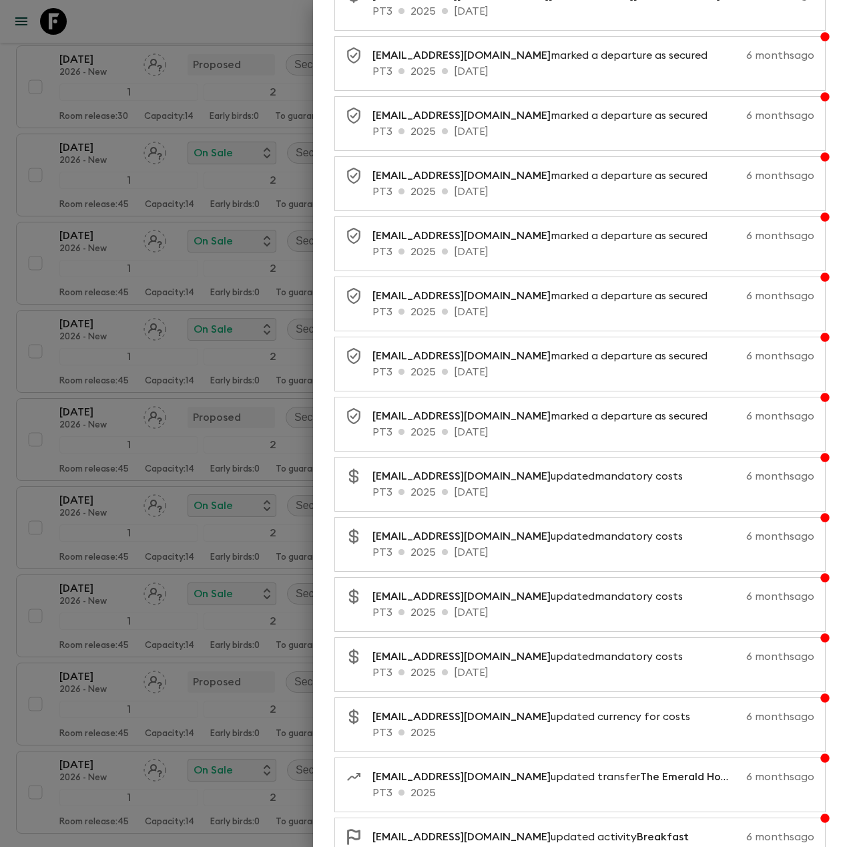
scroll to position [17376, 0]
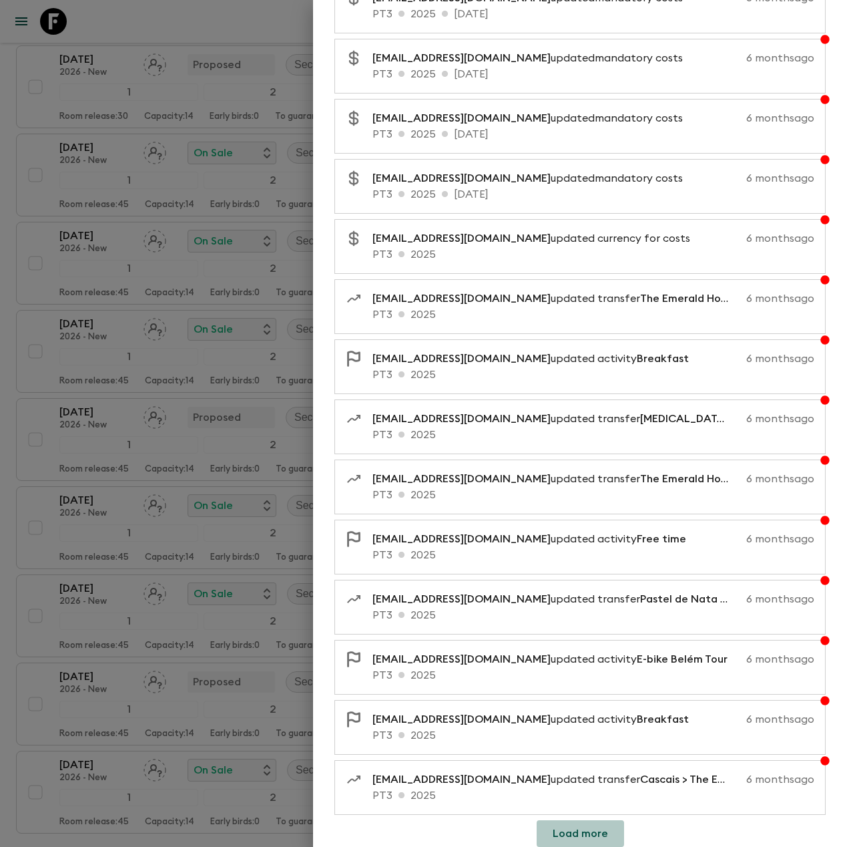
click at [581, 836] on button "Load more" at bounding box center [580, 833] width 87 height 27
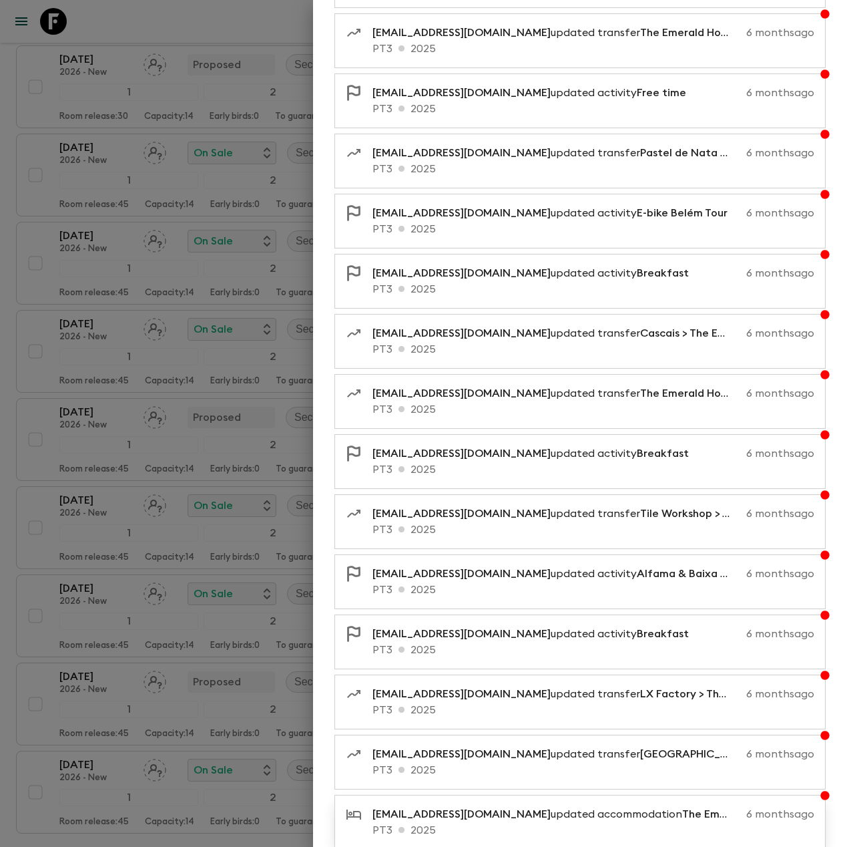
scroll to position [17977, 0]
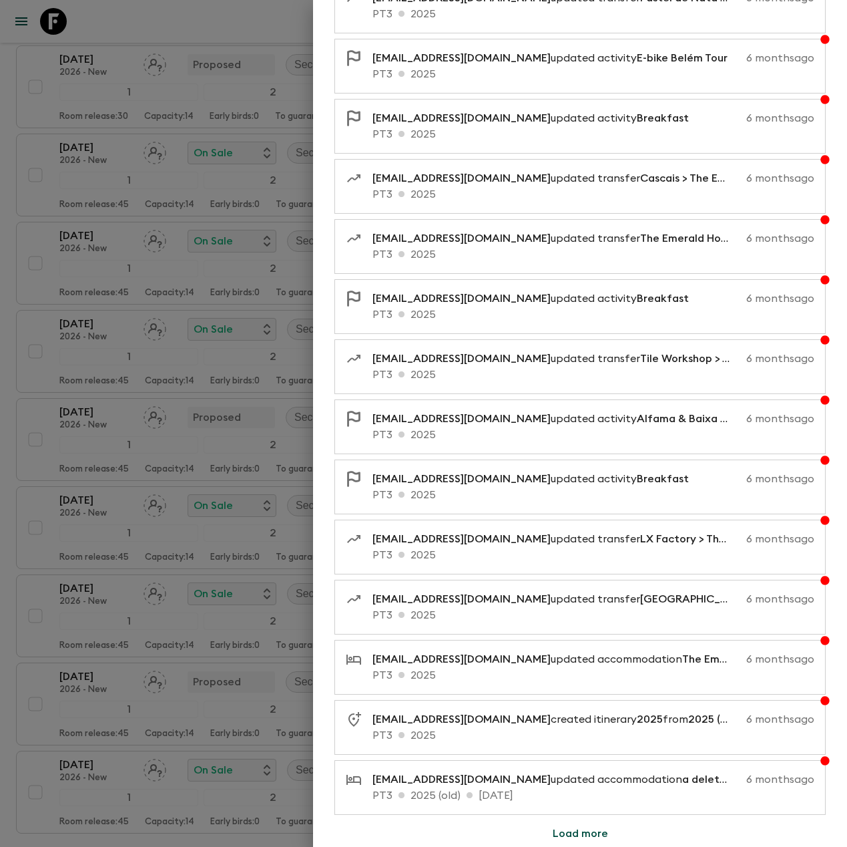
click at [581, 834] on button "Load more" at bounding box center [580, 833] width 87 height 27
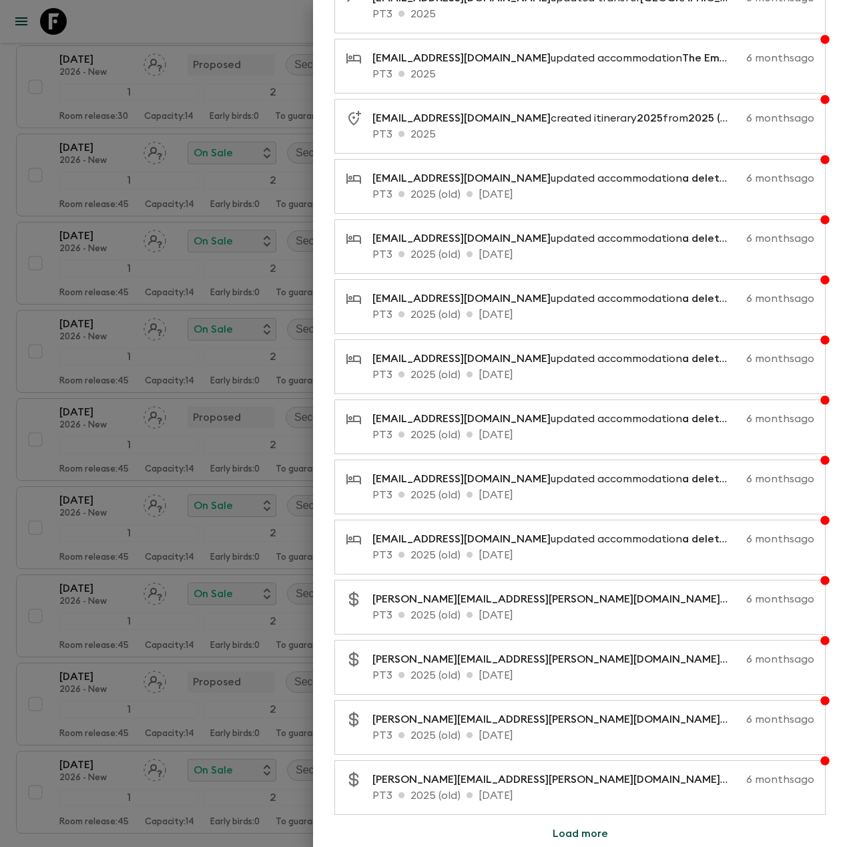
click at [586, 831] on button "Load more" at bounding box center [580, 833] width 87 height 27
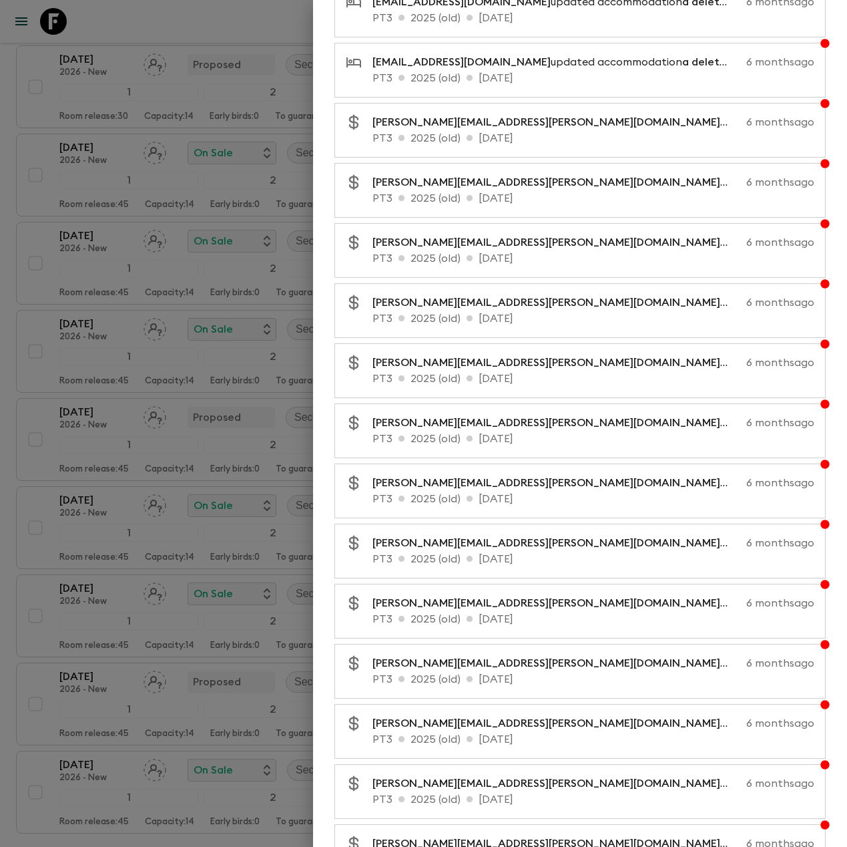
scroll to position [19179, 0]
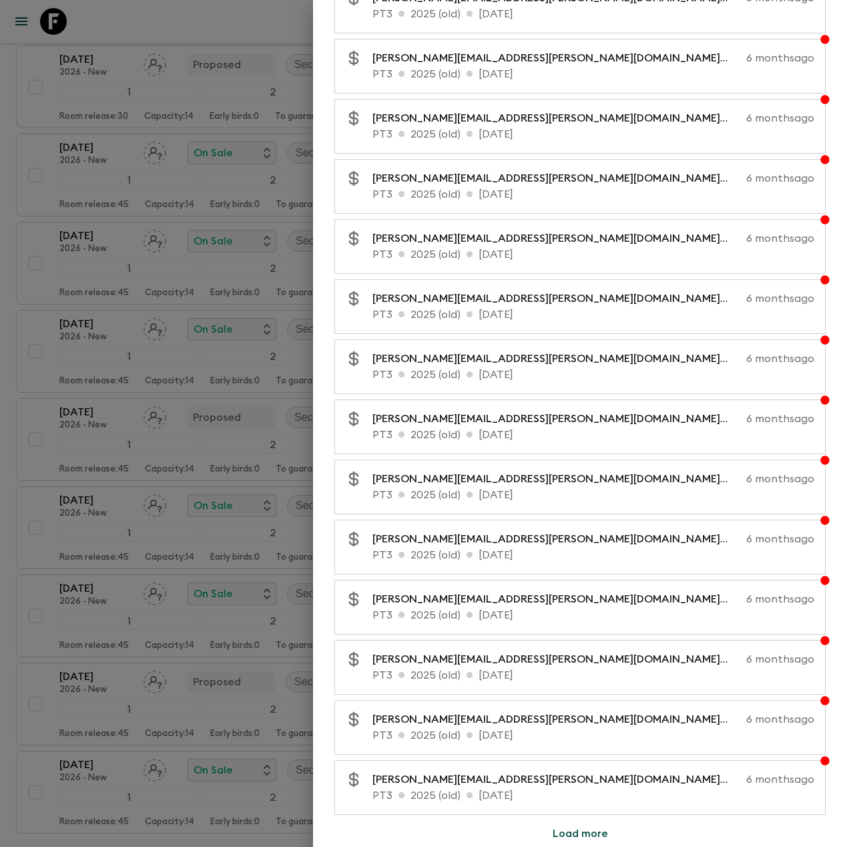
click at [585, 827] on button "Load more" at bounding box center [580, 833] width 87 height 27
click at [590, 829] on button "Load more" at bounding box center [580, 833] width 87 height 27
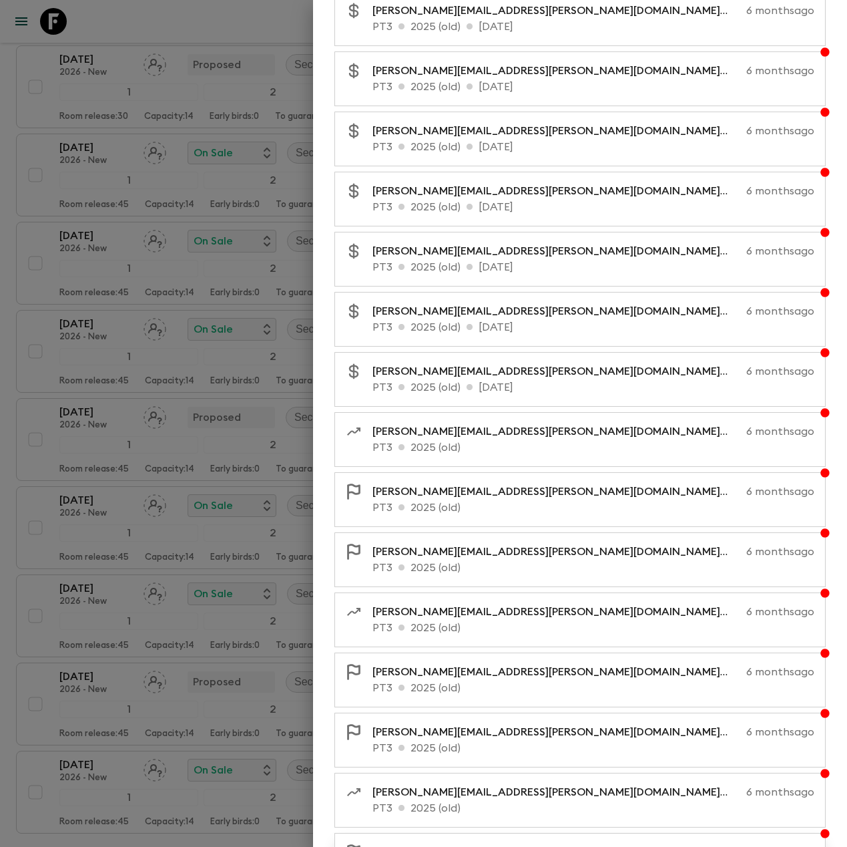
scroll to position [20381, 0]
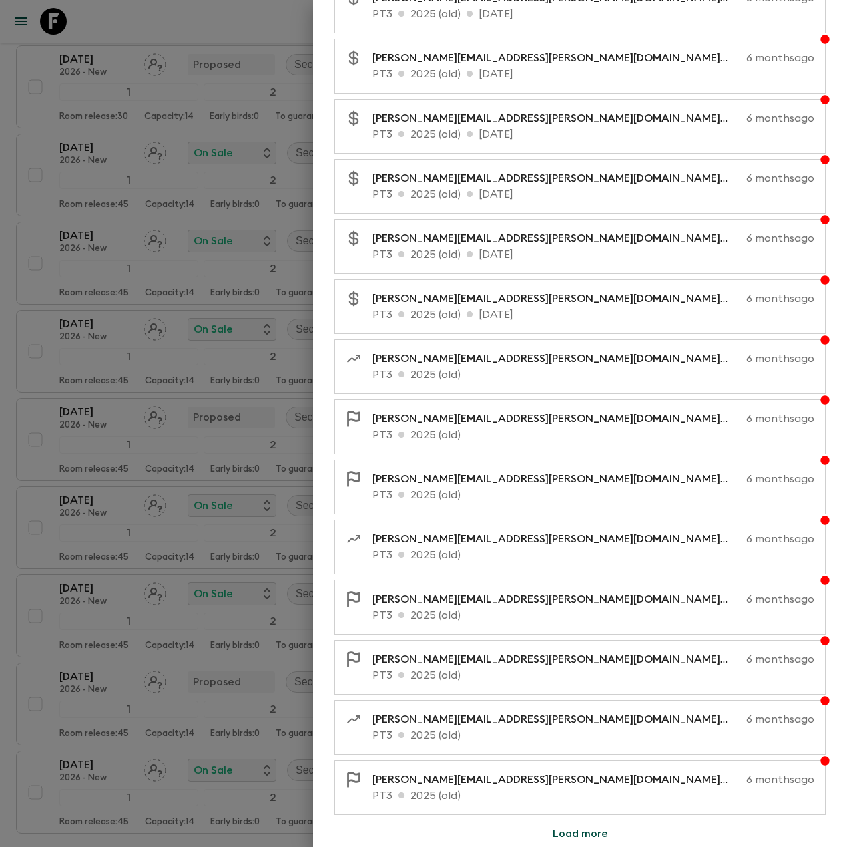
click at [561, 839] on button "Load more" at bounding box center [580, 833] width 87 height 27
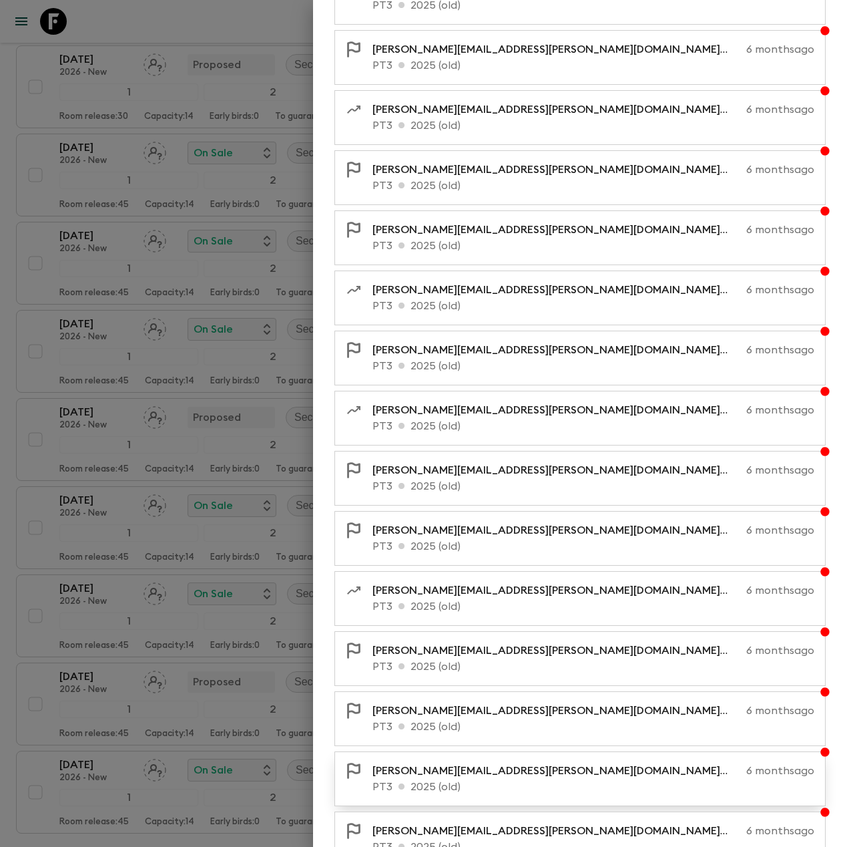
scroll to position [20982, 0]
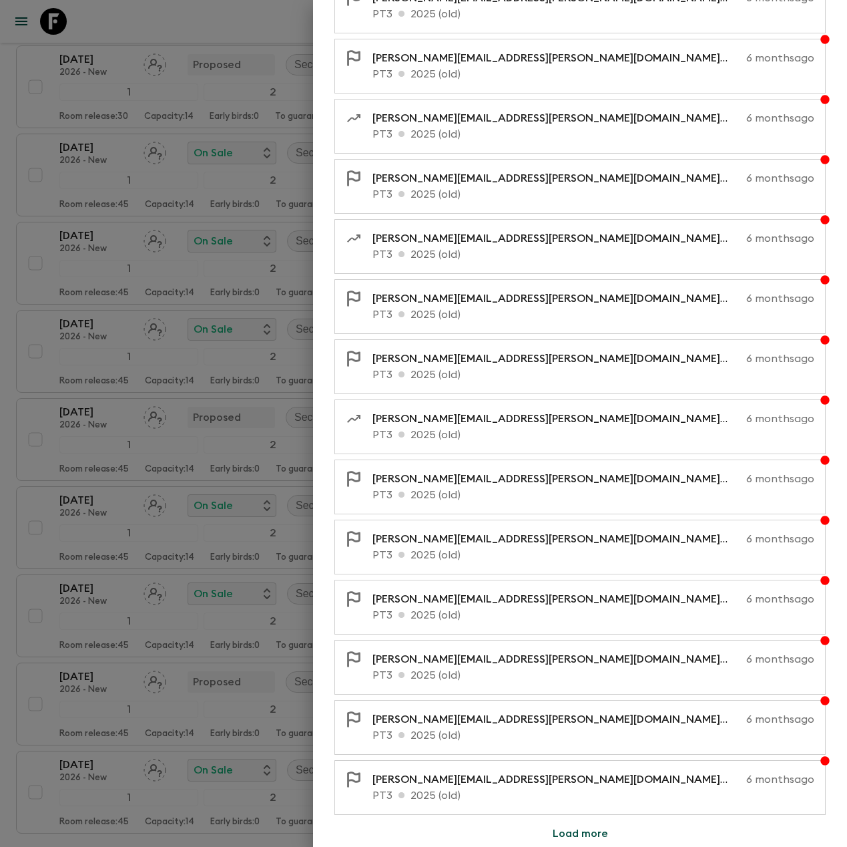
click at [577, 827] on button "Load more" at bounding box center [580, 833] width 87 height 27
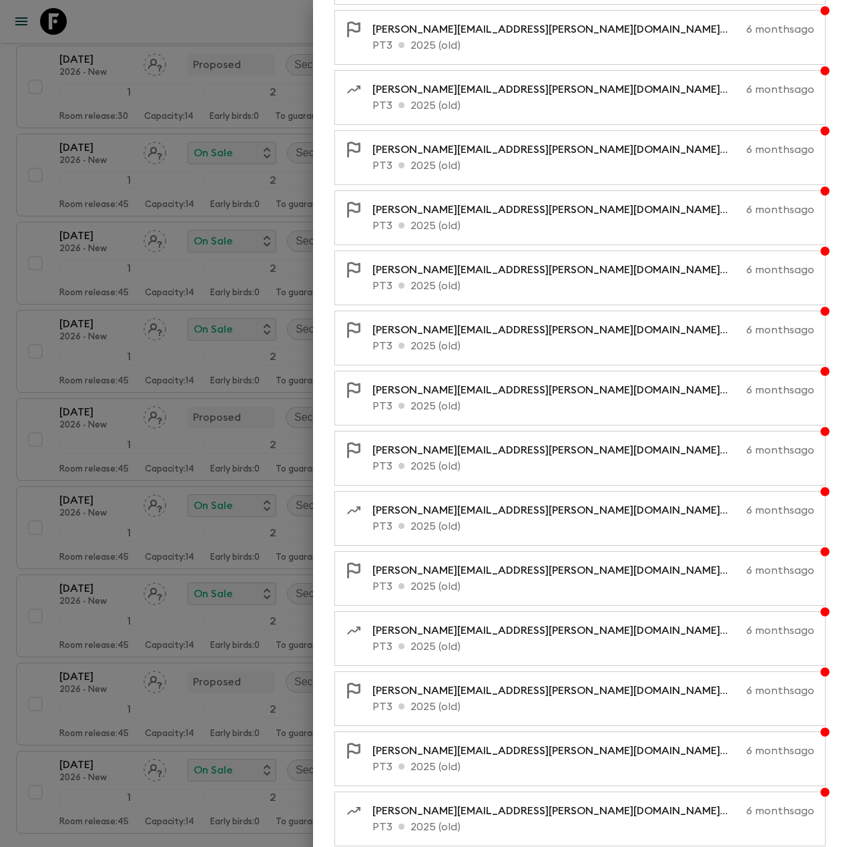
scroll to position [21583, 0]
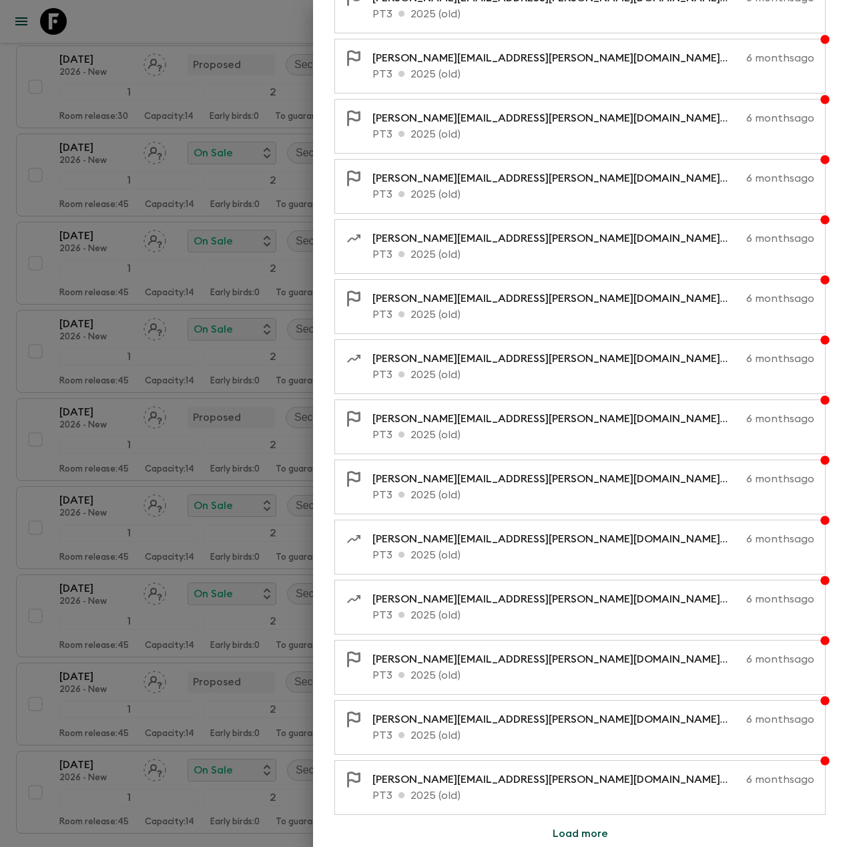
click at [588, 828] on button "Load more" at bounding box center [580, 833] width 87 height 27
click at [589, 829] on button "Load more" at bounding box center [580, 833] width 87 height 27
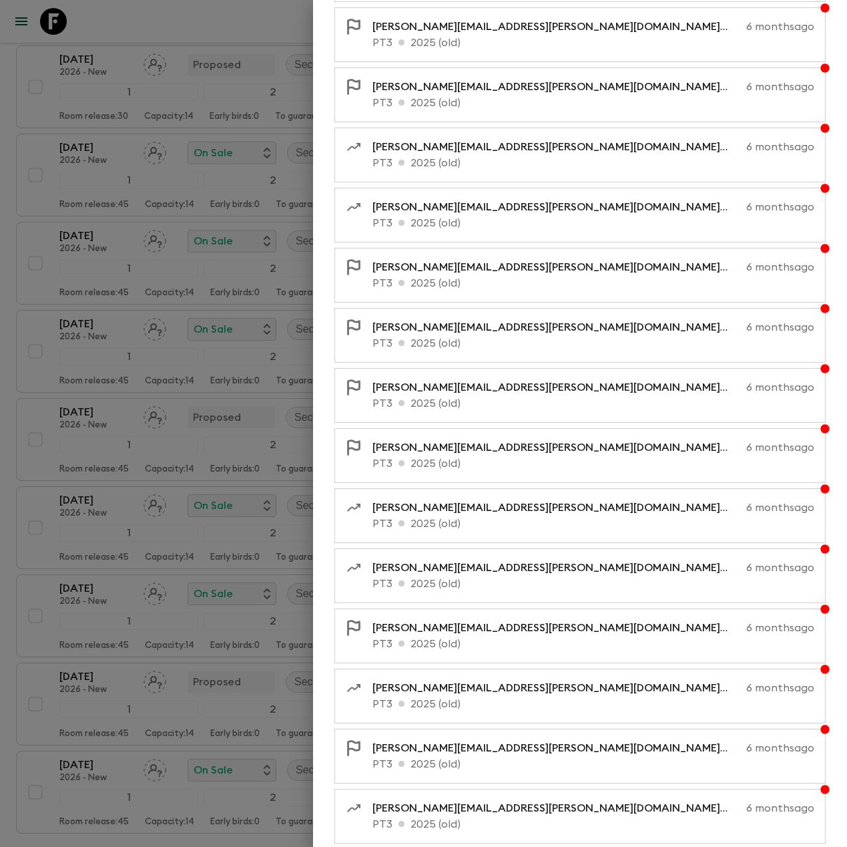
scroll to position [22784, 0]
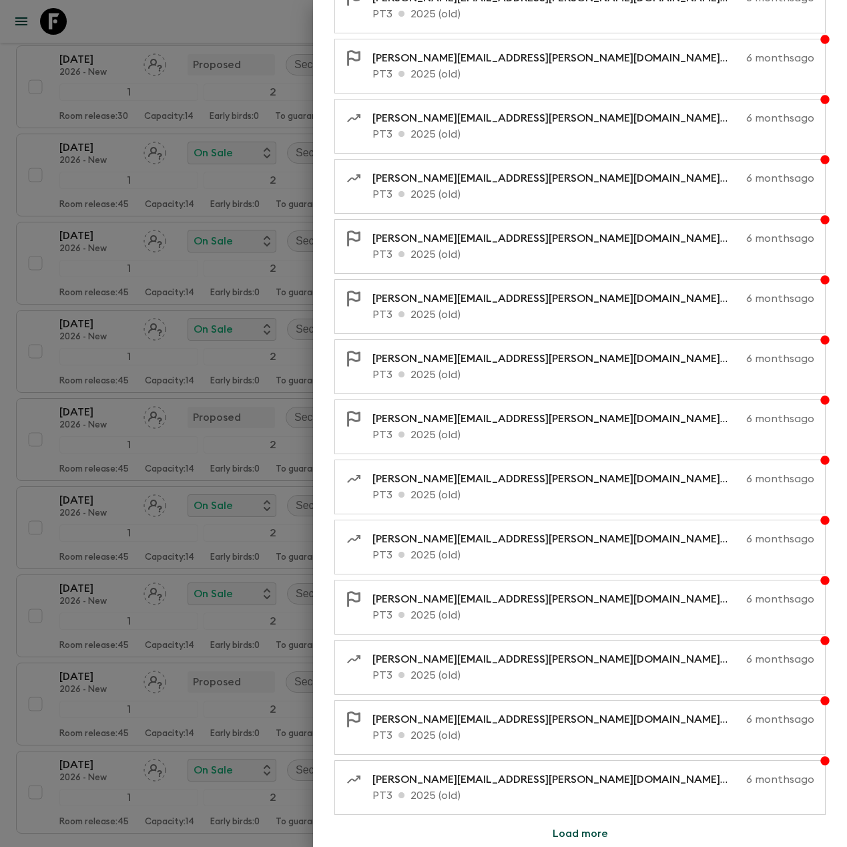
click at [597, 828] on button "Load more" at bounding box center [580, 833] width 87 height 27
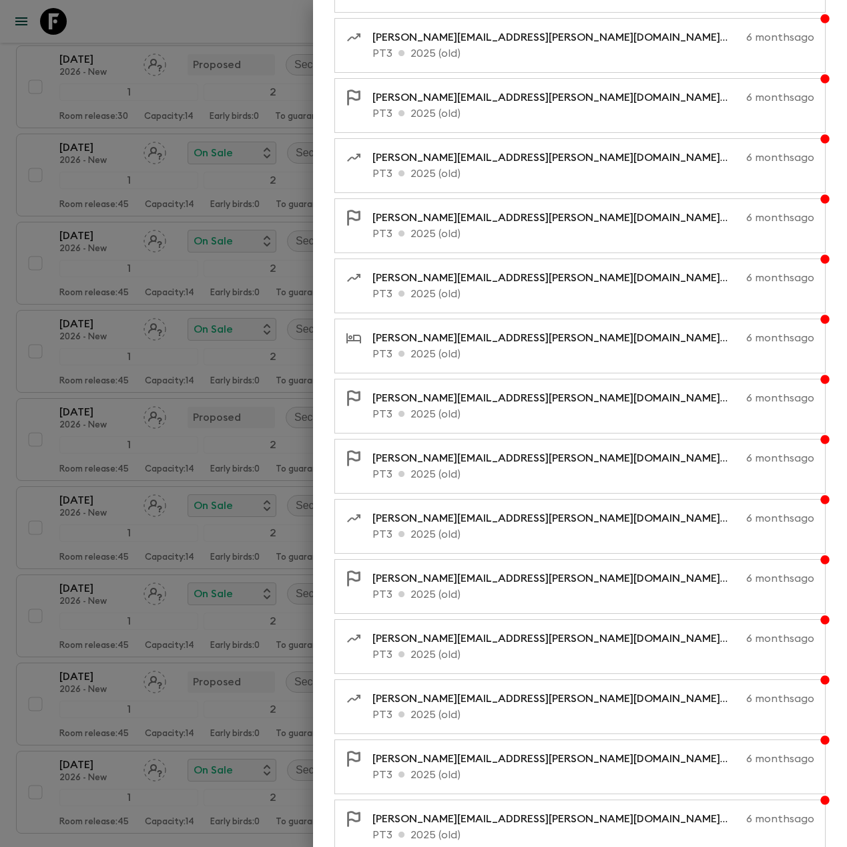
scroll to position [23385, 0]
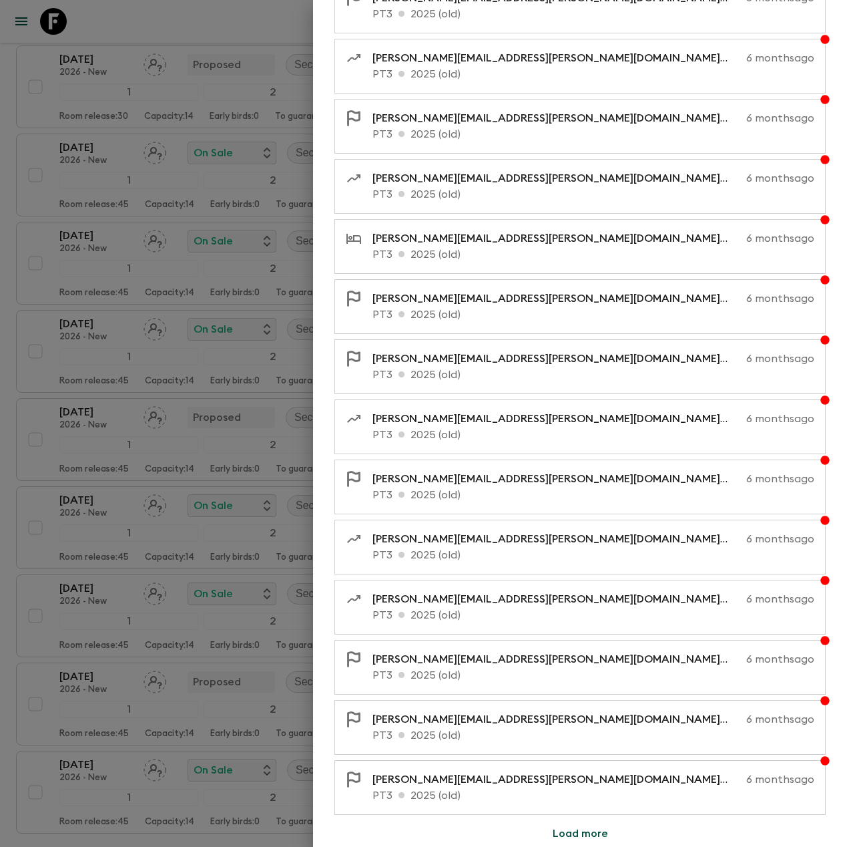
click at [592, 825] on button "Load more" at bounding box center [580, 833] width 87 height 27
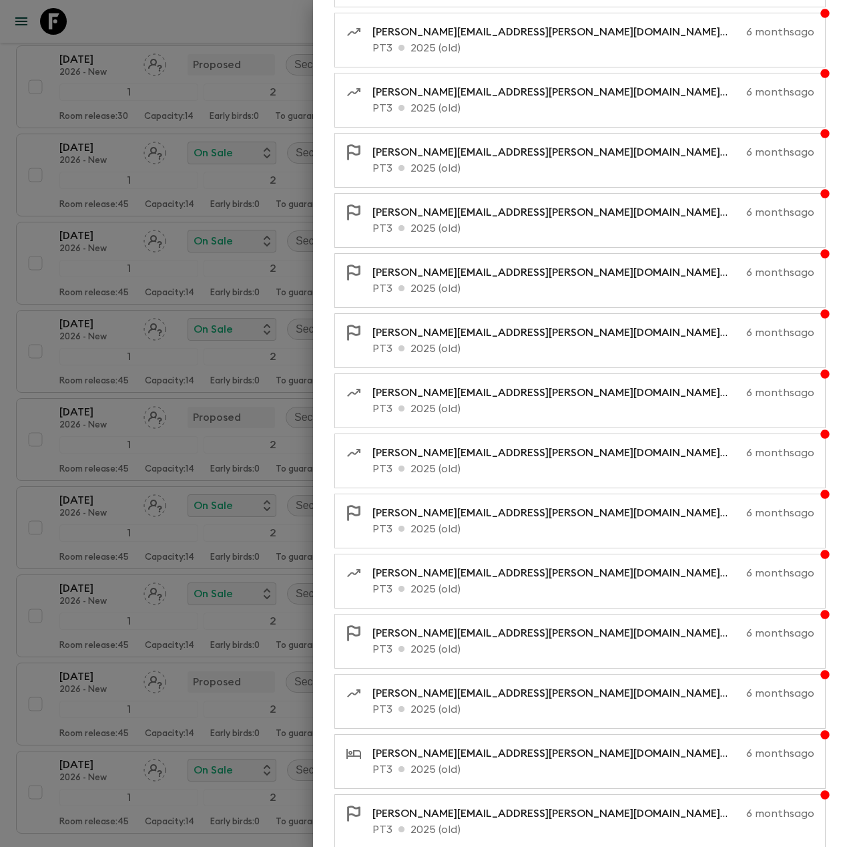
scroll to position [23986, 0]
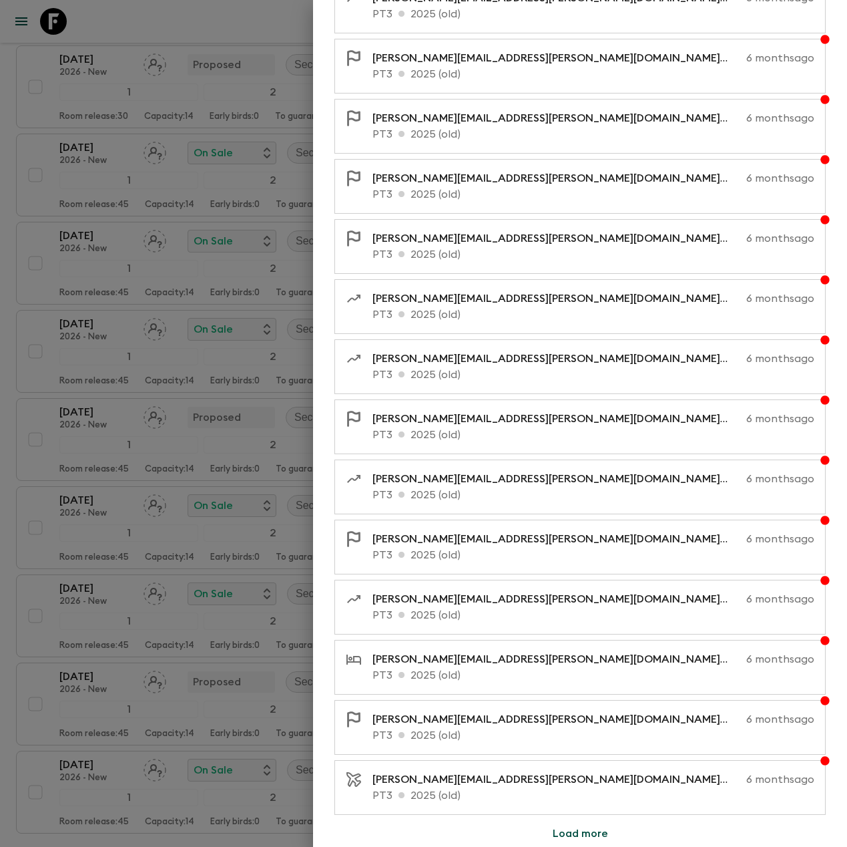
click at [573, 825] on button "Load more" at bounding box center [580, 833] width 87 height 27
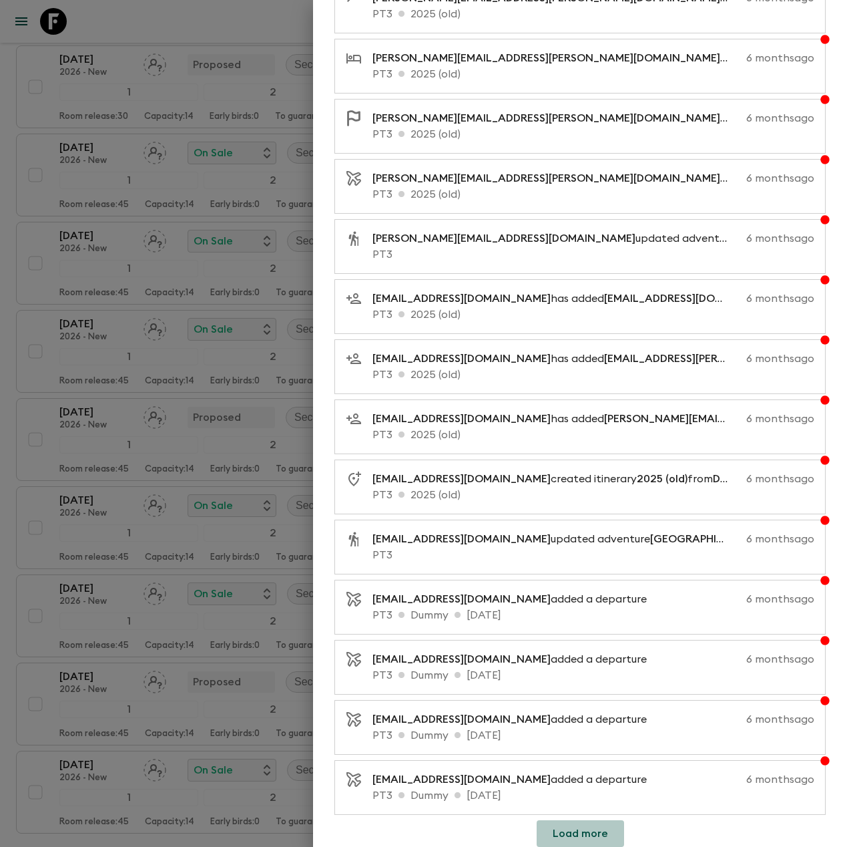
click at [598, 837] on button "Load more" at bounding box center [580, 833] width 87 height 27
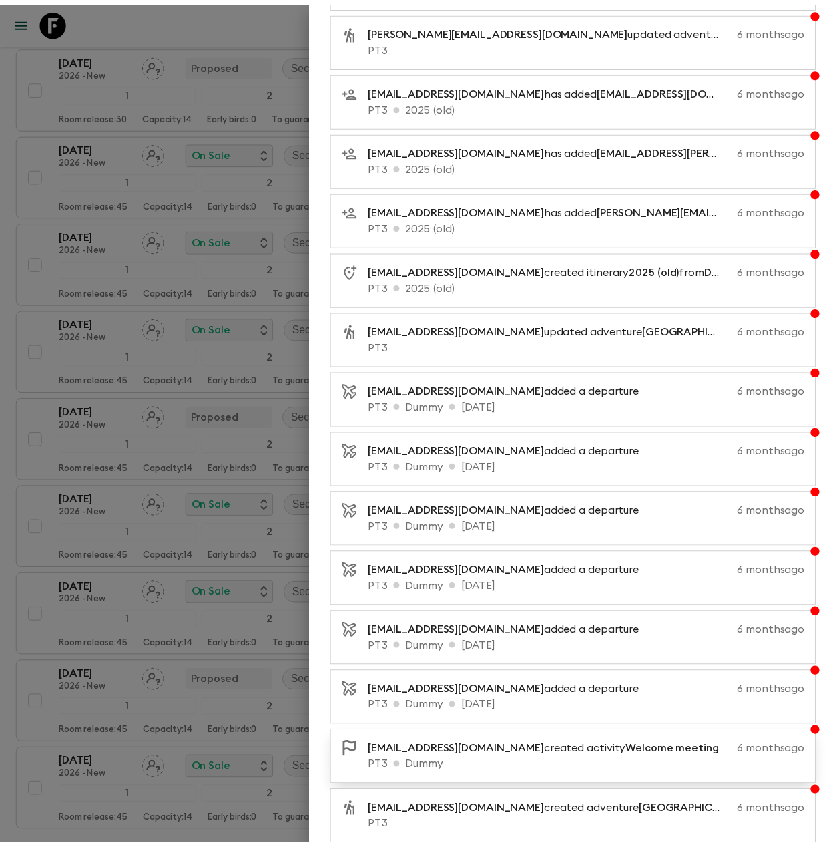
scroll to position [24796, 0]
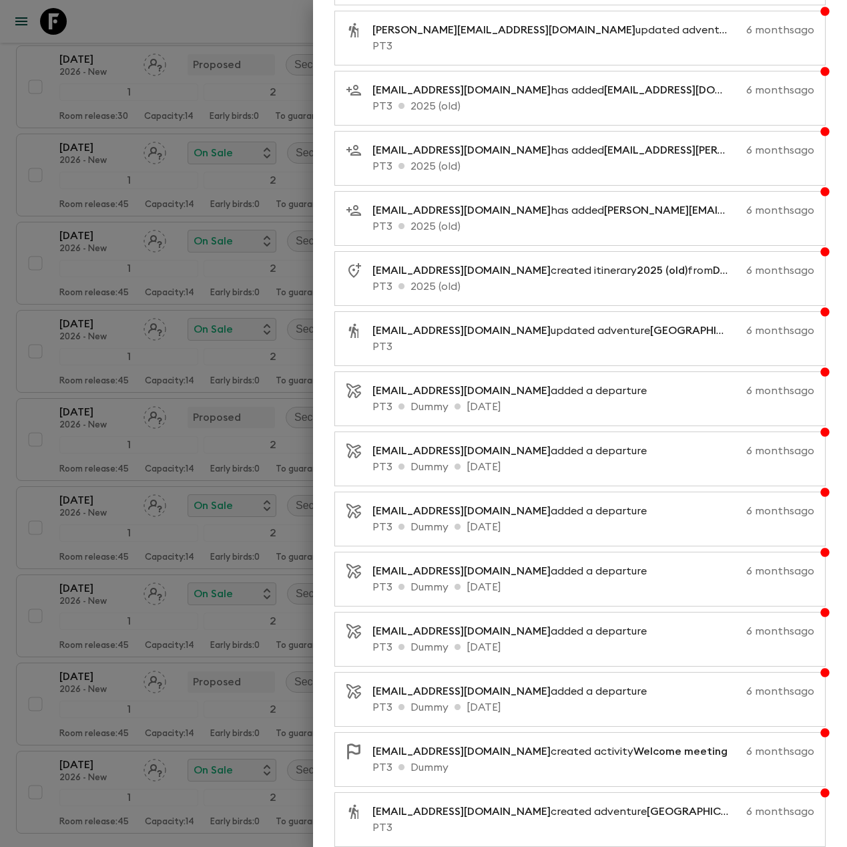
click at [42, 128] on div at bounding box center [423, 423] width 847 height 847
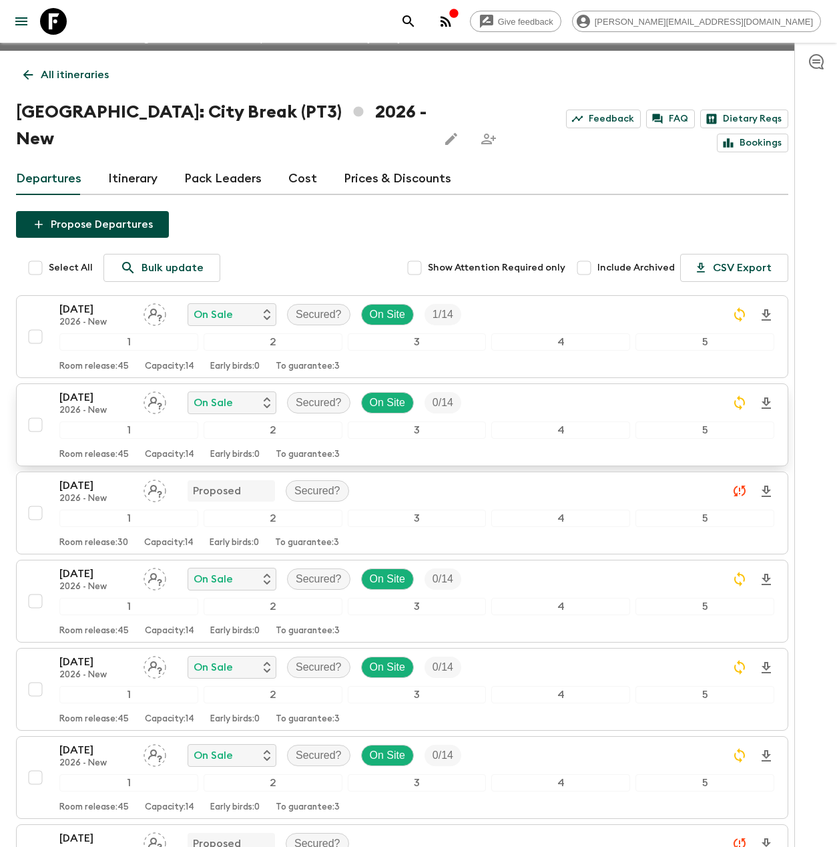
scroll to position [17, 0]
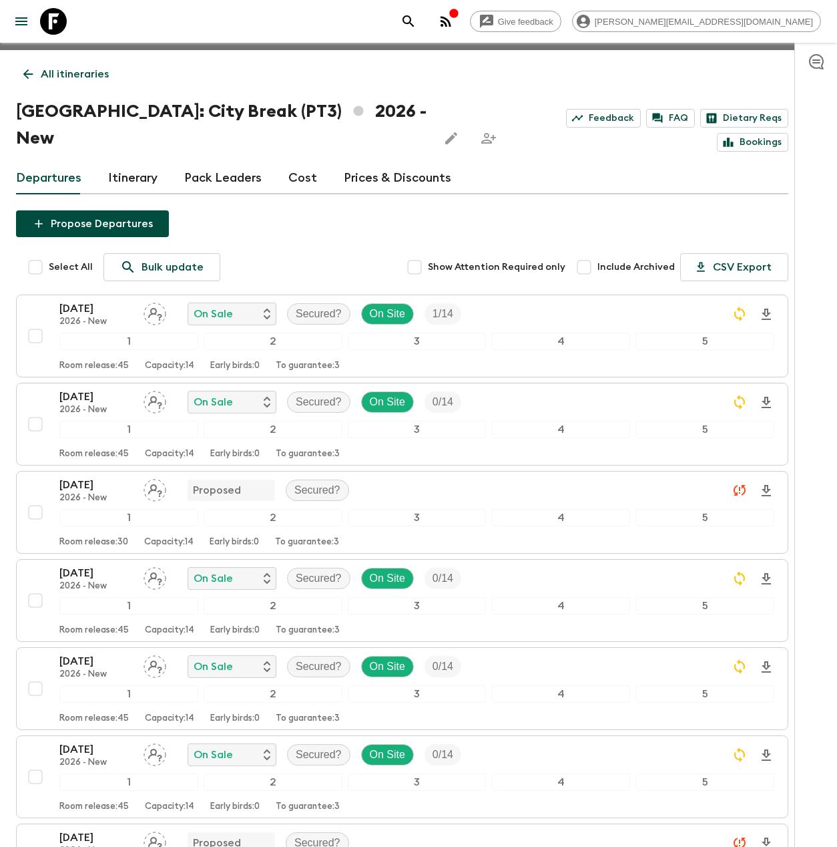
click at [47, 27] on icon at bounding box center [53, 21] width 27 height 27
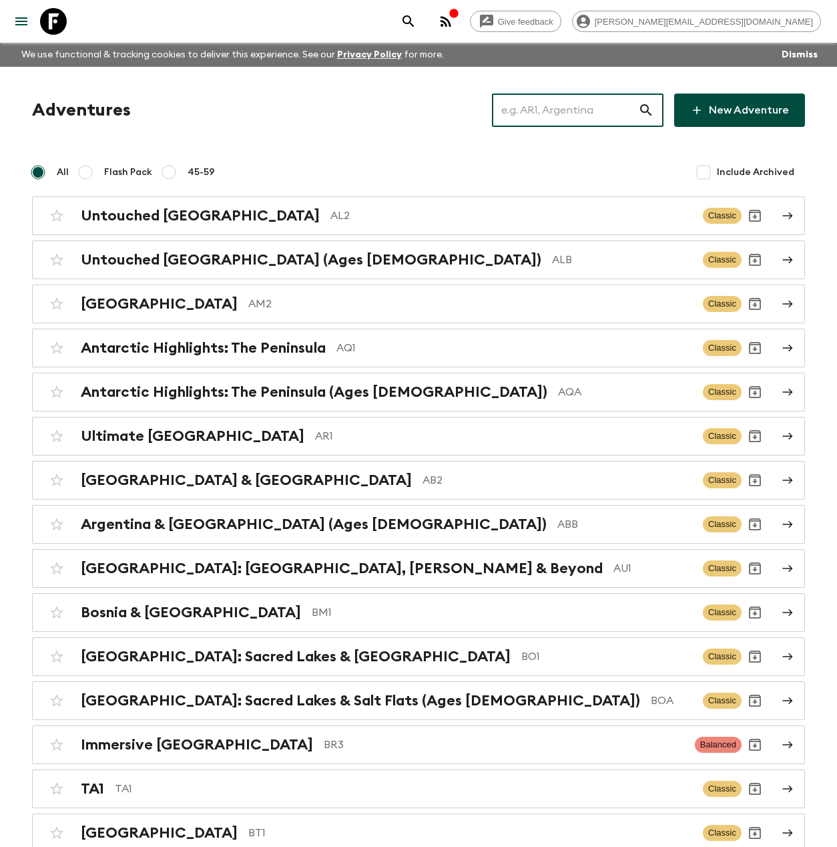
click at [536, 101] on input "text" at bounding box center [565, 109] width 146 height 37
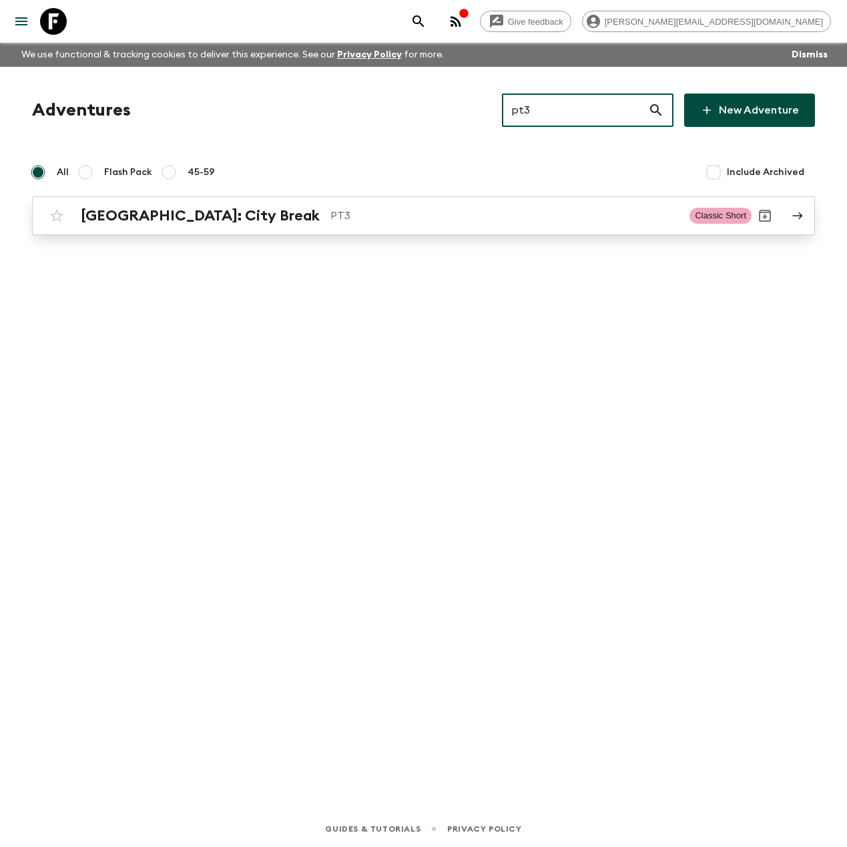
type input "pt3"
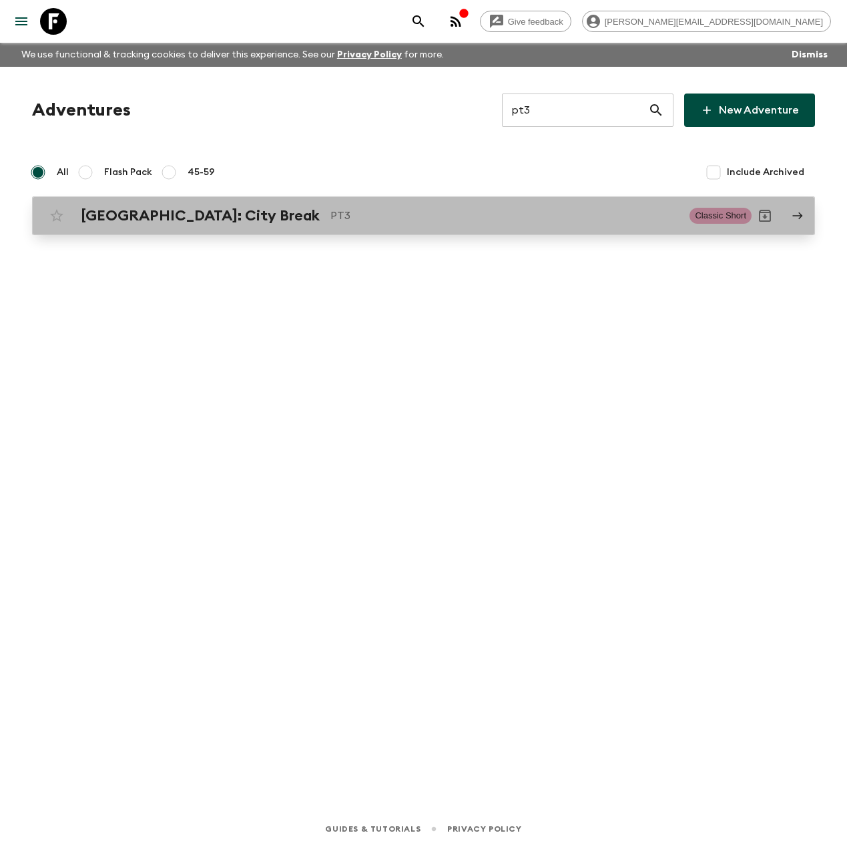
click at [228, 205] on div "[GEOGRAPHIC_DATA]: City Break PT3 Classic Short" at bounding box center [397, 215] width 708 height 27
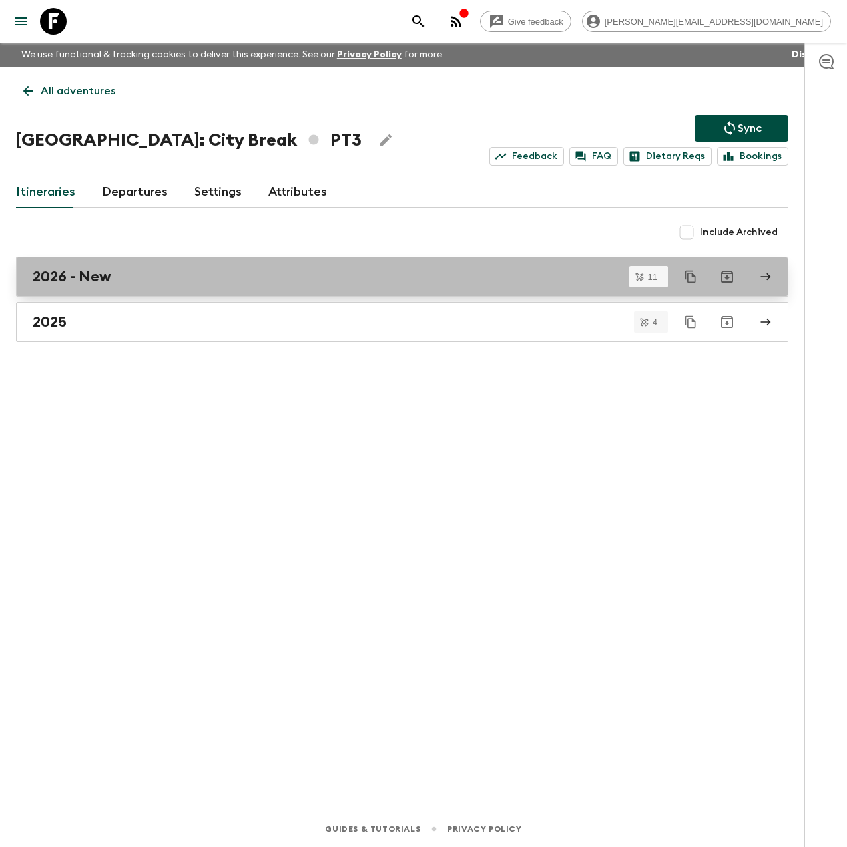
click at [136, 273] on div "2026 - New" at bounding box center [390, 276] width 714 height 17
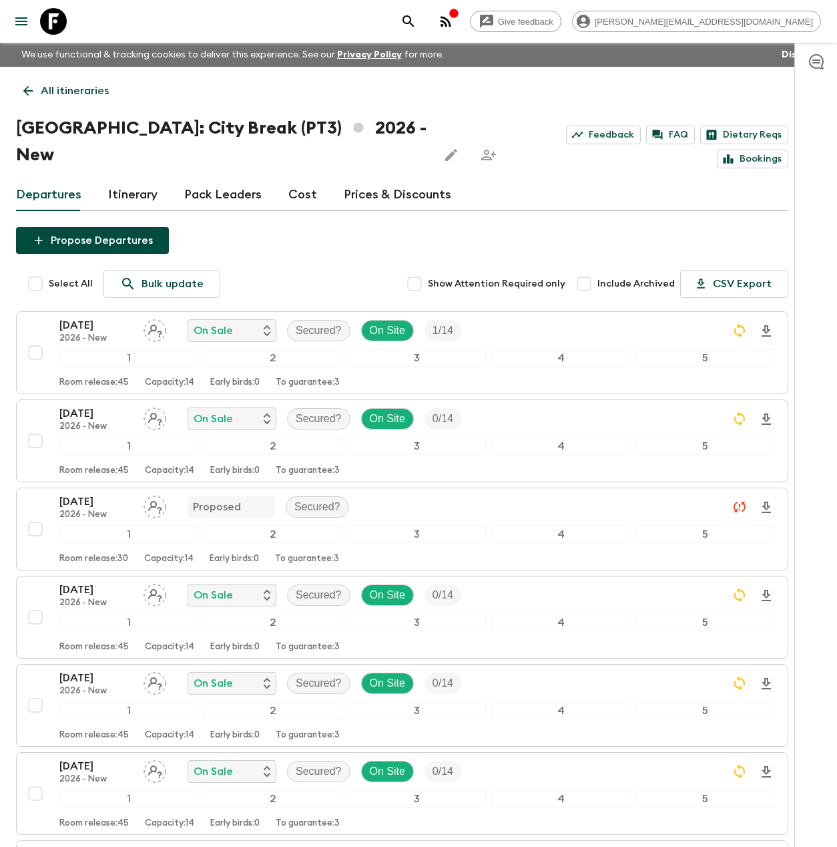
click at [58, 39] on div at bounding box center [44, 21] width 56 height 37
click at [55, 19] on icon at bounding box center [53, 21] width 27 height 27
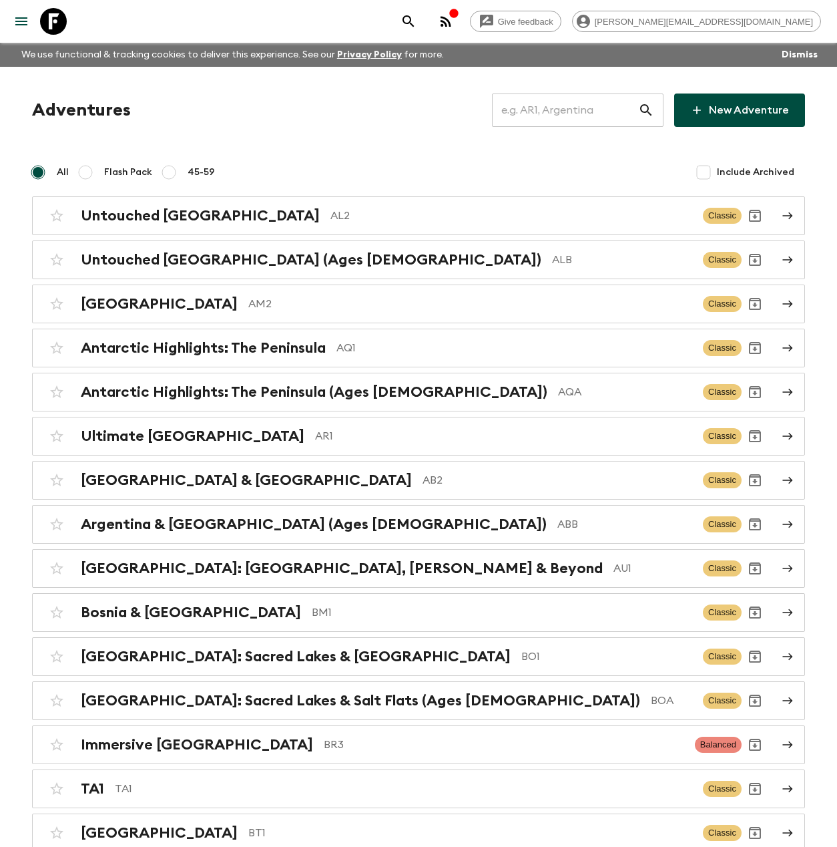
click at [552, 105] on input "text" at bounding box center [565, 109] width 146 height 37
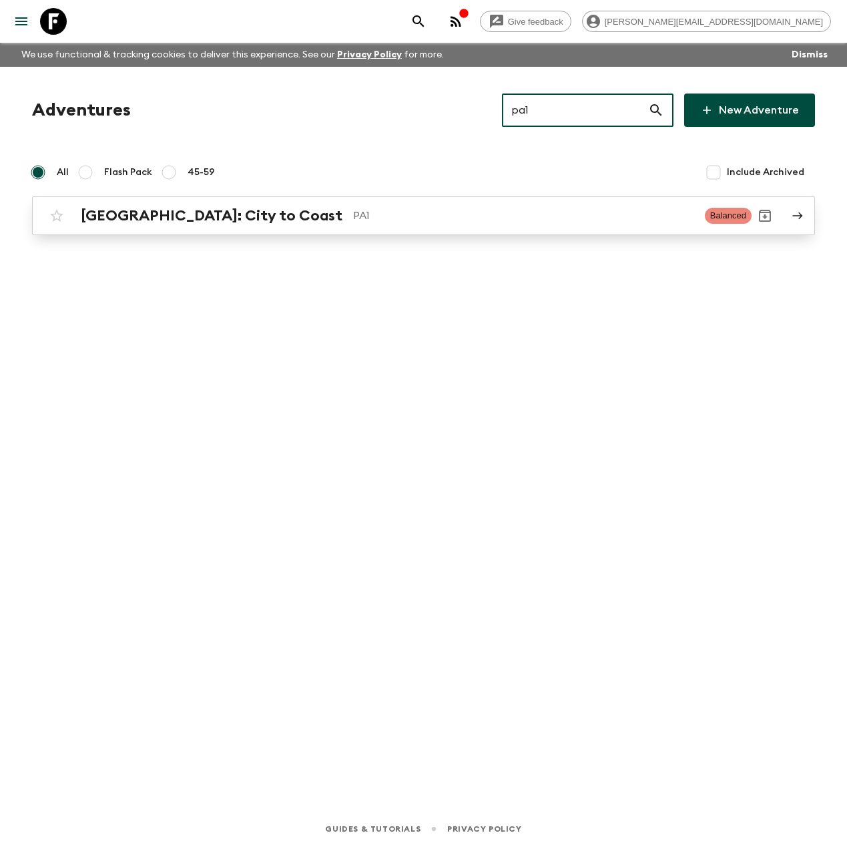
type input "pa1"
click at [353, 216] on p "PA1" at bounding box center [523, 216] width 341 height 16
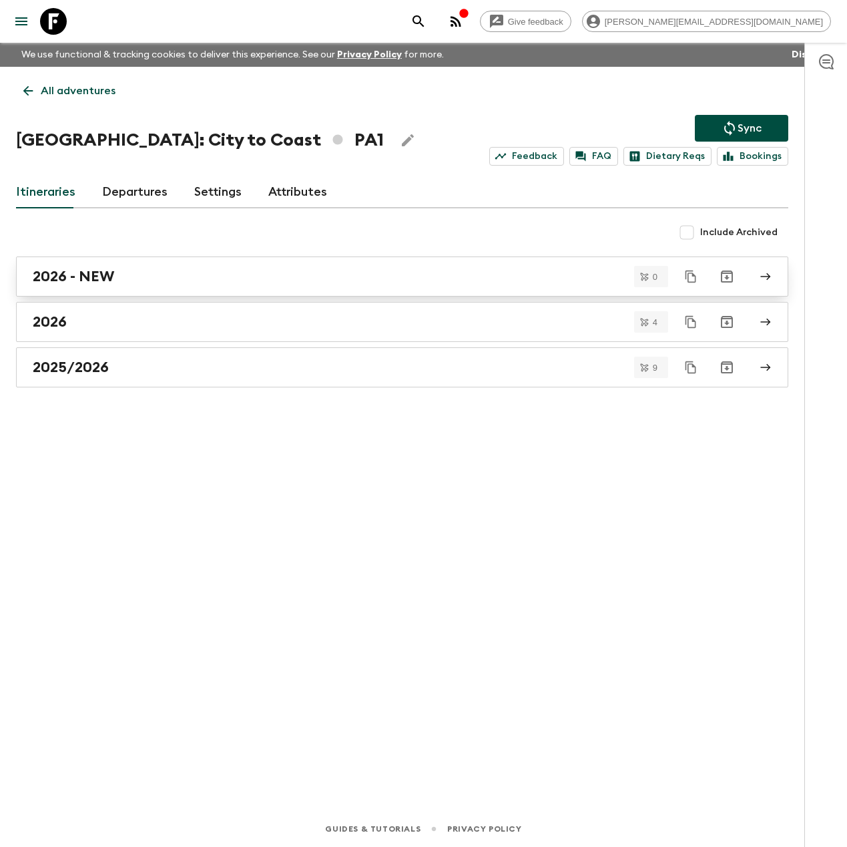
click at [122, 274] on div "2026 - NEW" at bounding box center [390, 276] width 714 height 17
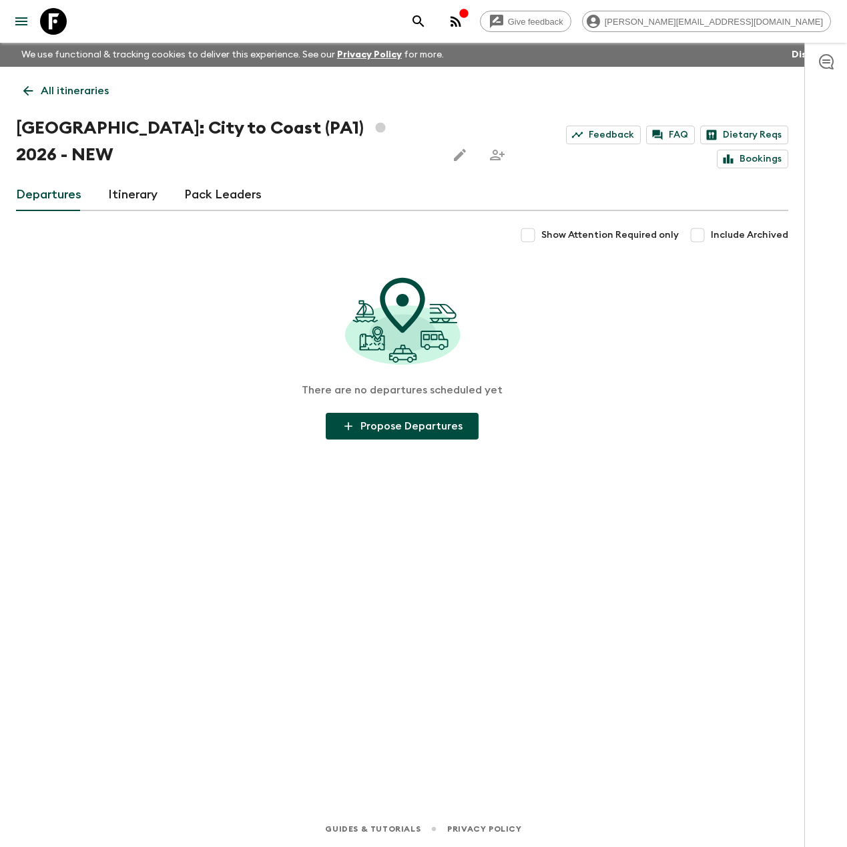
click at [29, 86] on icon at bounding box center [28, 90] width 15 height 15
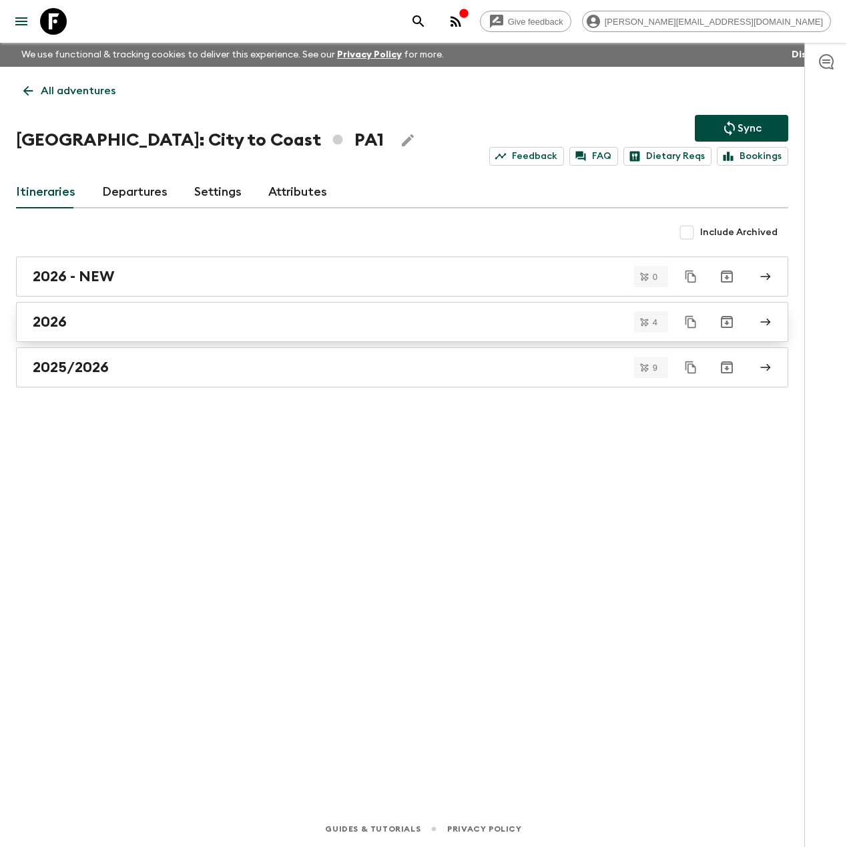
click at [192, 315] on div "2026" at bounding box center [390, 321] width 714 height 17
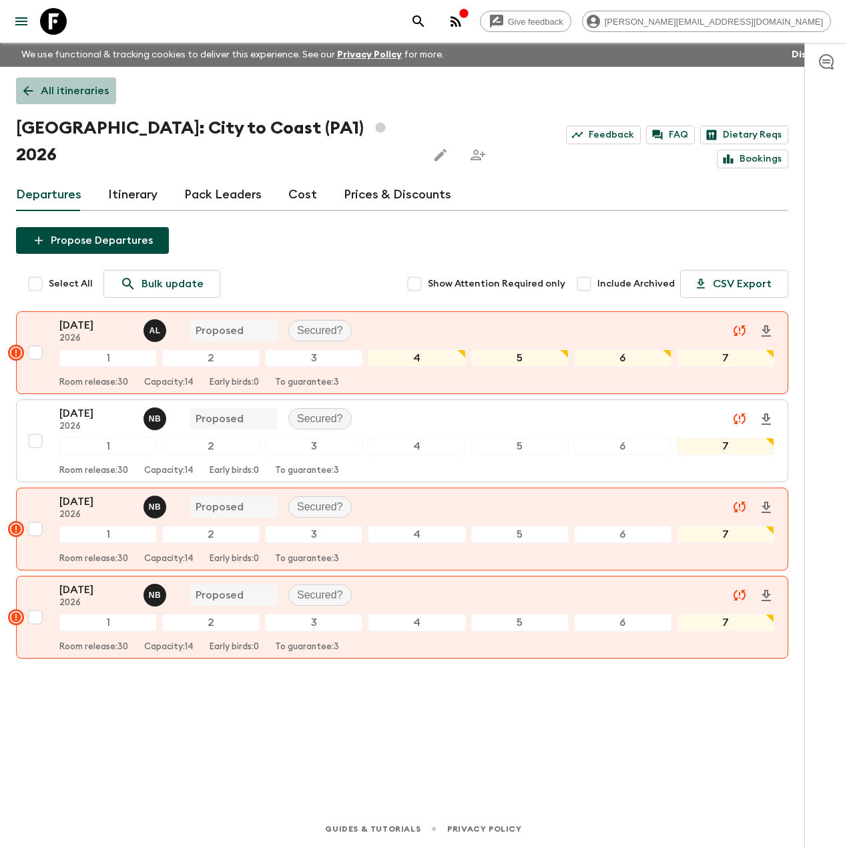
click at [33, 88] on icon at bounding box center [28, 90] width 15 height 15
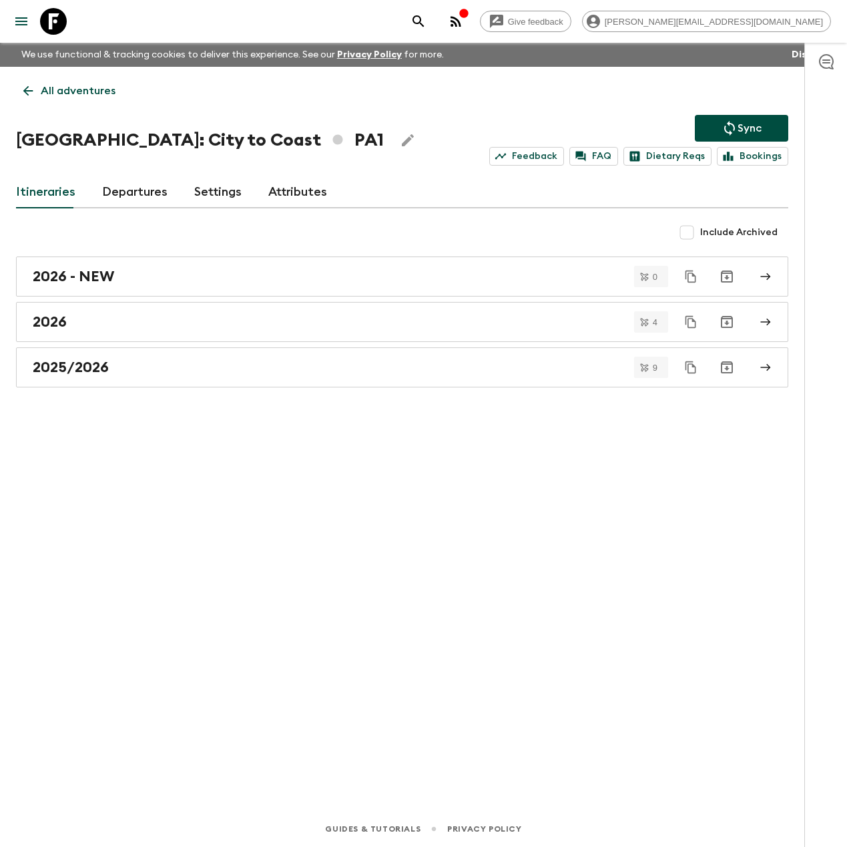
click at [63, 22] on icon at bounding box center [53, 21] width 27 height 27
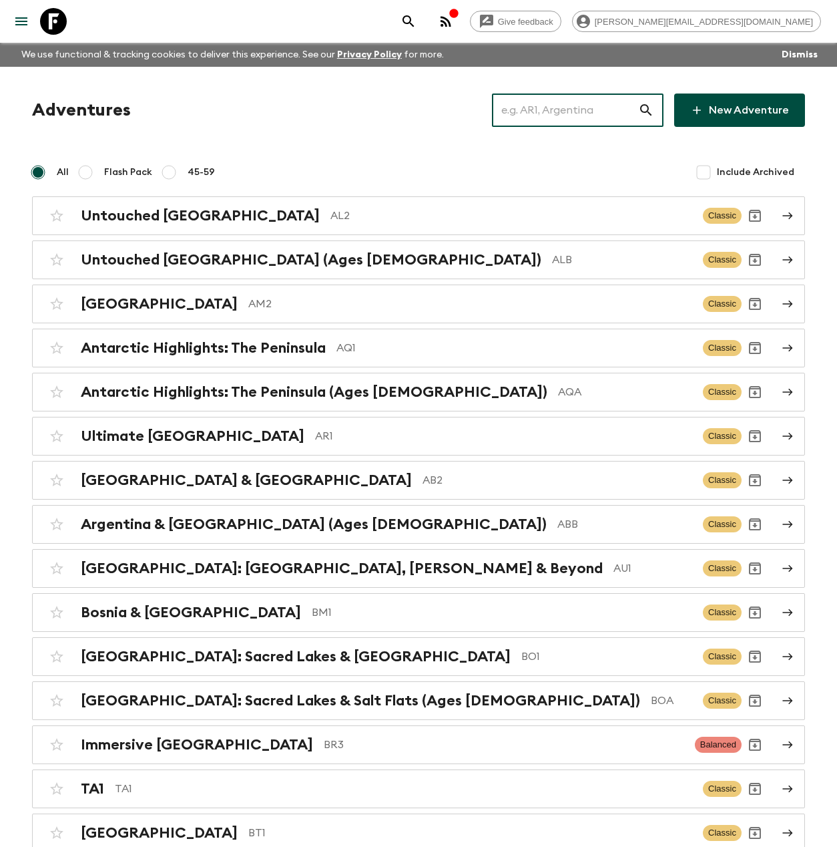
click at [570, 110] on input "text" at bounding box center [565, 109] width 146 height 37
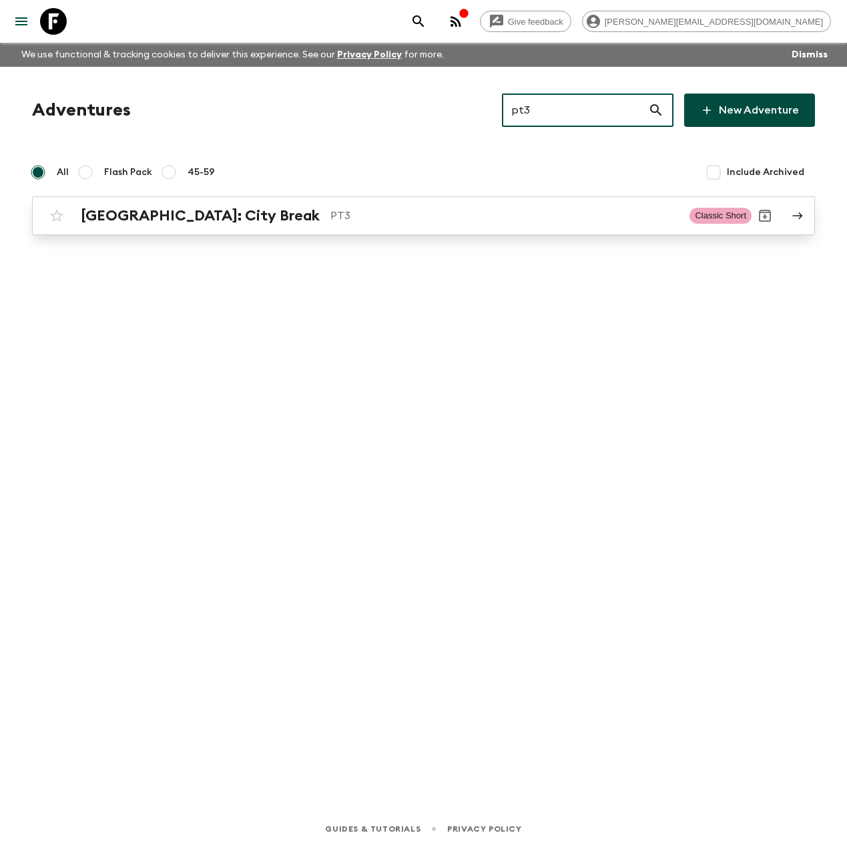
type input "pt3"
click at [194, 199] on link "[GEOGRAPHIC_DATA]: City Break PT3 Classic Short" at bounding box center [423, 215] width 783 height 39
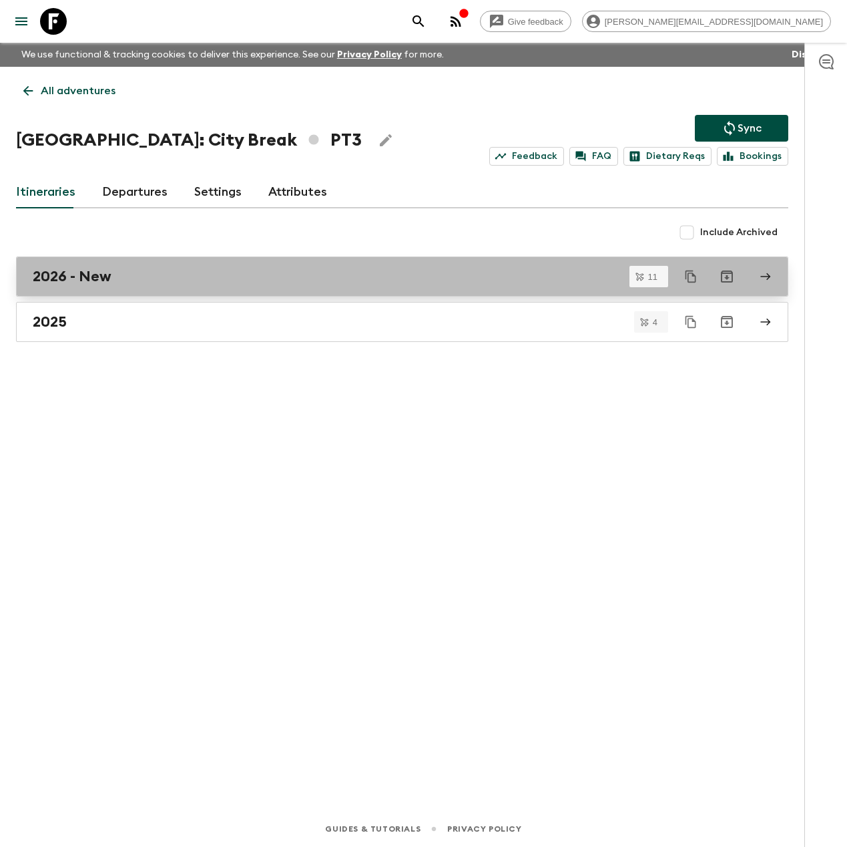
click at [125, 280] on div "2026 - New" at bounding box center [390, 276] width 714 height 17
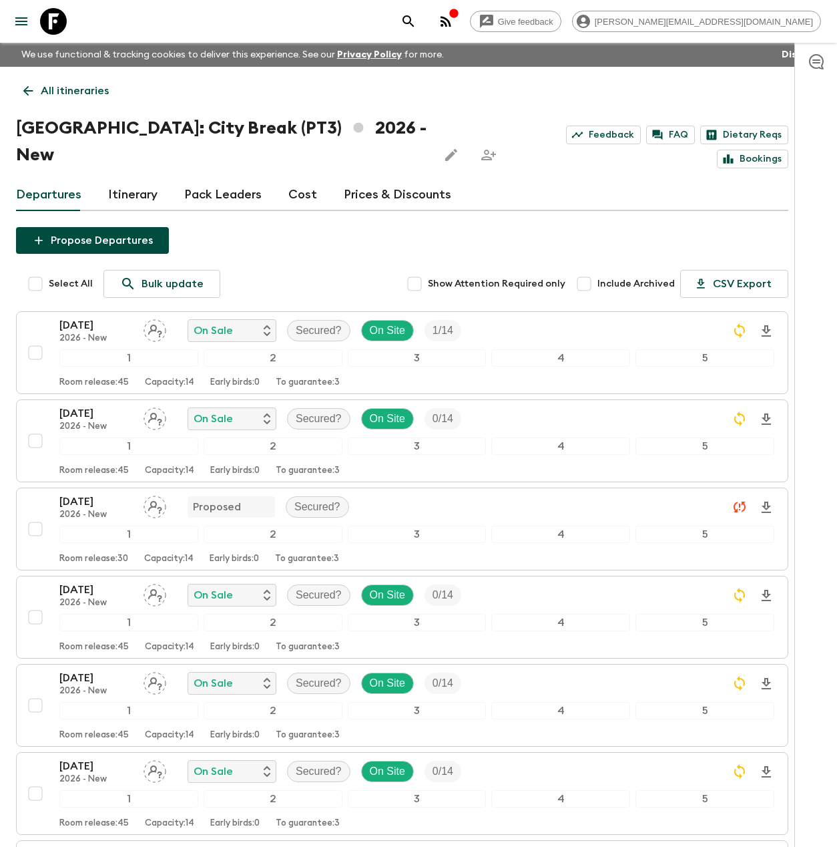
click at [454, 19] on icon "button" at bounding box center [446, 21] width 16 height 16
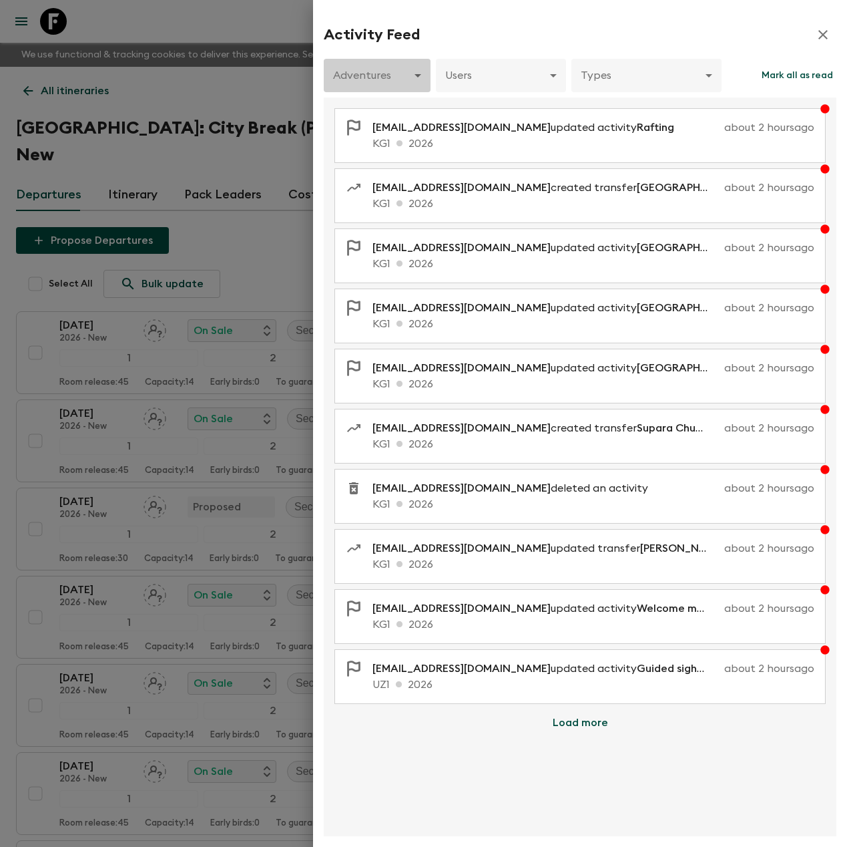
click at [399, 85] on body "Give feedback [PERSON_NAME][EMAIL_ADDRESS][DOMAIN_NAME] We use functional & tra…" at bounding box center [423, 698] width 847 height 1397
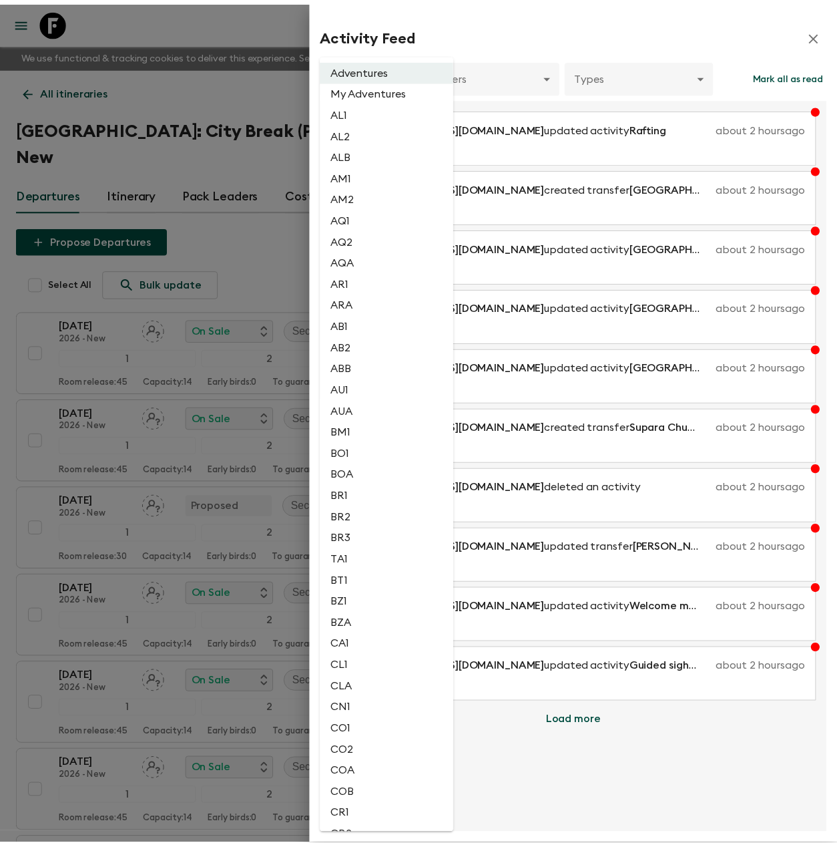
scroll to position [2253, 0]
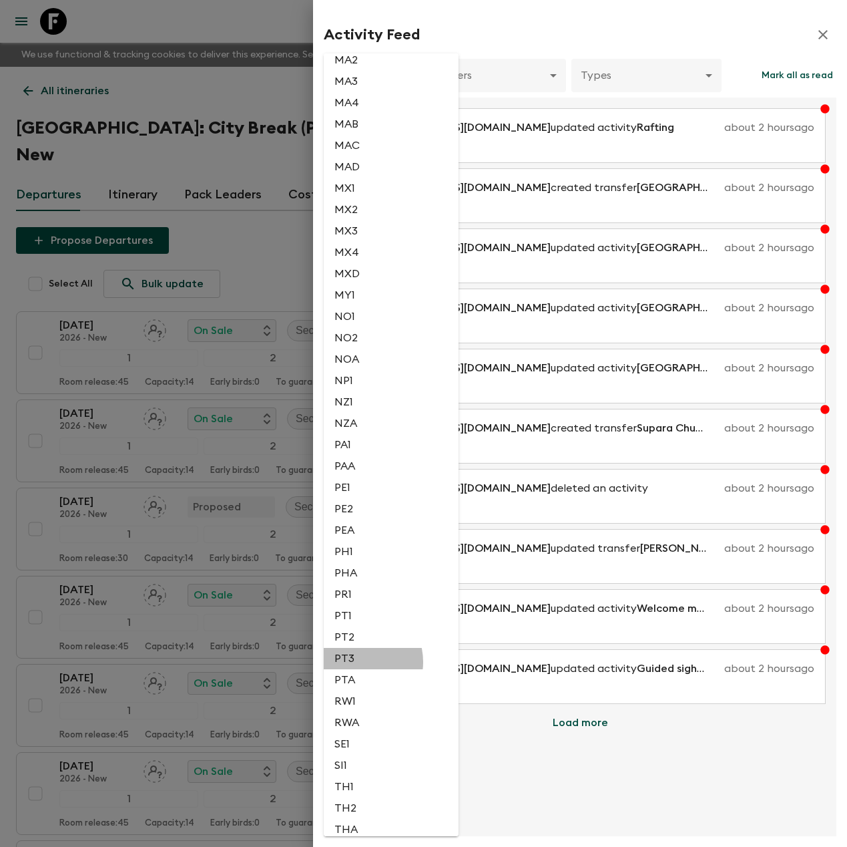
click at [359, 662] on li "PT3" at bounding box center [391, 658] width 135 height 21
type input "e5a34e42-3ad9-40ce-8681-7f292fa0e7c9"
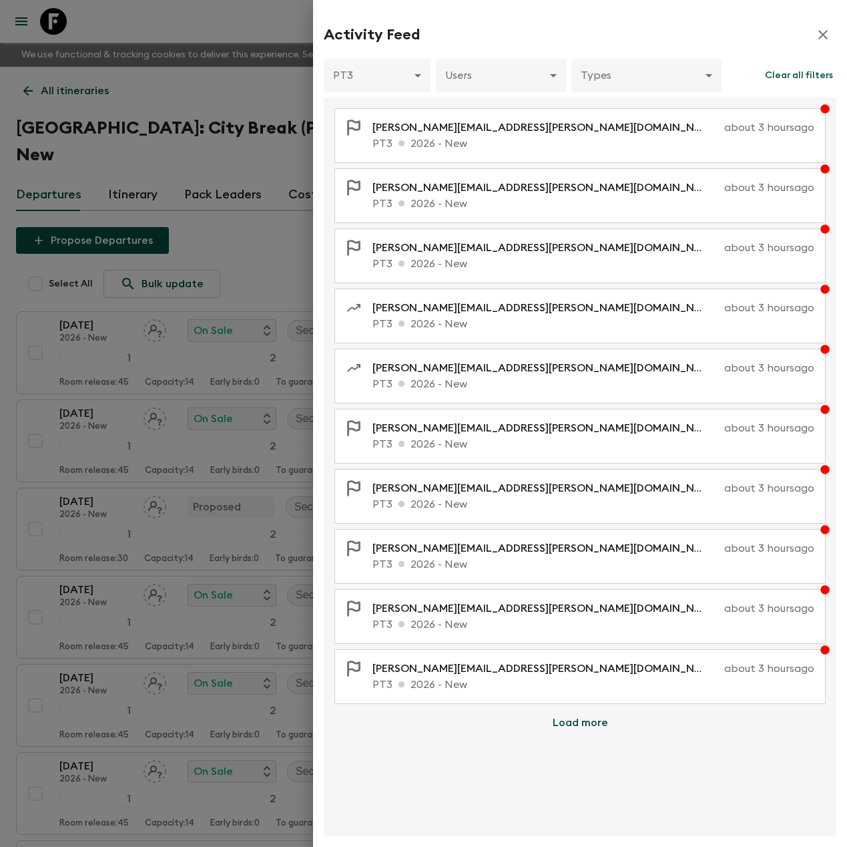
click at [254, 19] on div at bounding box center [423, 423] width 847 height 847
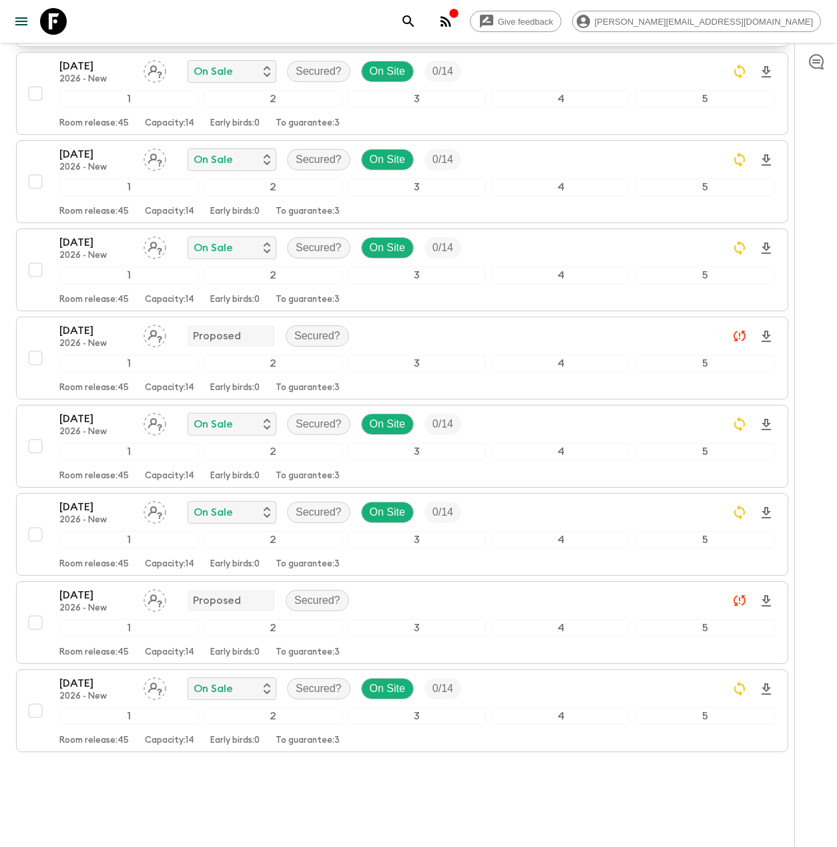
scroll to position [0, 0]
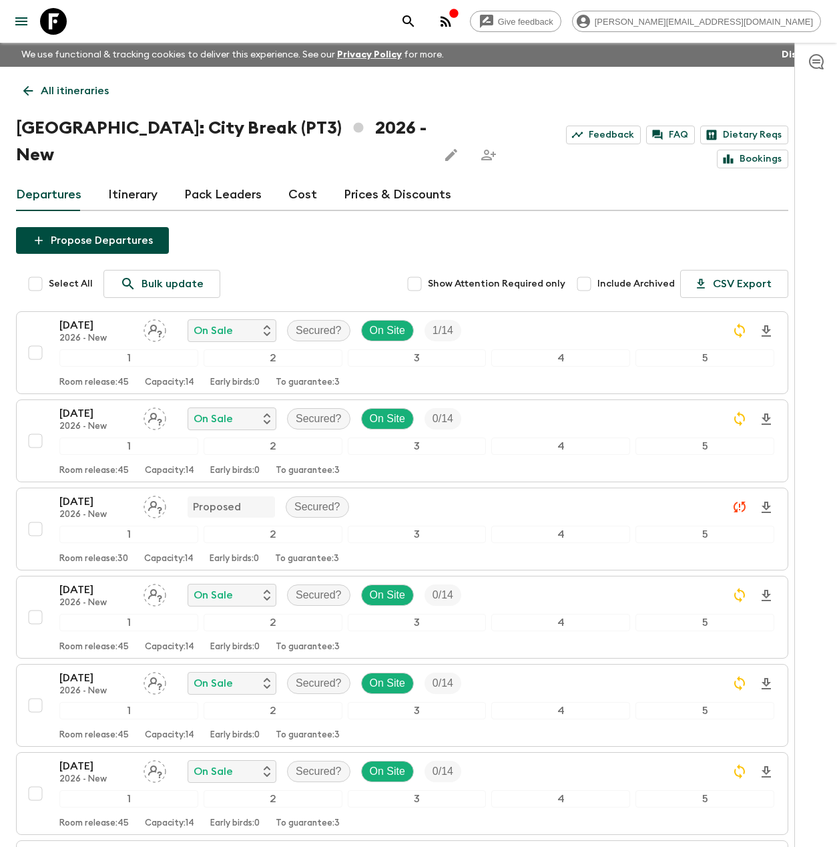
click at [138, 179] on link "Itinerary" at bounding box center [132, 195] width 49 height 32
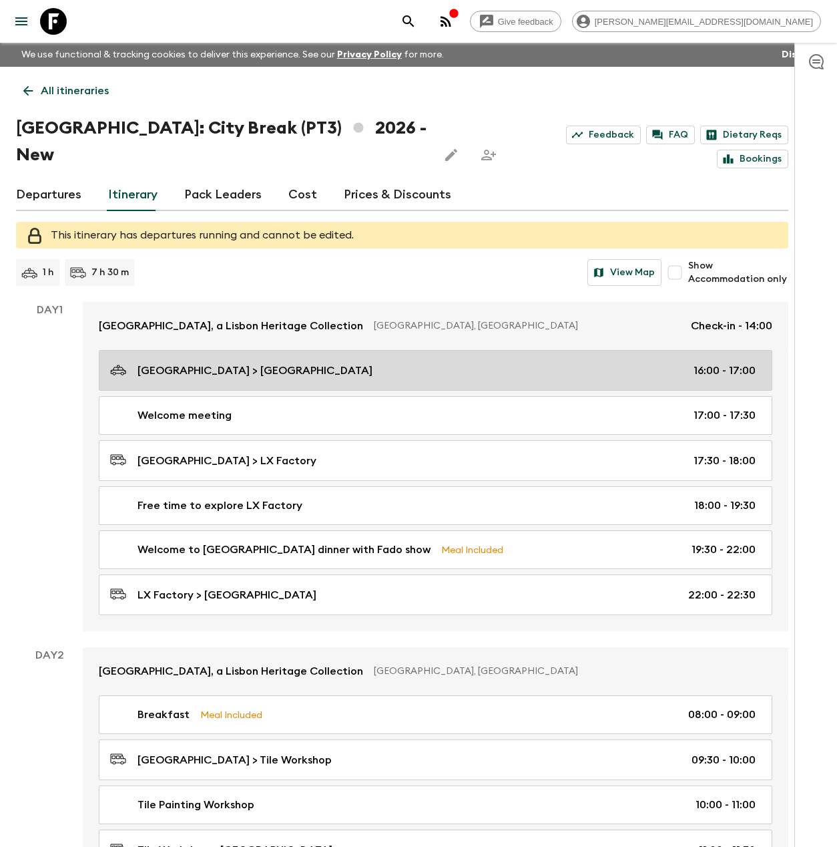
click at [299, 363] on p "[GEOGRAPHIC_DATA] > [GEOGRAPHIC_DATA]" at bounding box center [255, 371] width 235 height 16
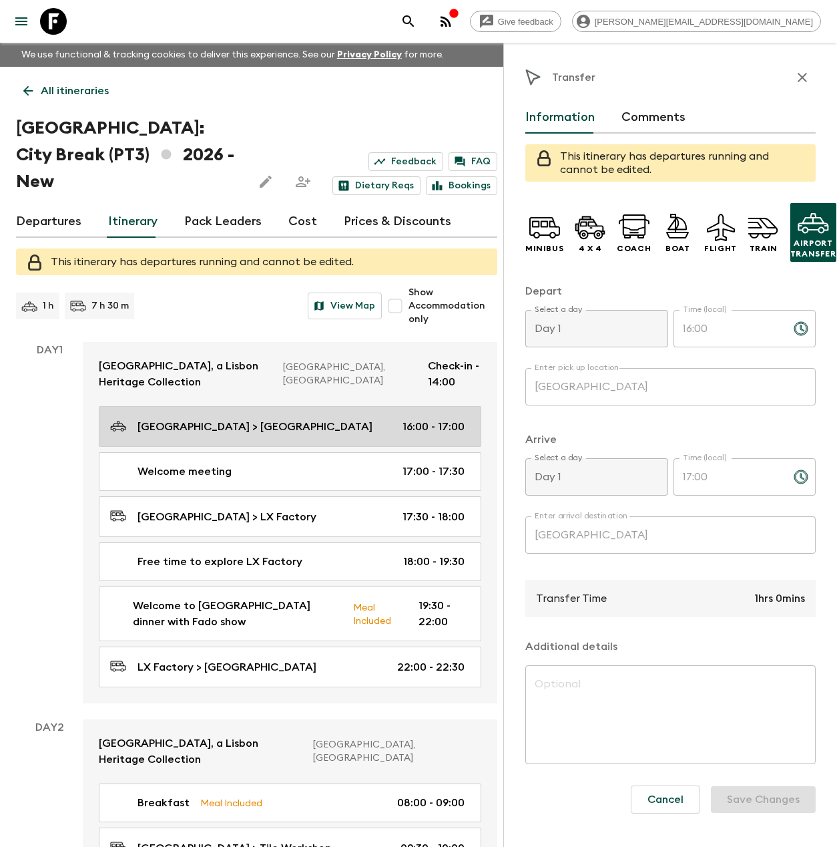
click at [260, 419] on p "[GEOGRAPHIC_DATA] > [GEOGRAPHIC_DATA]" at bounding box center [255, 427] width 235 height 16
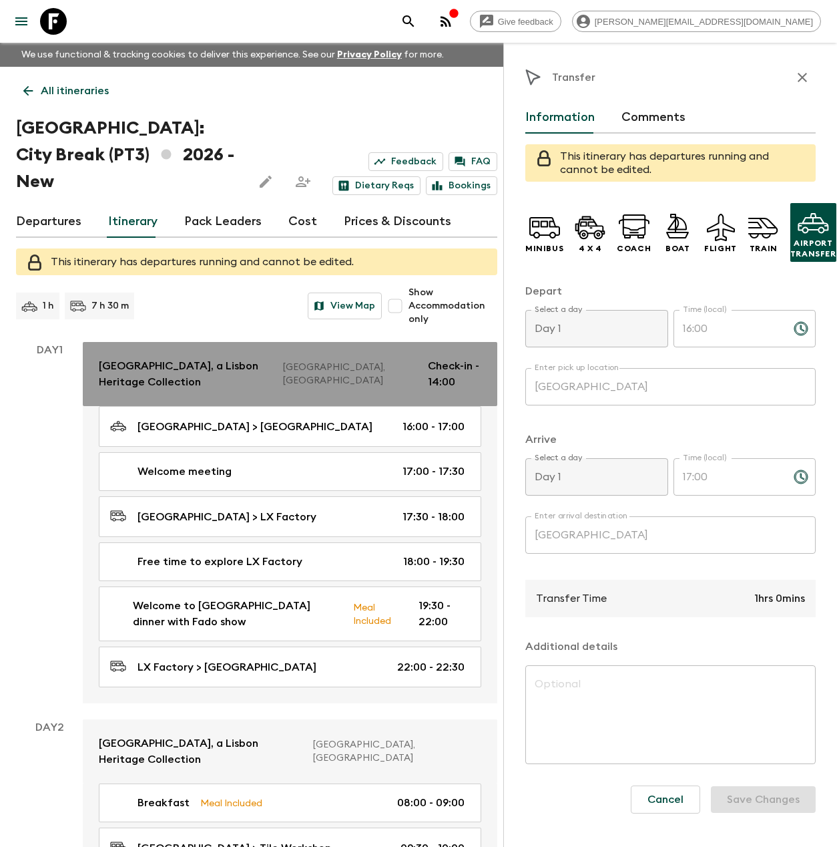
click at [189, 358] on p "[GEOGRAPHIC_DATA], a Lisbon Heritage Collection" at bounding box center [186, 374] width 174 height 32
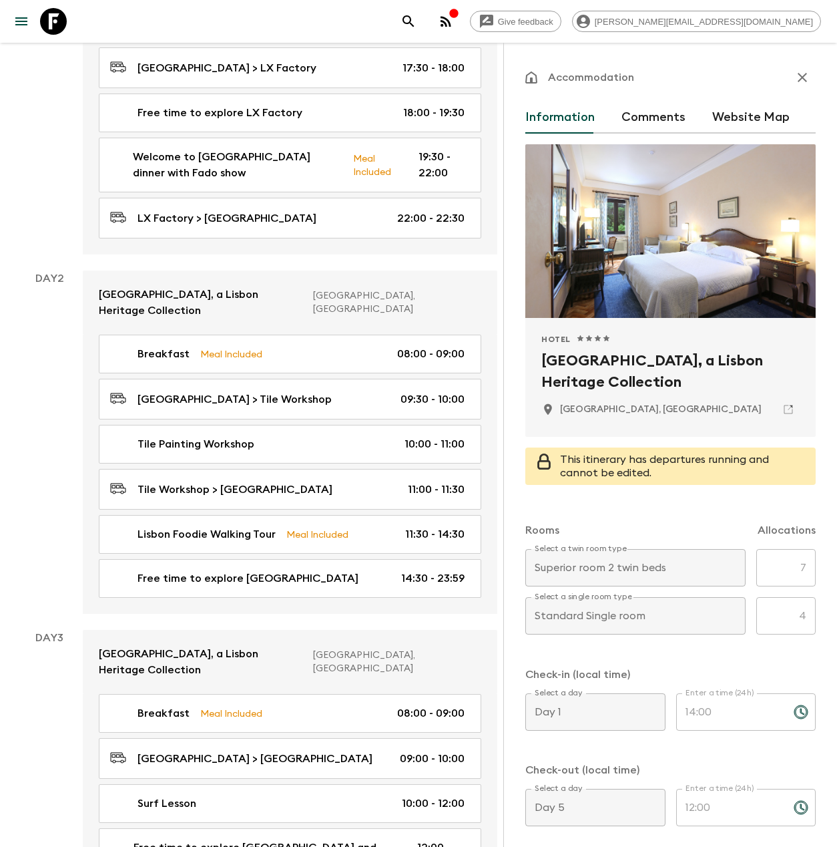
scroll to position [477, 0]
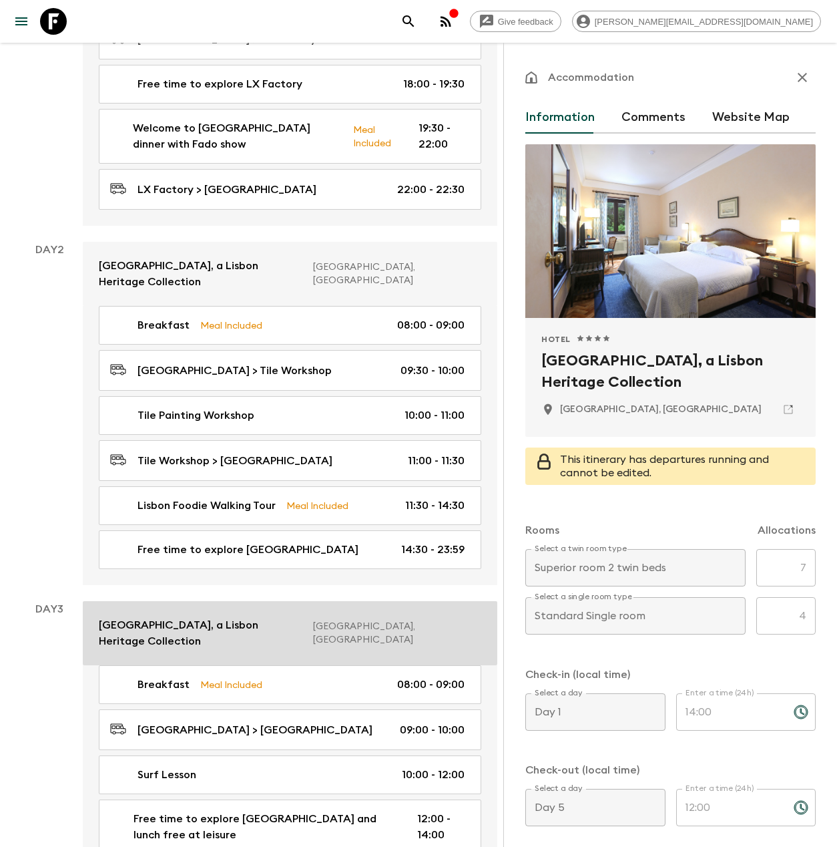
click at [230, 617] on p "[GEOGRAPHIC_DATA], a Lisbon Heritage Collection" at bounding box center [201, 633] width 204 height 32
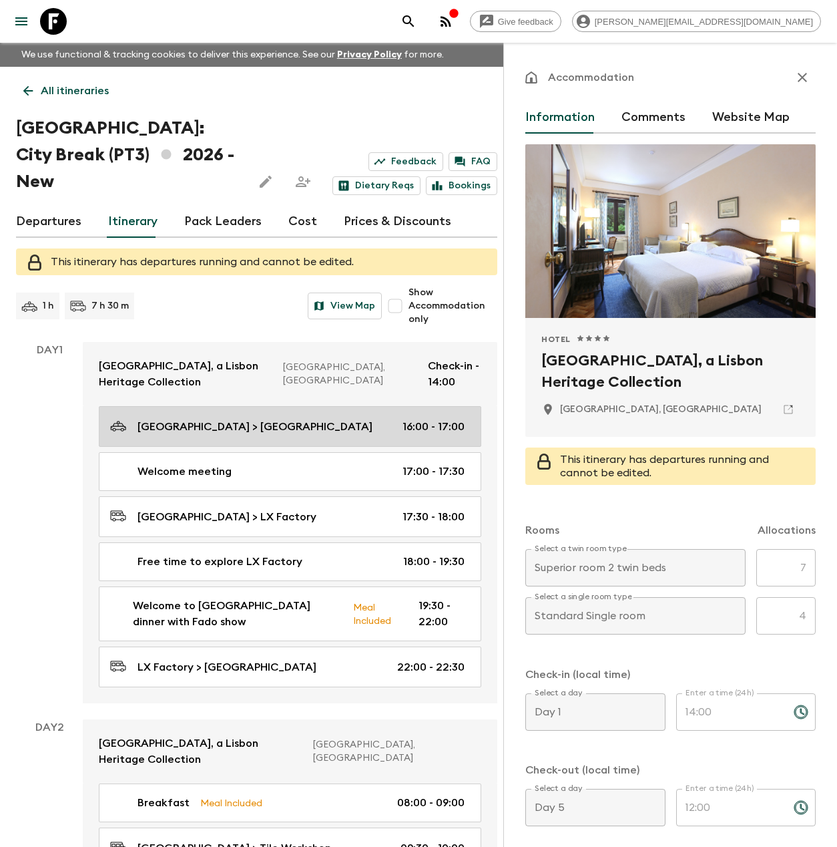
scroll to position [0, 0]
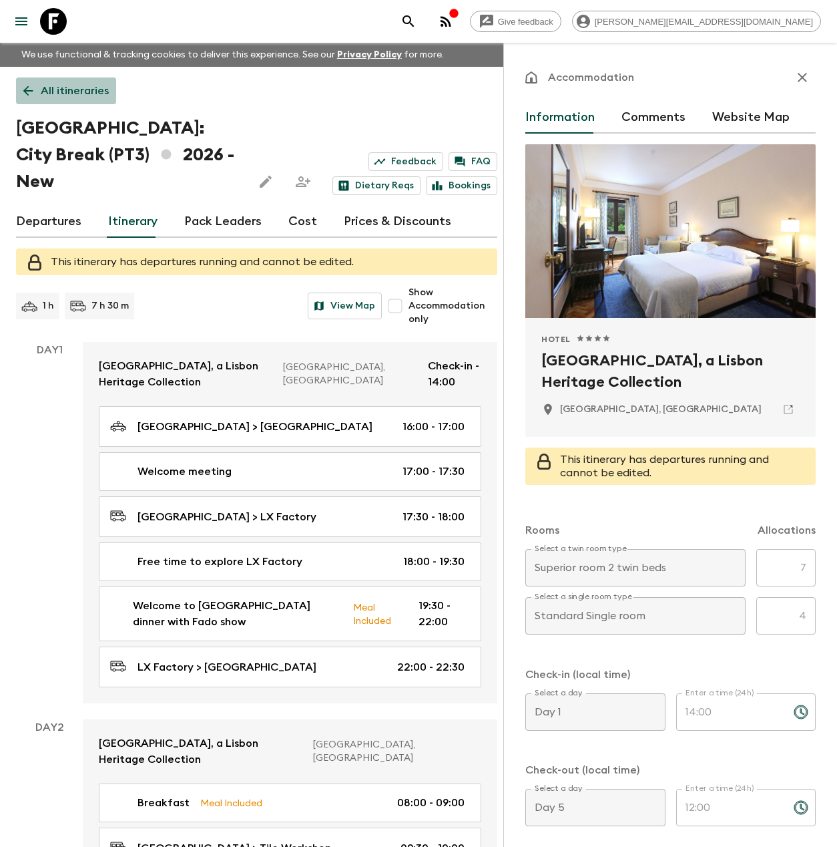
click at [81, 87] on p "All itineraries" at bounding box center [75, 91] width 68 height 16
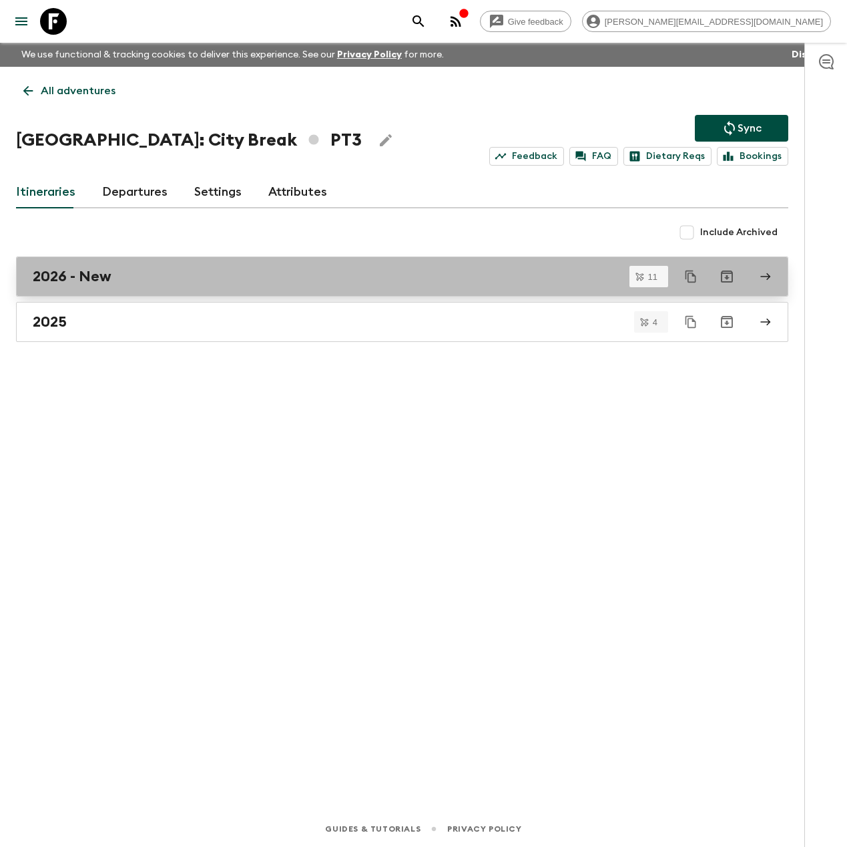
click at [103, 280] on h2 "2026 - New" at bounding box center [72, 276] width 79 height 17
